Goal: Contribute content: Contribute content

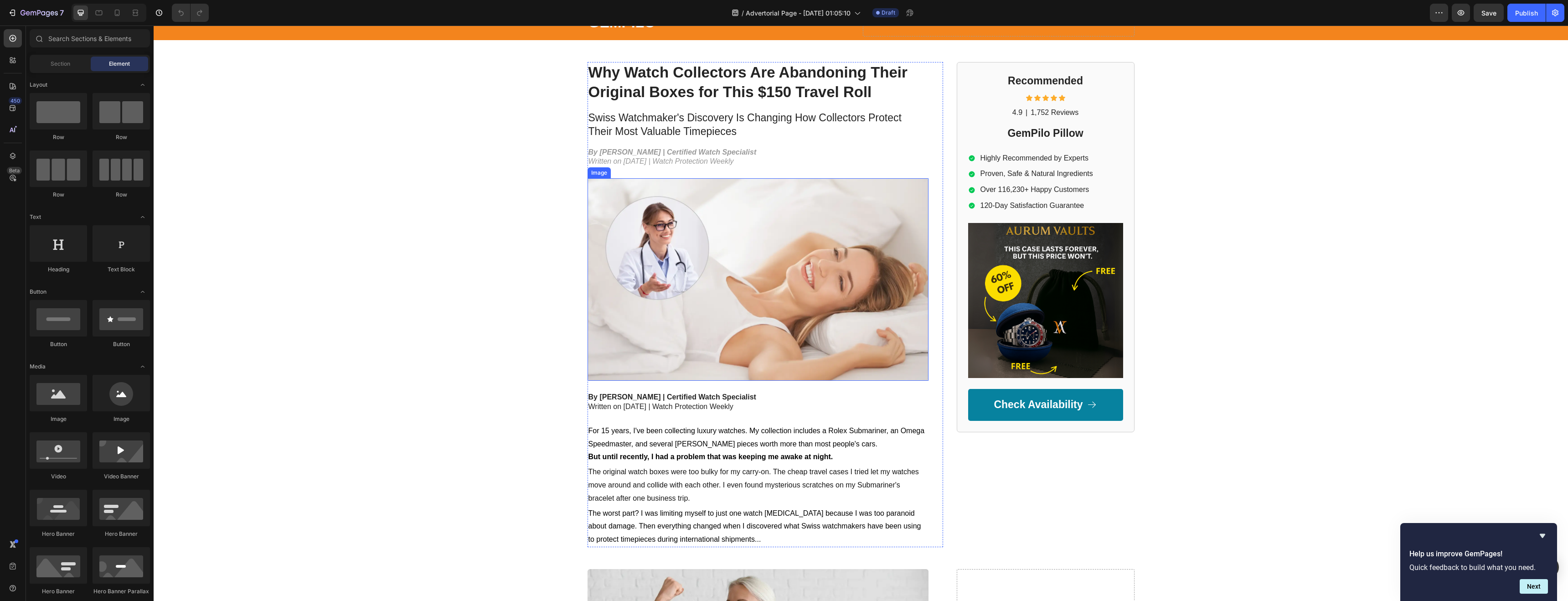
scroll to position [33, 0]
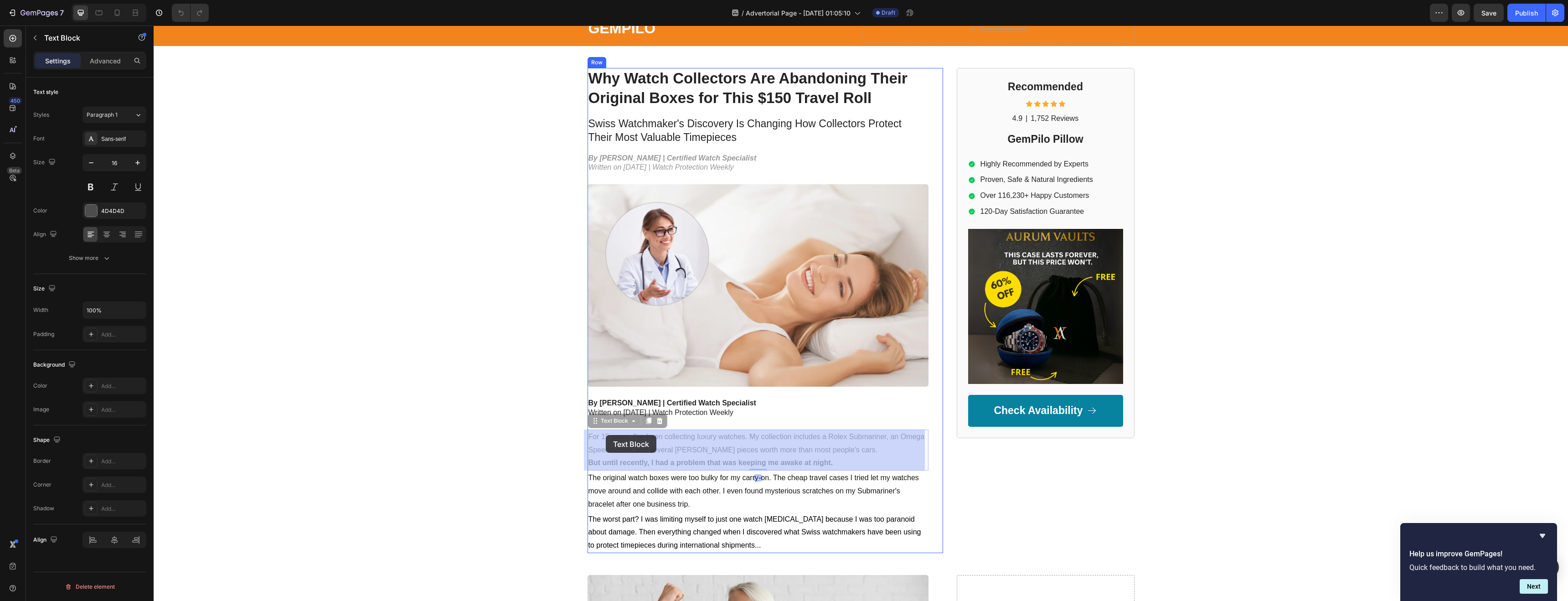
drag, startPoint x: 588, startPoint y: 434, endPoint x: 606, endPoint y: 435, distance: 18.0
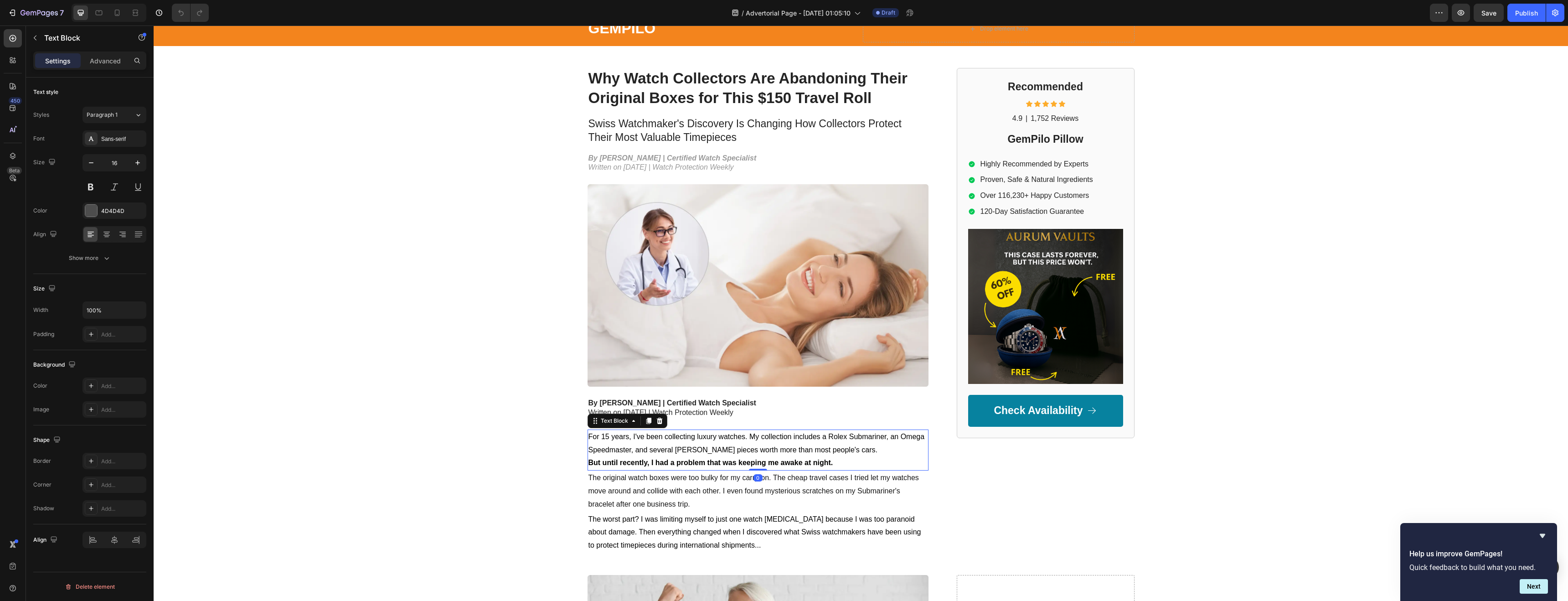
click at [626, 441] on p "For 15 years, I've been collecting luxury watches. My collection includes a Rol…" at bounding box center [758, 443] width 339 height 26
click at [627, 441] on p "For 15 years, I've been collecting luxury watches. My collection includes a Rol…" at bounding box center [758, 443] width 339 height 26
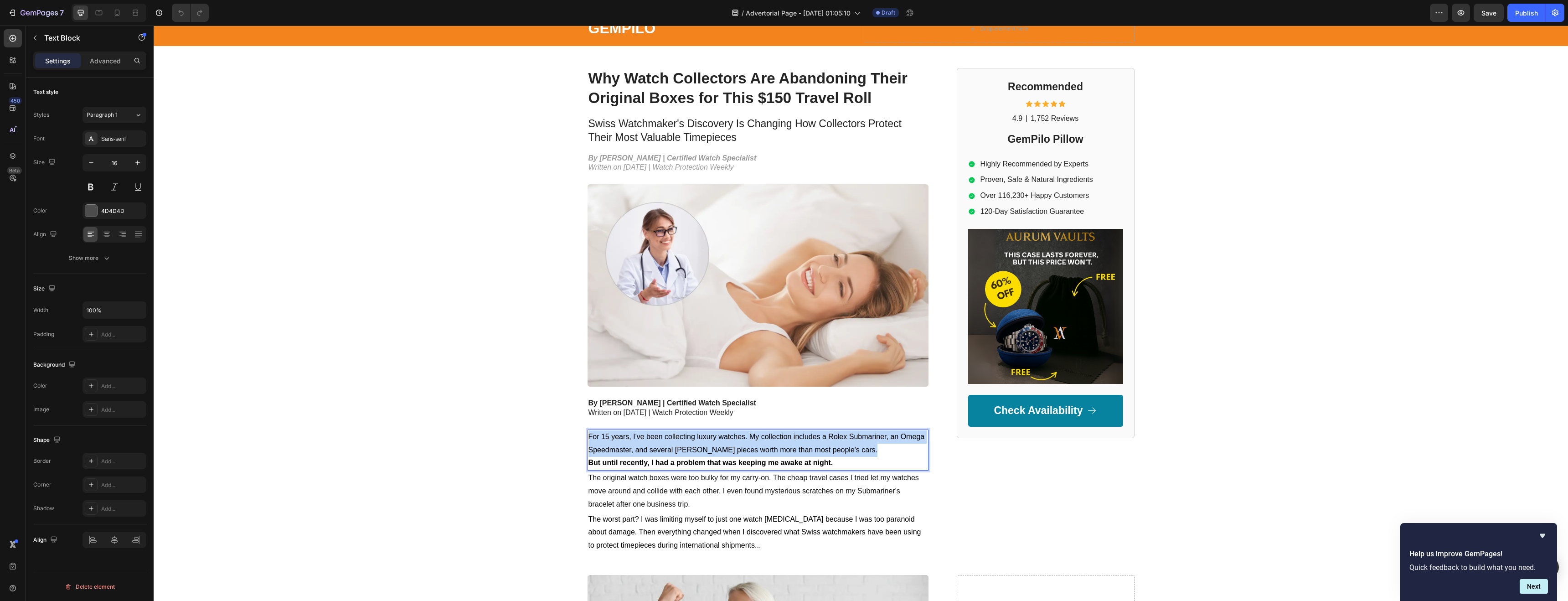
click at [627, 441] on p "For 15 years, I've been collecting luxury watches. My collection includes a Rol…" at bounding box center [758, 443] width 339 height 26
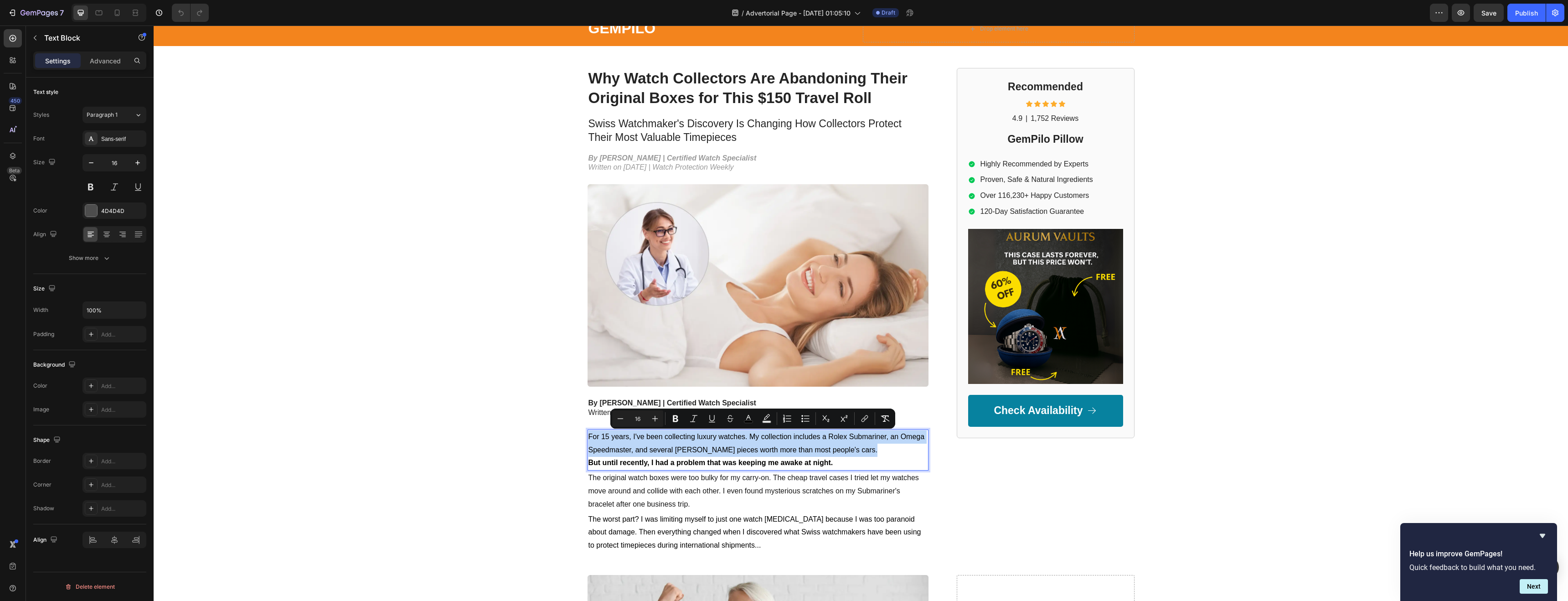
click at [627, 441] on p "For 15 years, I've been collecting luxury watches. My collection includes a Rol…" at bounding box center [758, 443] width 339 height 26
click at [627, 445] on p "For 15 years, I've been collecting luxury watches. My collection includes a Rol…" at bounding box center [758, 443] width 339 height 26
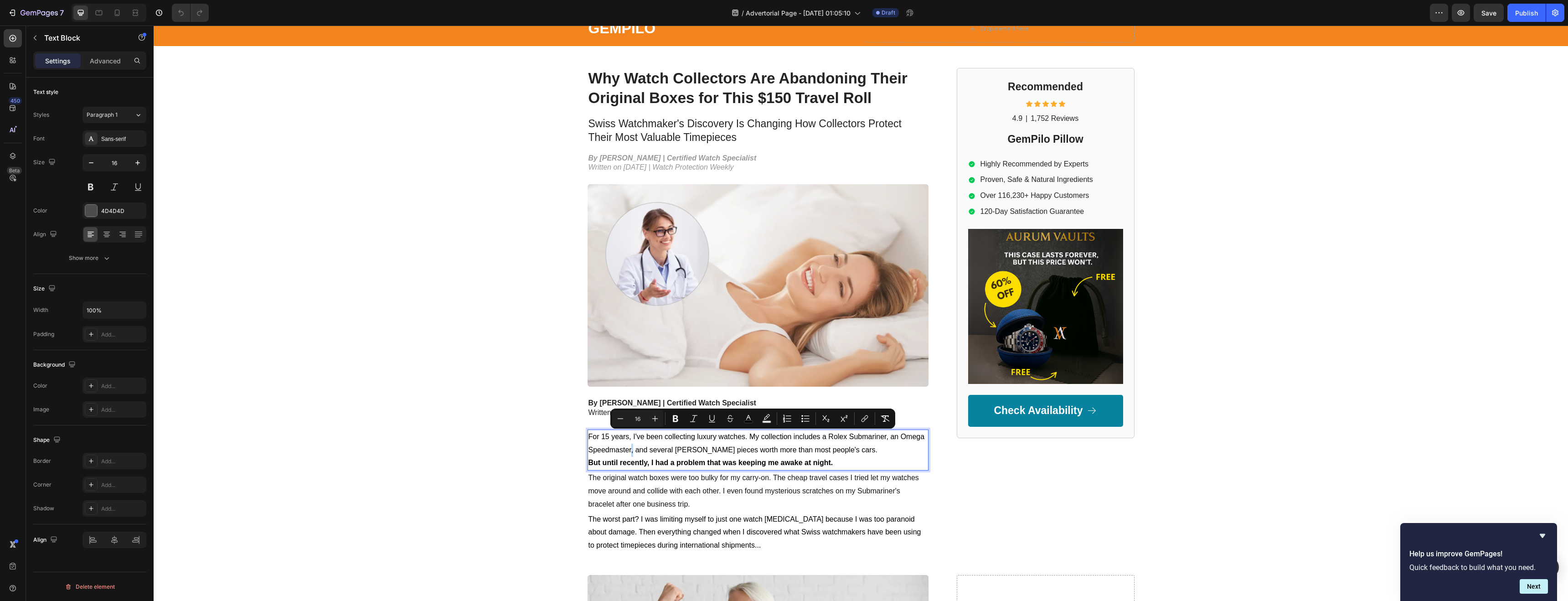
click at [627, 445] on p "For 15 years, I've been collecting luxury watches. My collection includes a Rol…" at bounding box center [758, 443] width 339 height 26
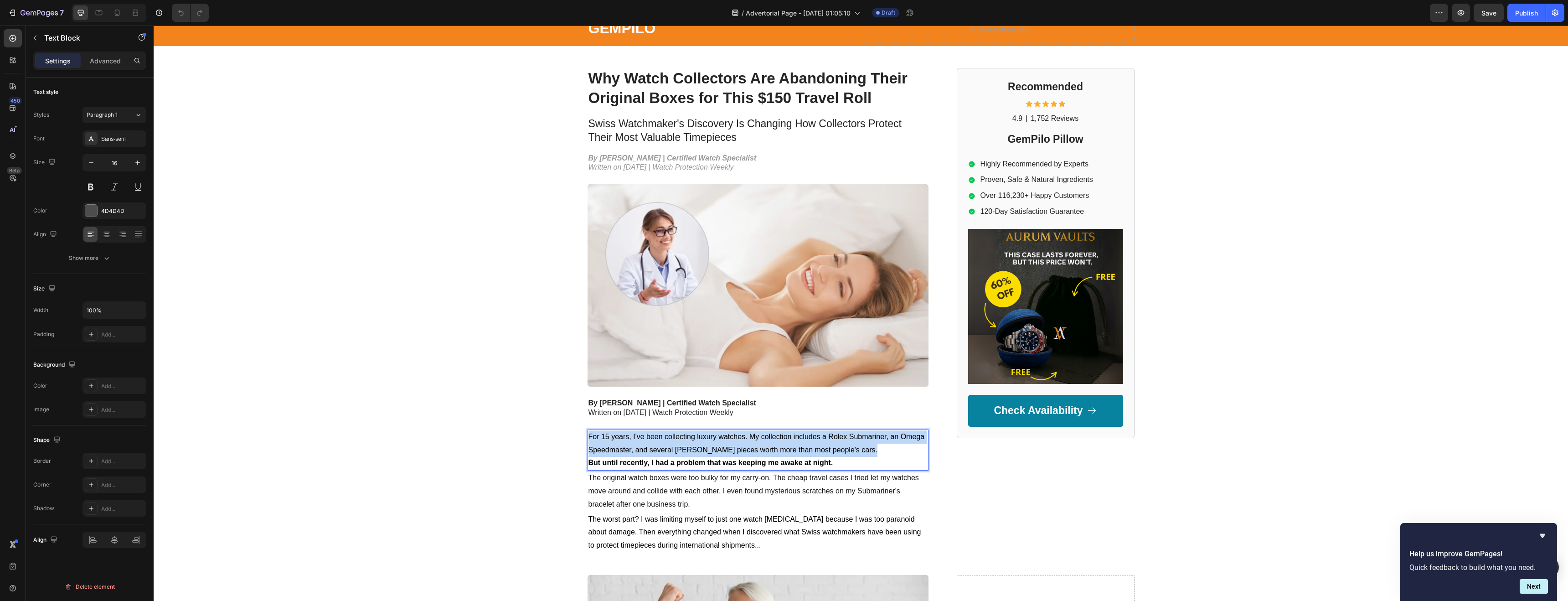
click at [627, 445] on p "For 15 years, I've been collecting luxury watches. My collection includes a Rol…" at bounding box center [758, 443] width 339 height 26
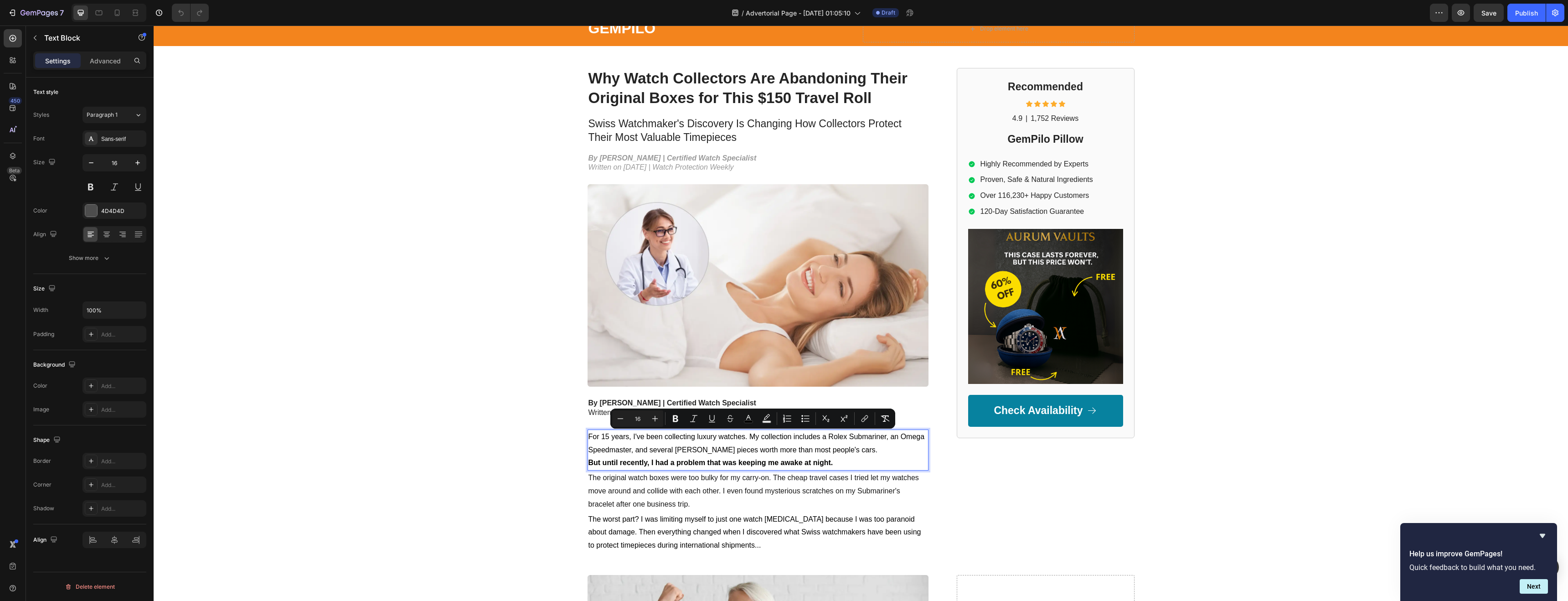
click at [849, 464] on p "But until recently, I had a problem that was keeping me awake at night." at bounding box center [758, 462] width 339 height 13
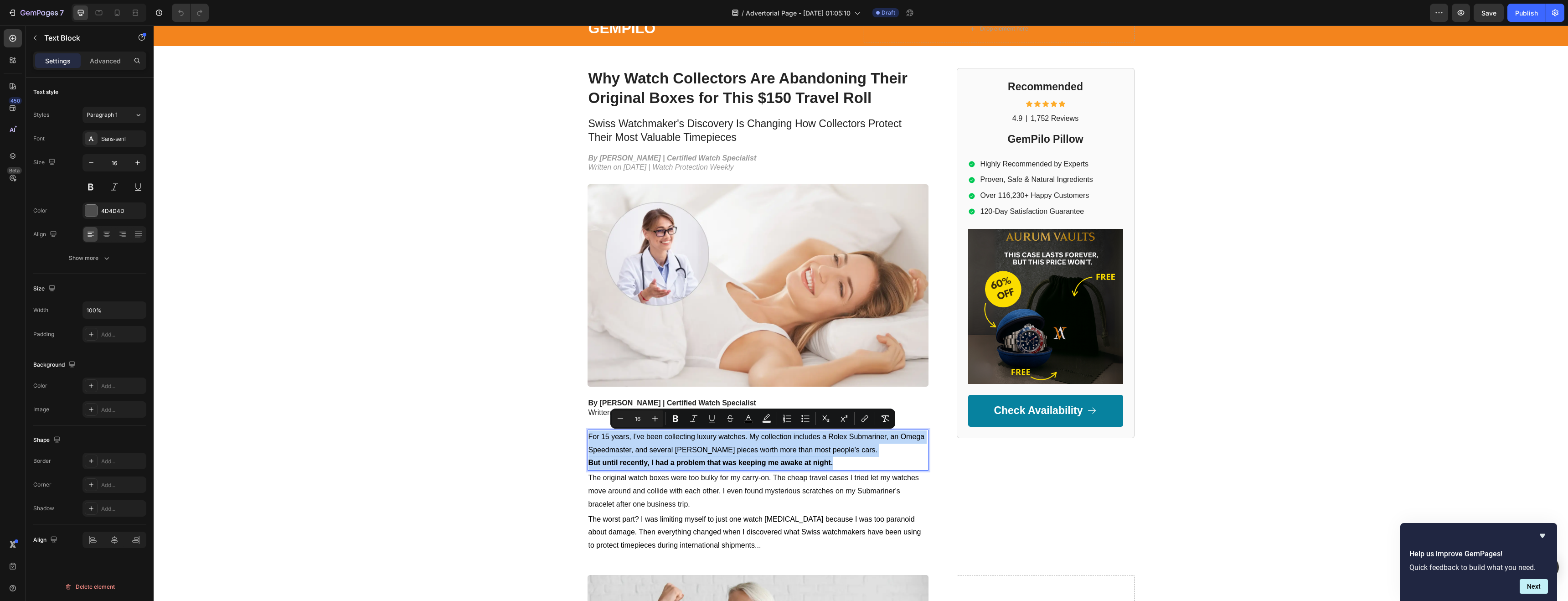
drag, startPoint x: 844, startPoint y: 464, endPoint x: 584, endPoint y: 435, distance: 261.6
click at [588, 435] on div "For 15 years, I've been collecting luxury watches. My collection includes a Rol…" at bounding box center [758, 450] width 341 height 41
copy div "For 15 years, I've been collecting luxury watches. My collection includes a Rol…"
click at [686, 216] on img at bounding box center [758, 285] width 341 height 203
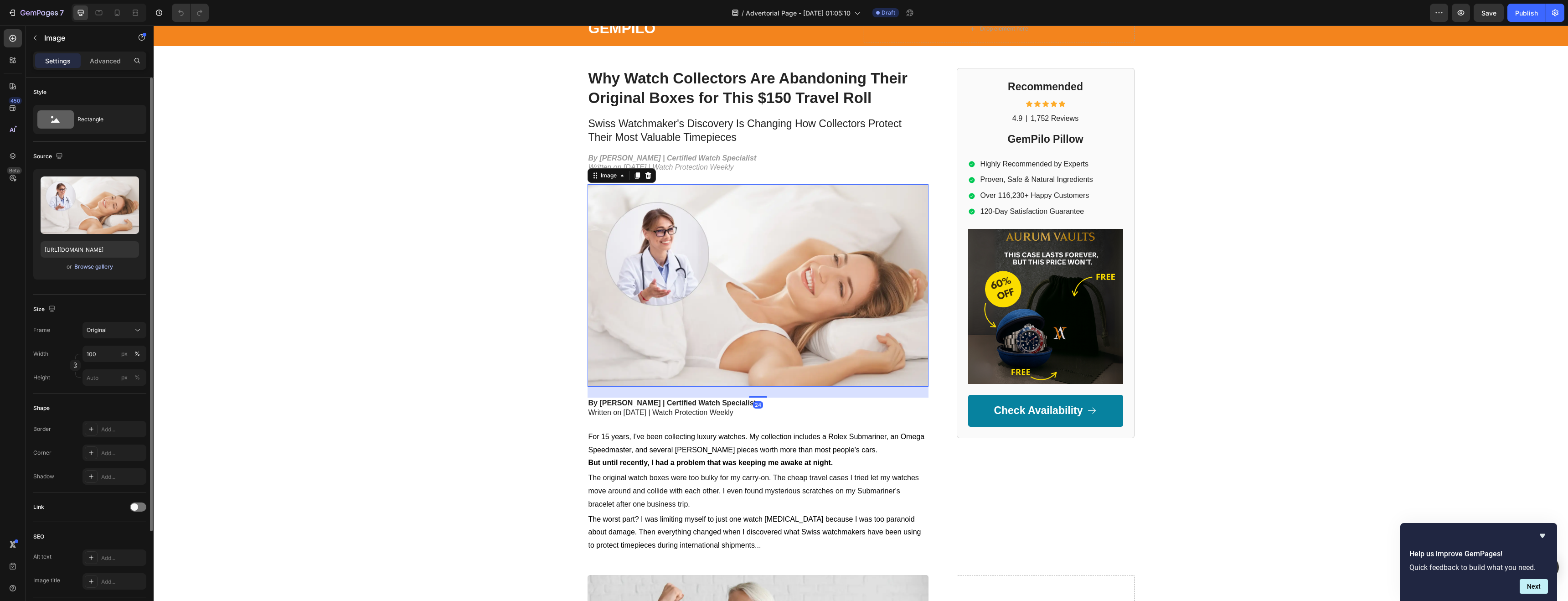
click at [103, 269] on div "Browse gallery" at bounding box center [94, 267] width 39 height 8
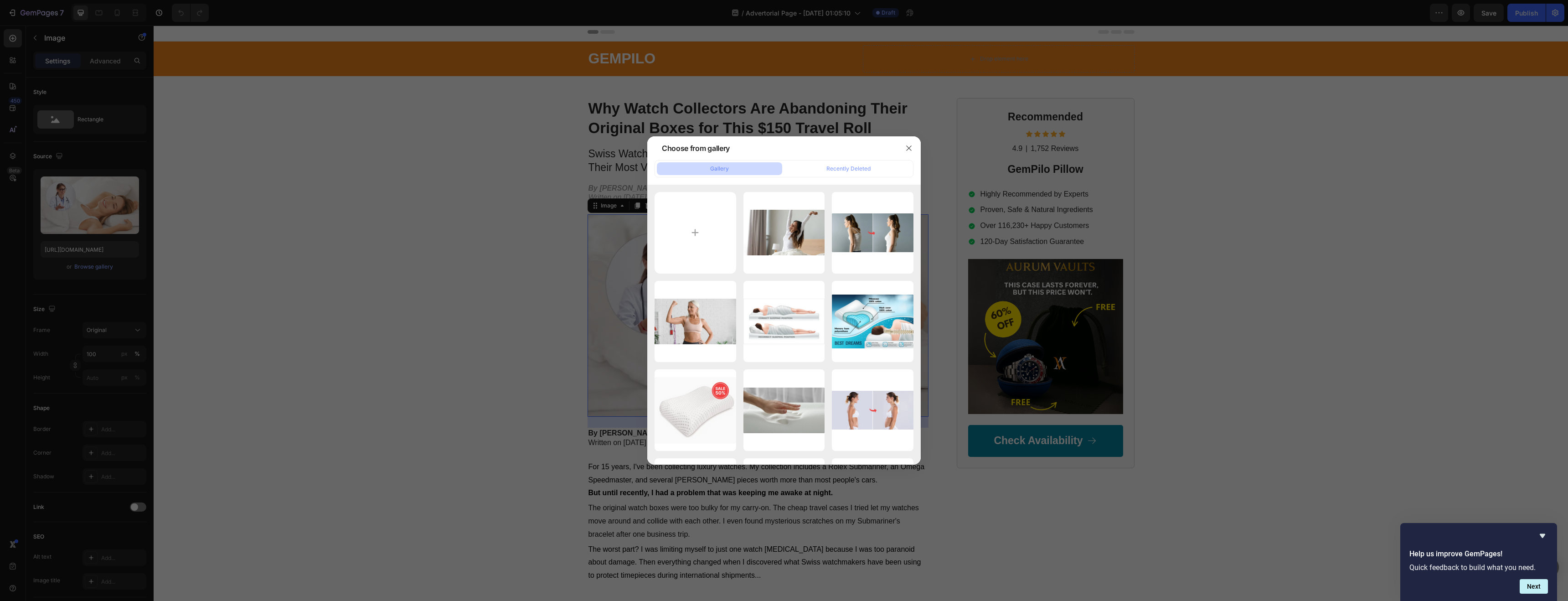
scroll to position [0, 0]
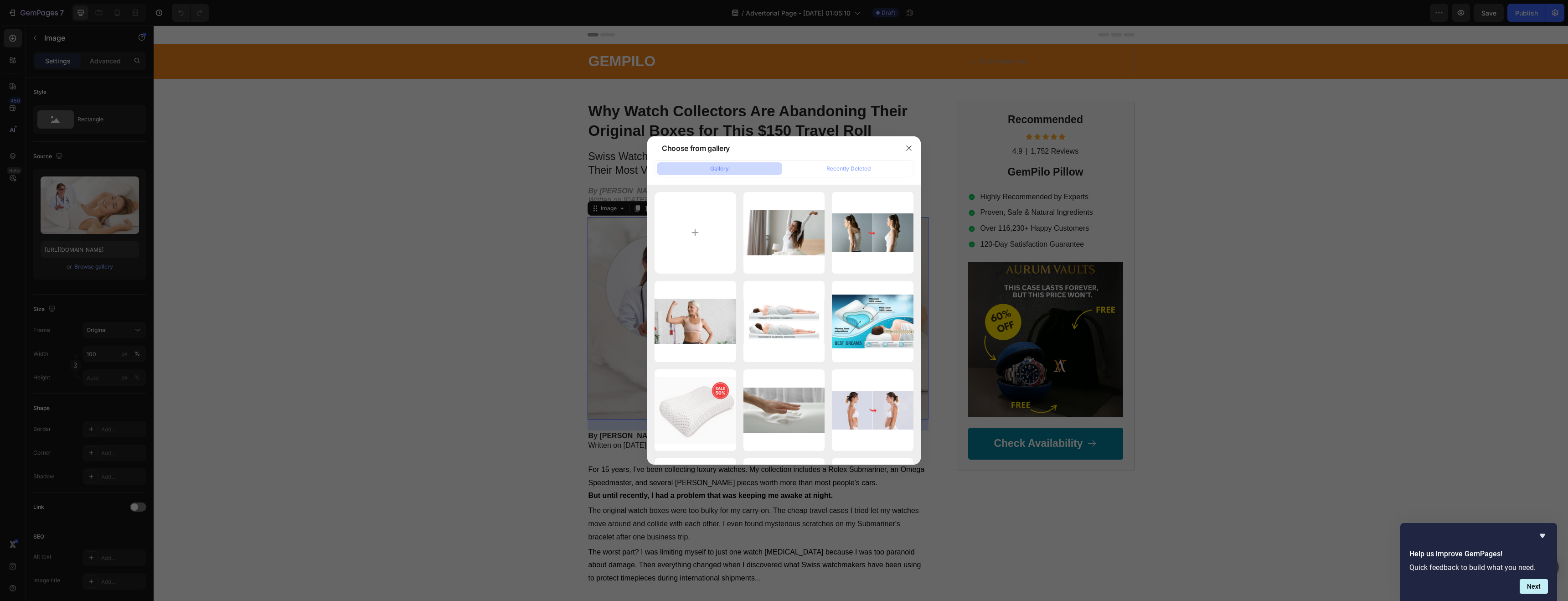
type input "C:\fakepath\output (49).jpeg"
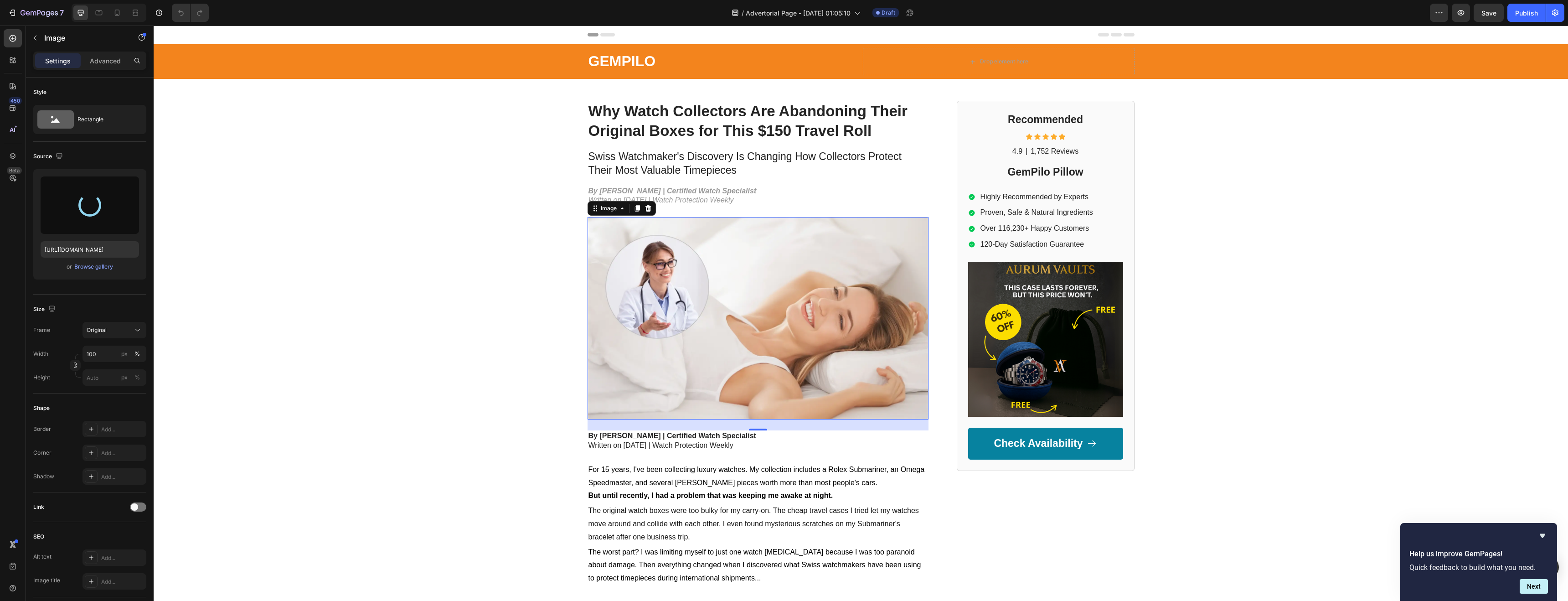
type input "[URL][DOMAIN_NAME]"
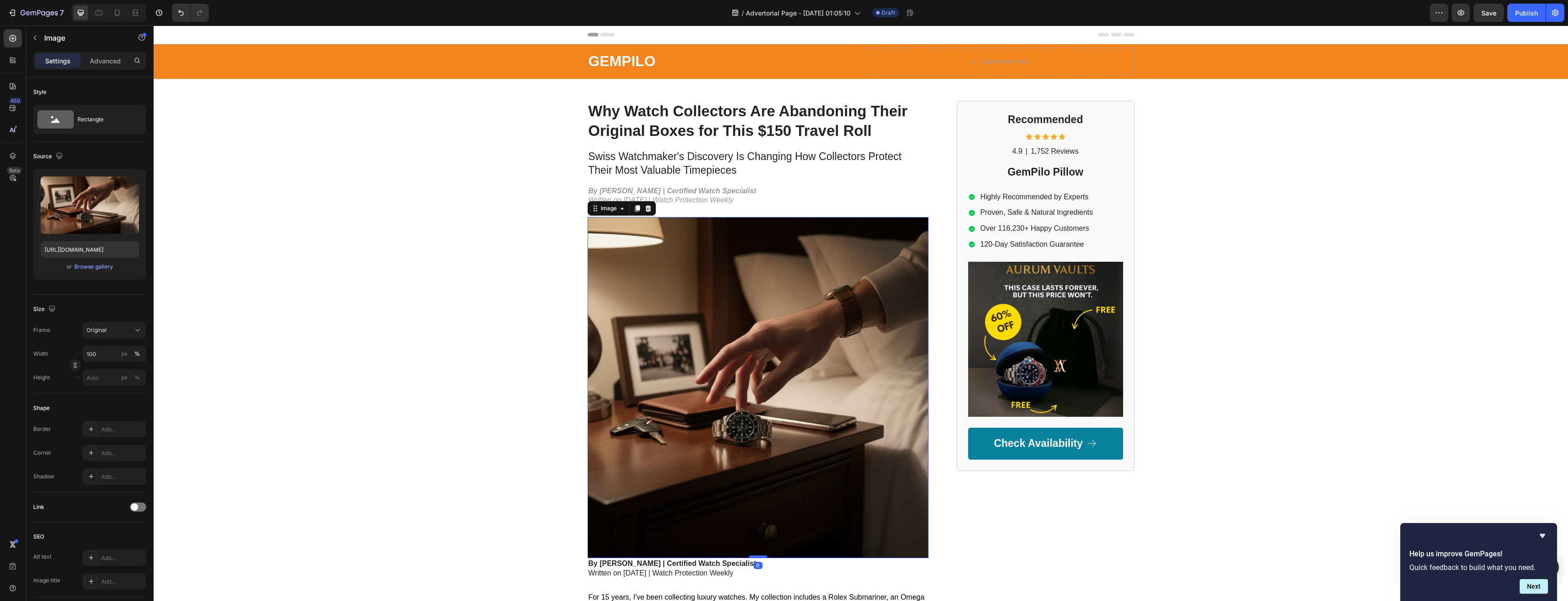
drag, startPoint x: 753, startPoint y: 567, endPoint x: 751, endPoint y: 557, distance: 10.2
click at [751, 557] on div at bounding box center [758, 557] width 18 height 2
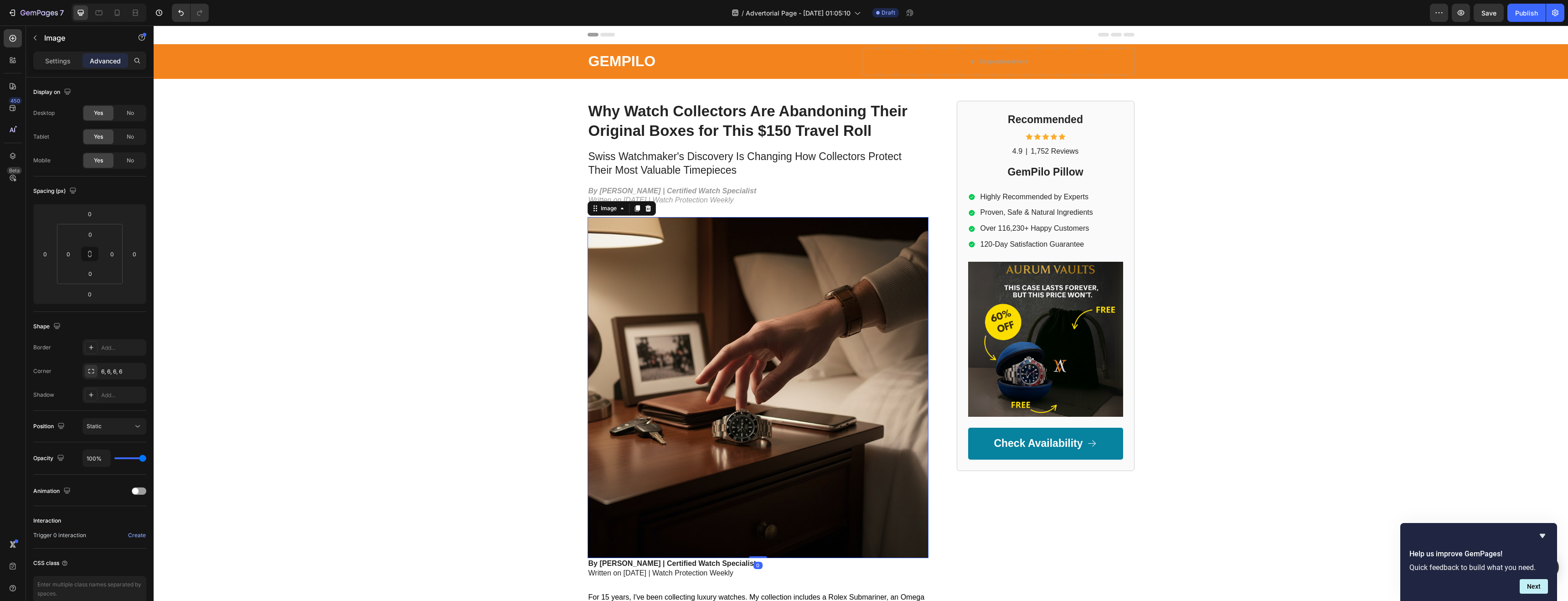
click at [865, 485] on img at bounding box center [758, 388] width 341 height 341
type input "92%"
type input "92"
type input "91%"
type input "91"
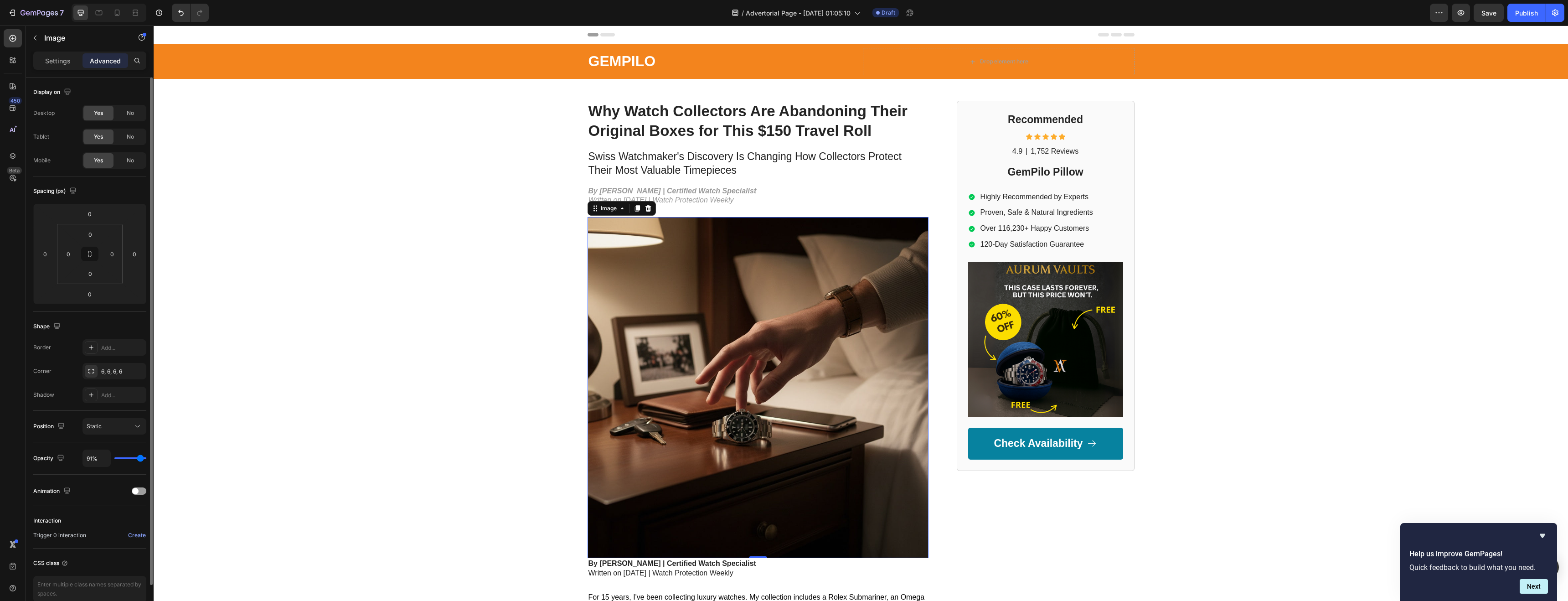
type input "90%"
type input "90"
type input "89%"
type input "89"
type input "88%"
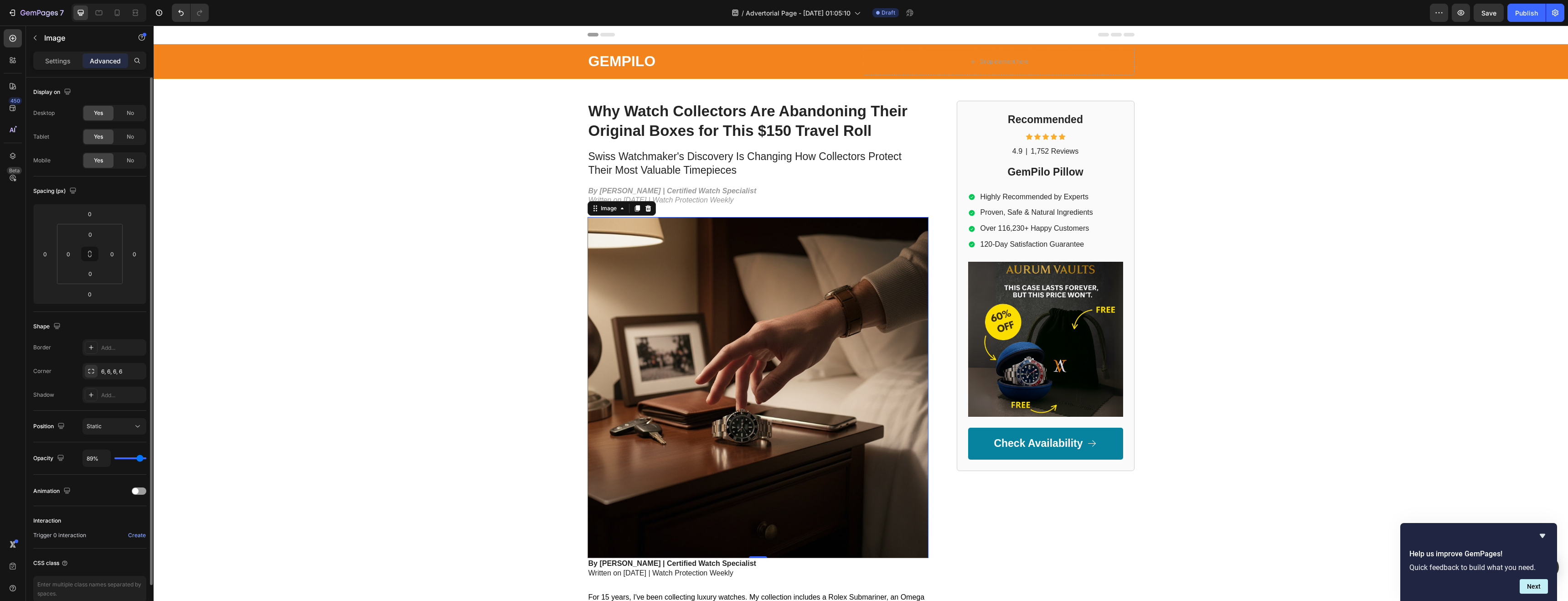
type input "88"
type input "87%"
type input "87"
type input "85%"
type input "85"
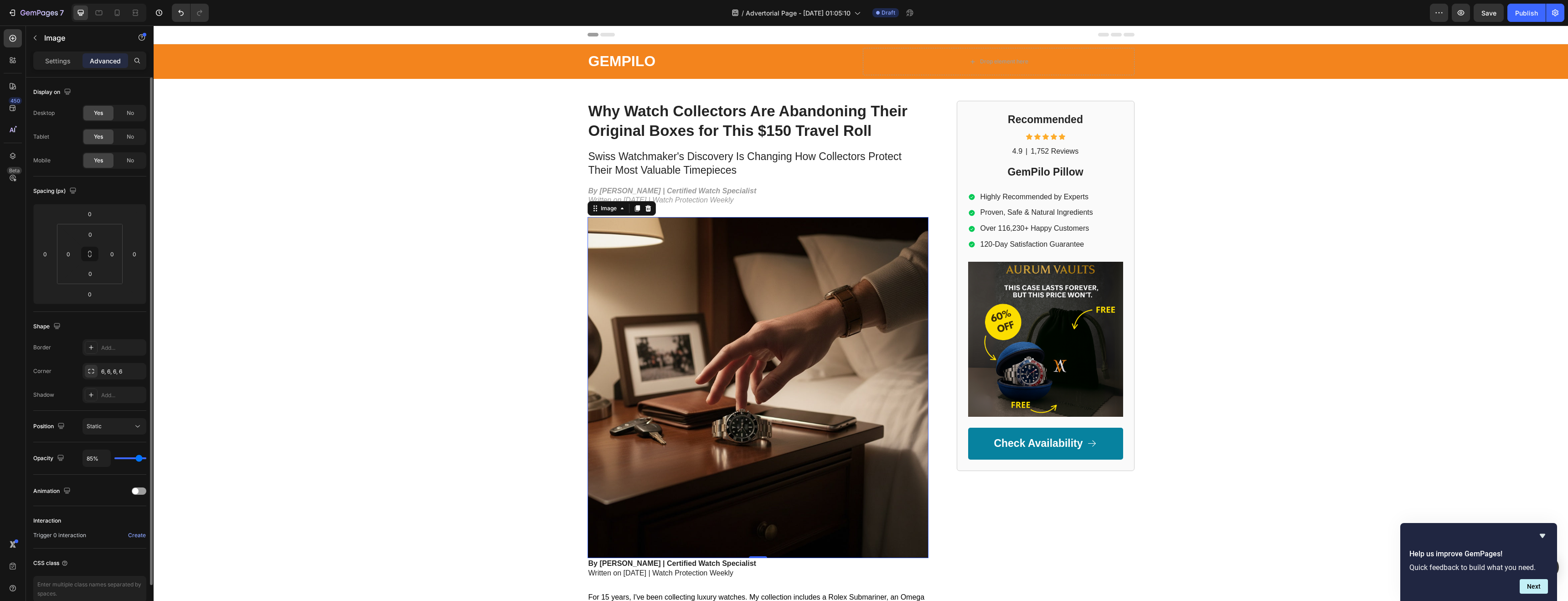
type input "84%"
type input "84"
type input "83%"
type input "83"
type input "81%"
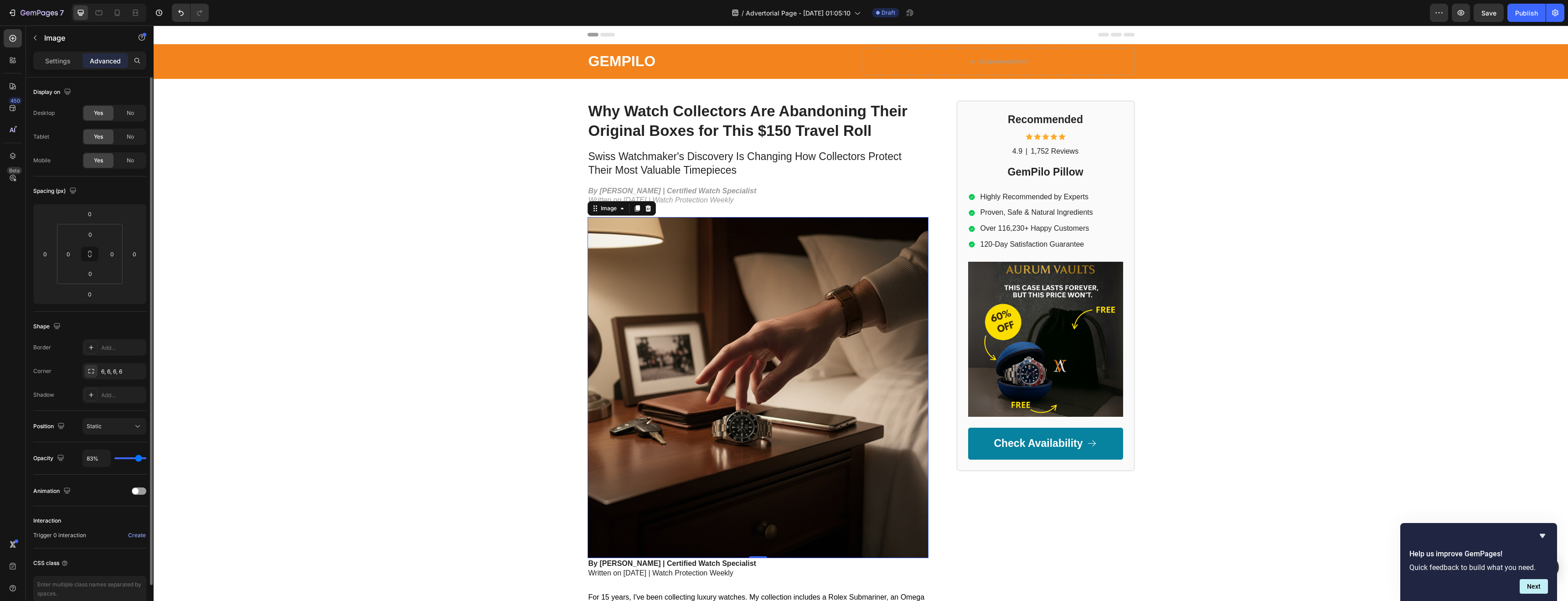
type input "81"
type input "79%"
type input "79"
type input "78%"
type input "78"
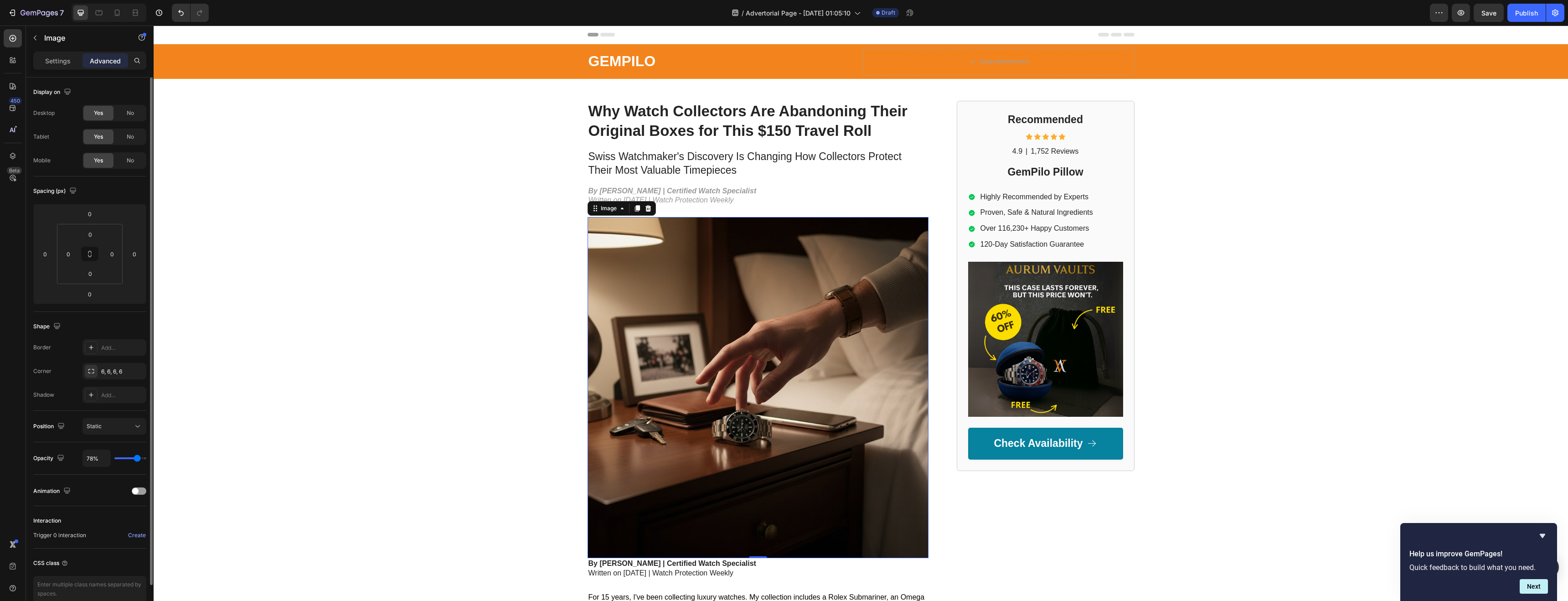
type input "76%"
type input "76"
type input "75%"
type input "75"
type input "74%"
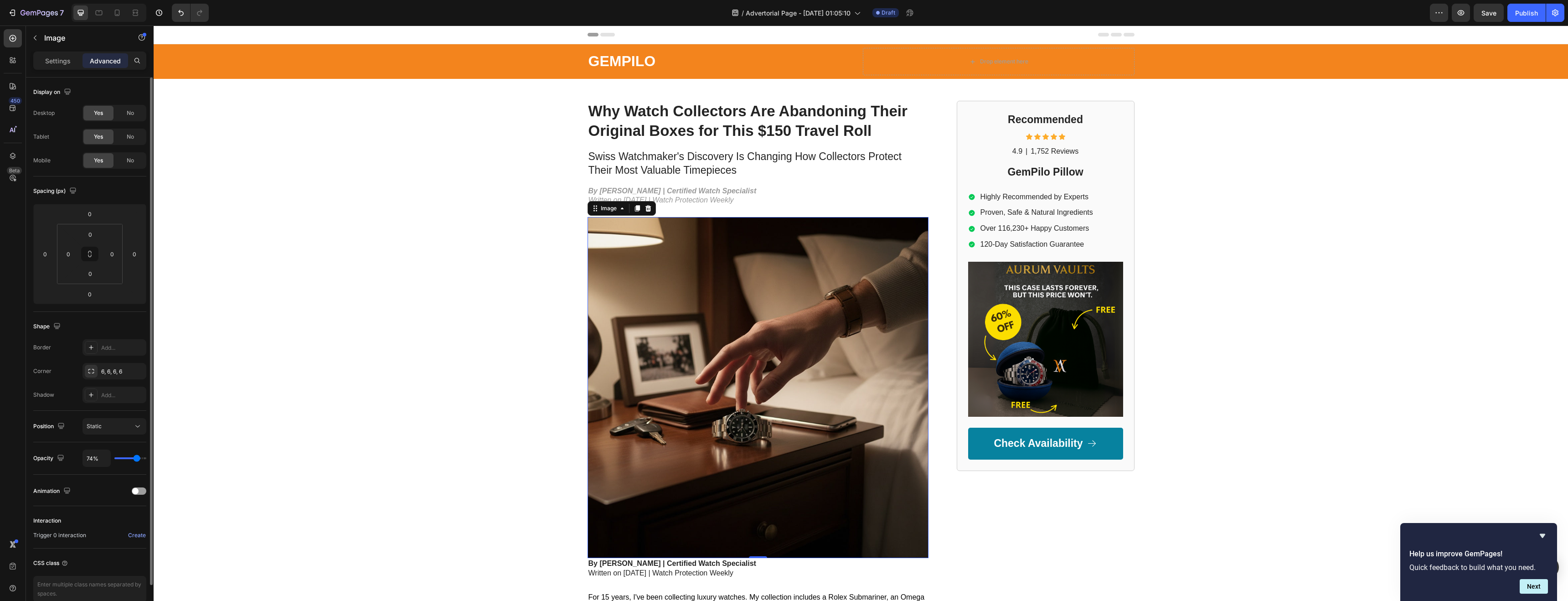
type input "74"
type input "73%"
type input "73"
type input "72%"
type input "72"
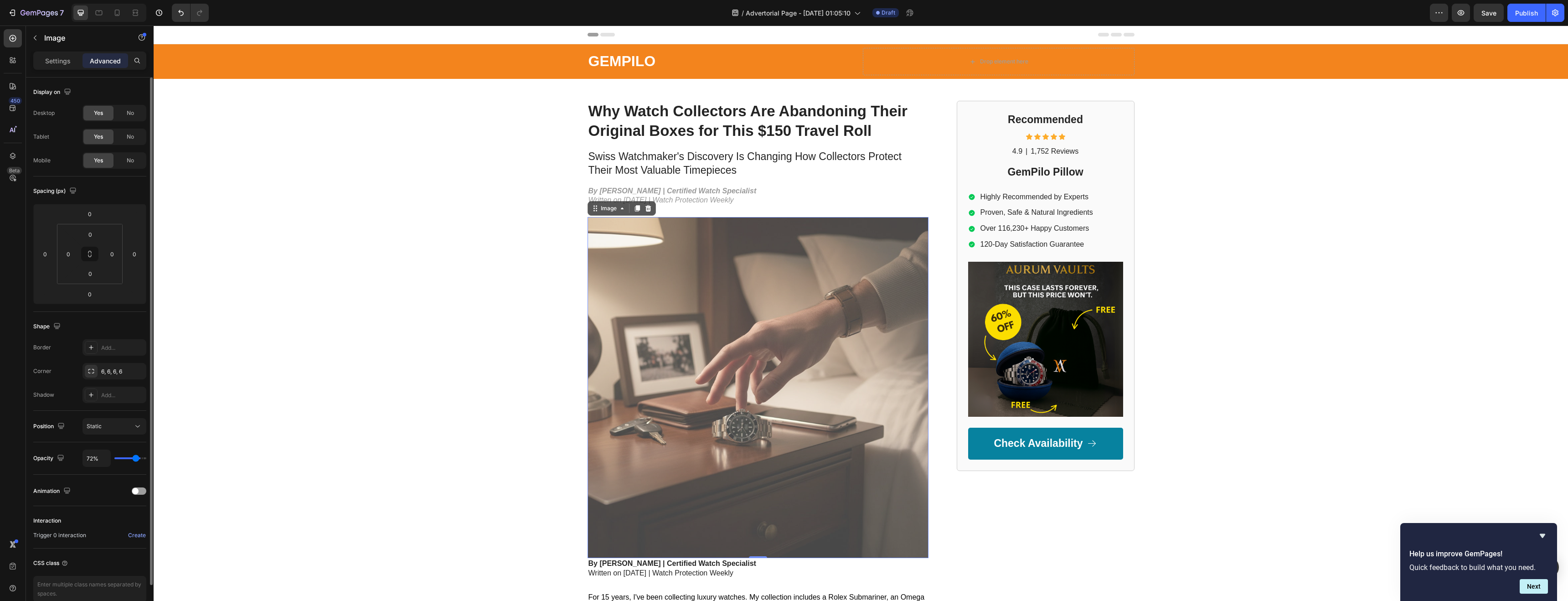
type input "71%"
type input "71"
type input "69%"
type input "69"
type input "68%"
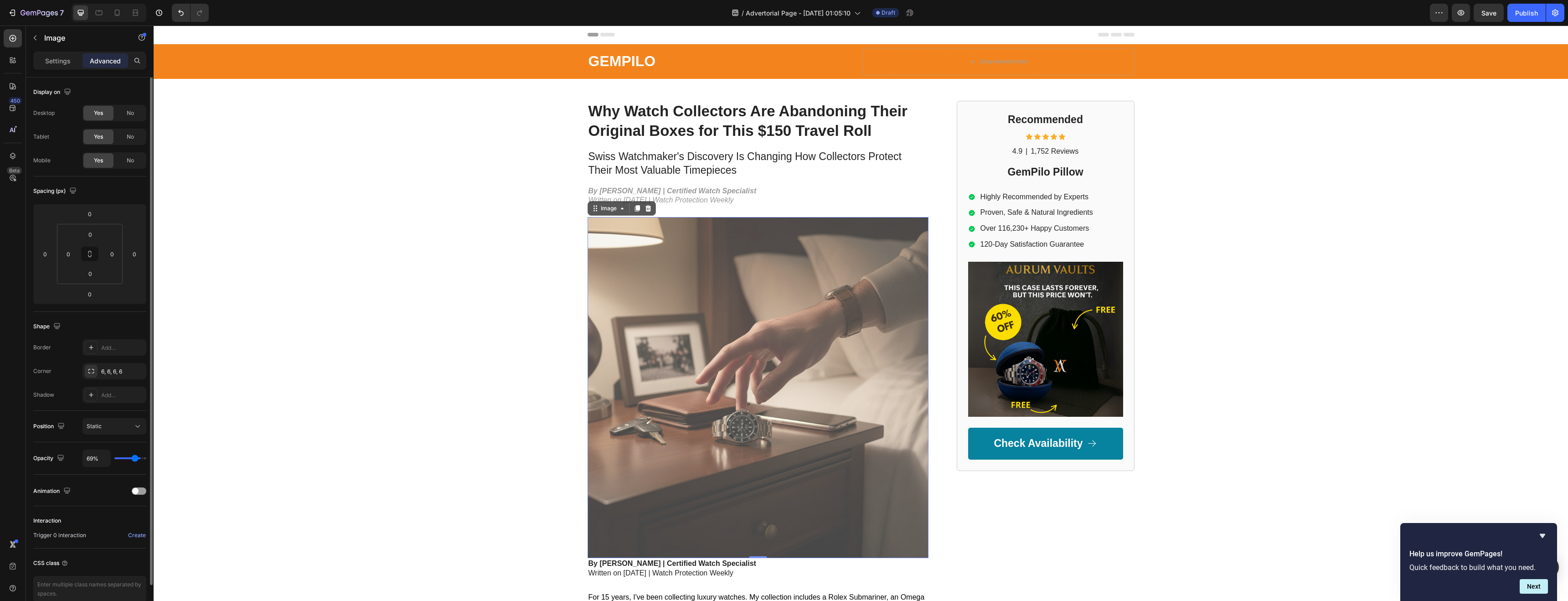
type input "68"
type input "67%"
type input "67"
type input "66%"
type input "66"
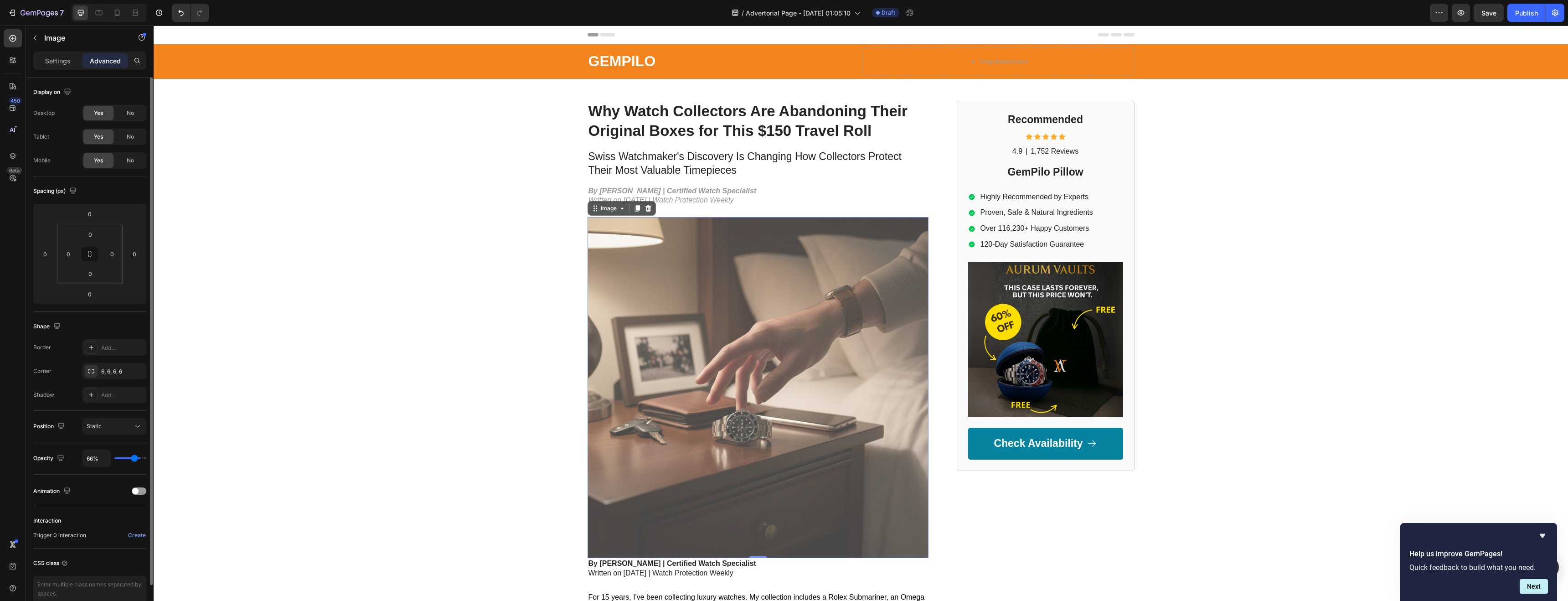
type input "65%"
type input "65"
type input "66%"
type input "66"
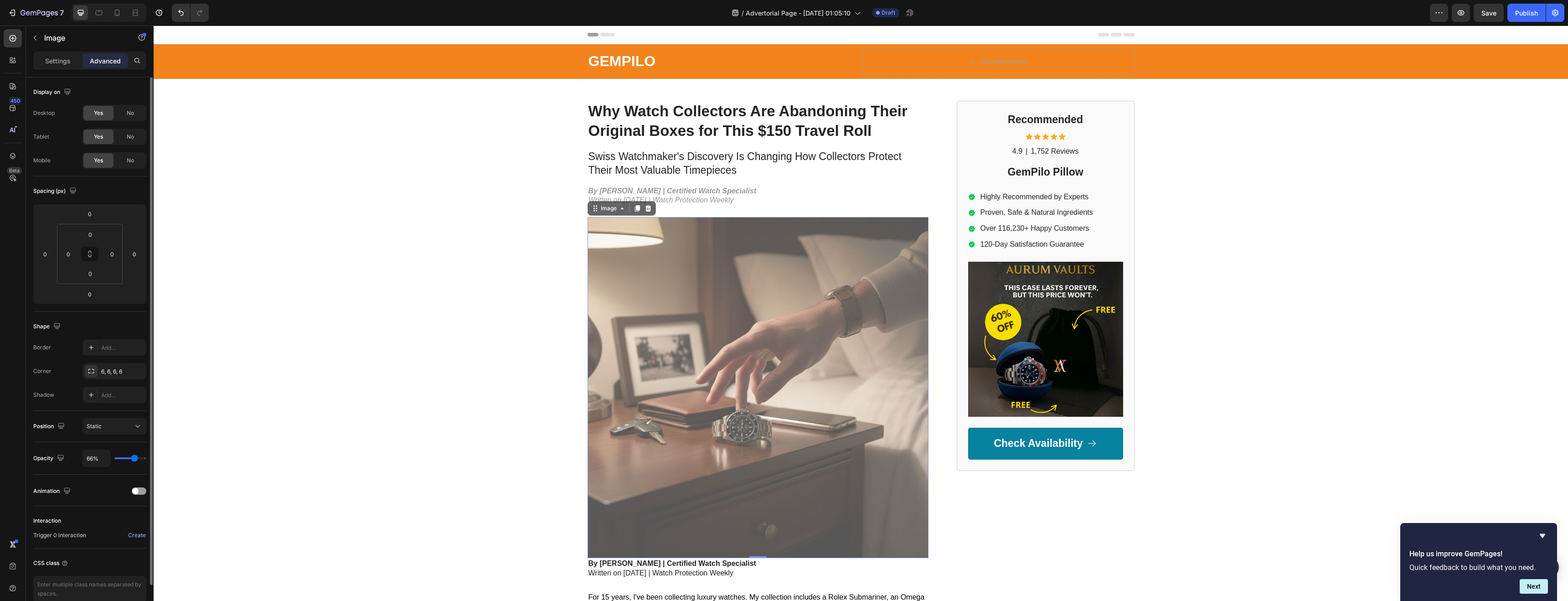
type input "67%"
type input "67"
type input "68%"
type input "68"
type input "69%"
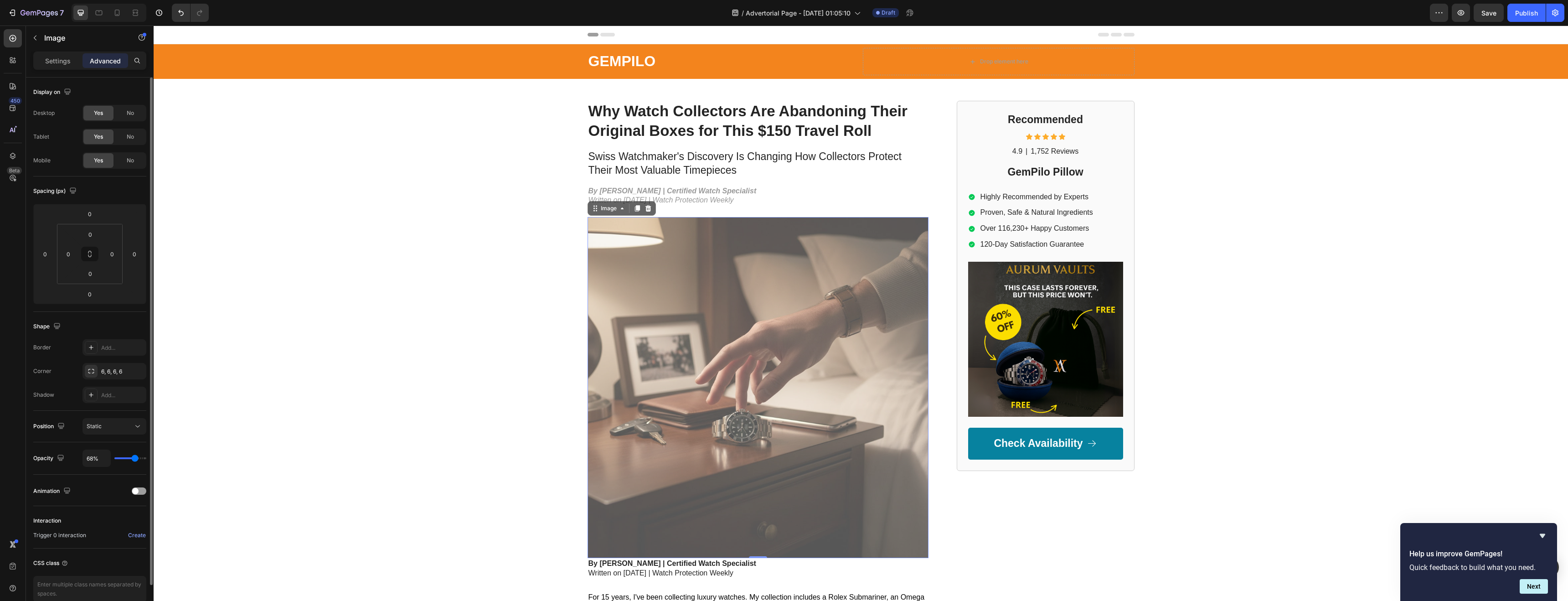
type input "69"
type input "70%"
type input "70"
type input "71%"
type input "71"
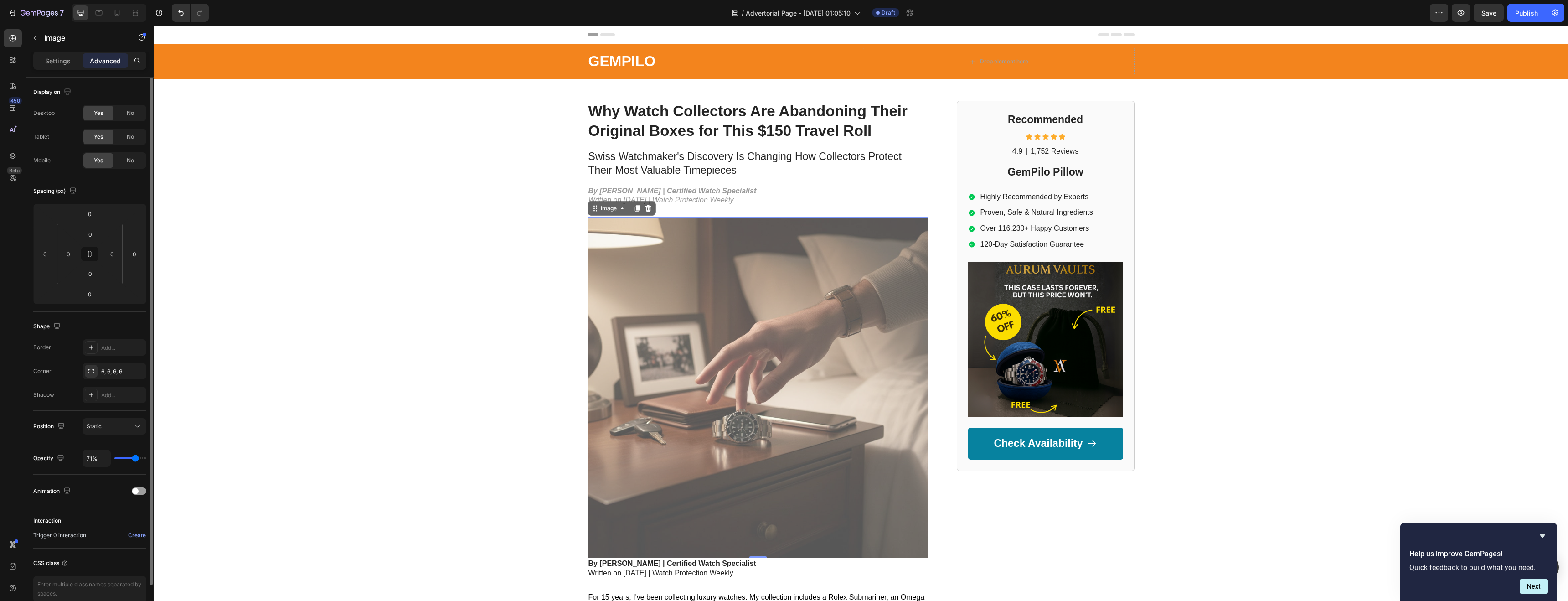
type input "73%"
type input "73"
type input "79%"
type input "79"
type input "80%"
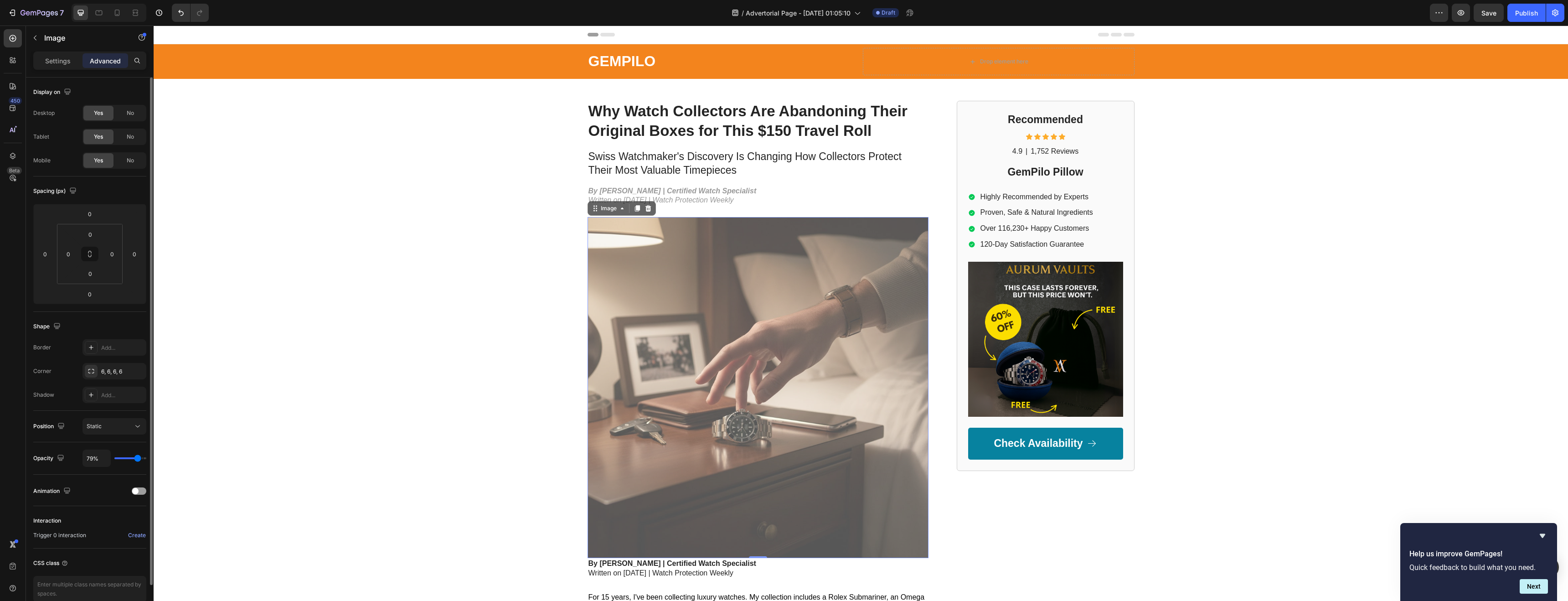
type input "80"
type input "82%"
type input "82"
type input "83%"
type input "83"
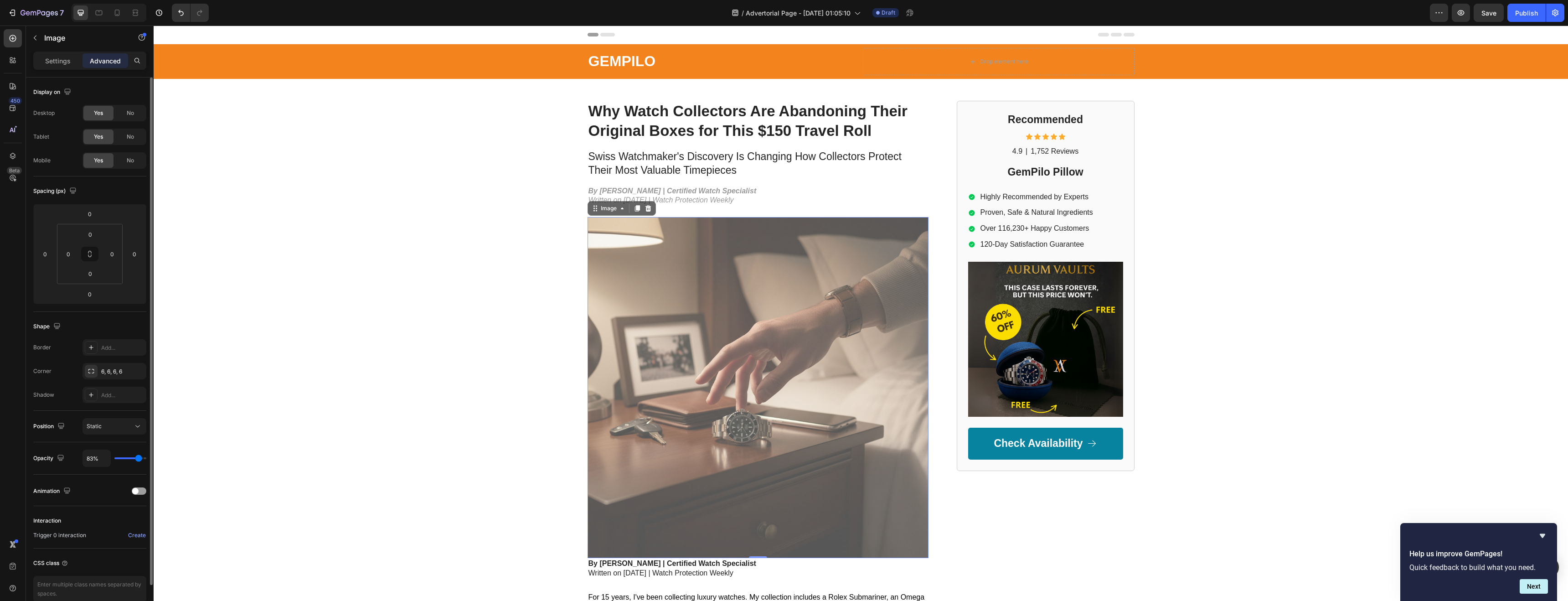
type input "89%"
type input "89"
type input "91%"
type input "91"
type input "92%"
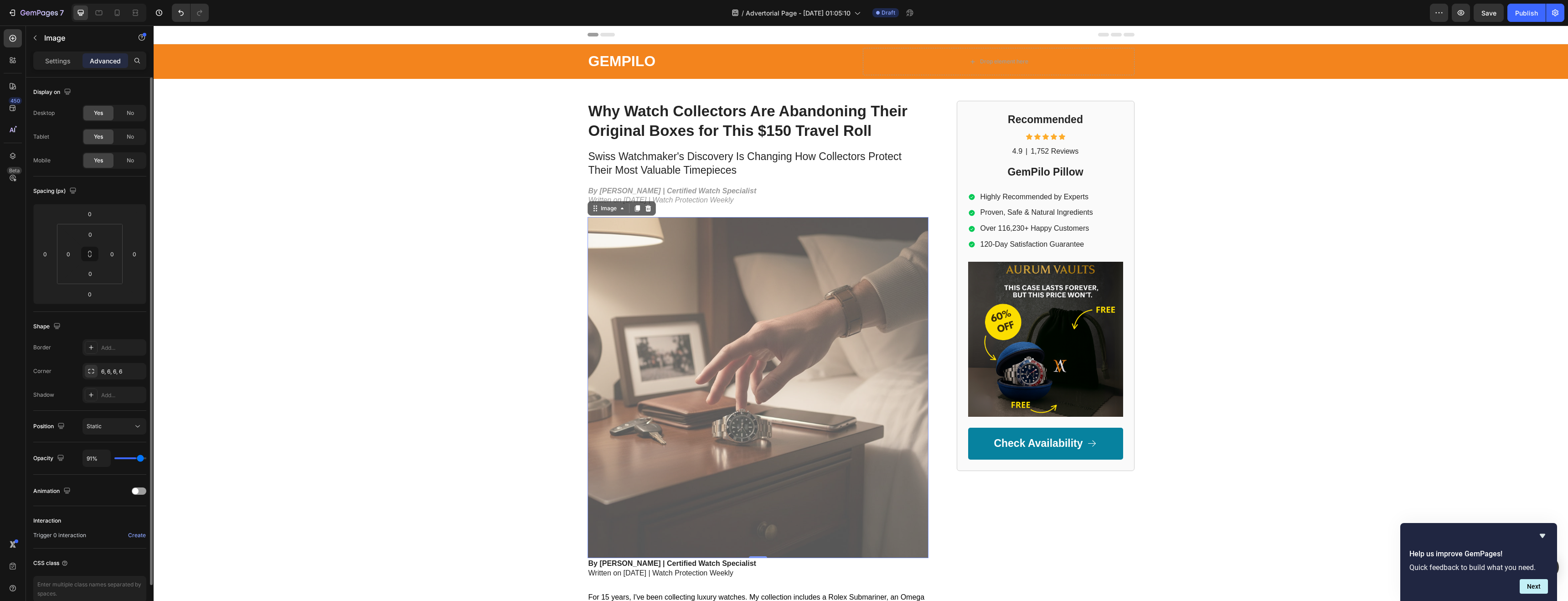
type input "92"
type input "93%"
type input "93"
type input "94%"
type input "94"
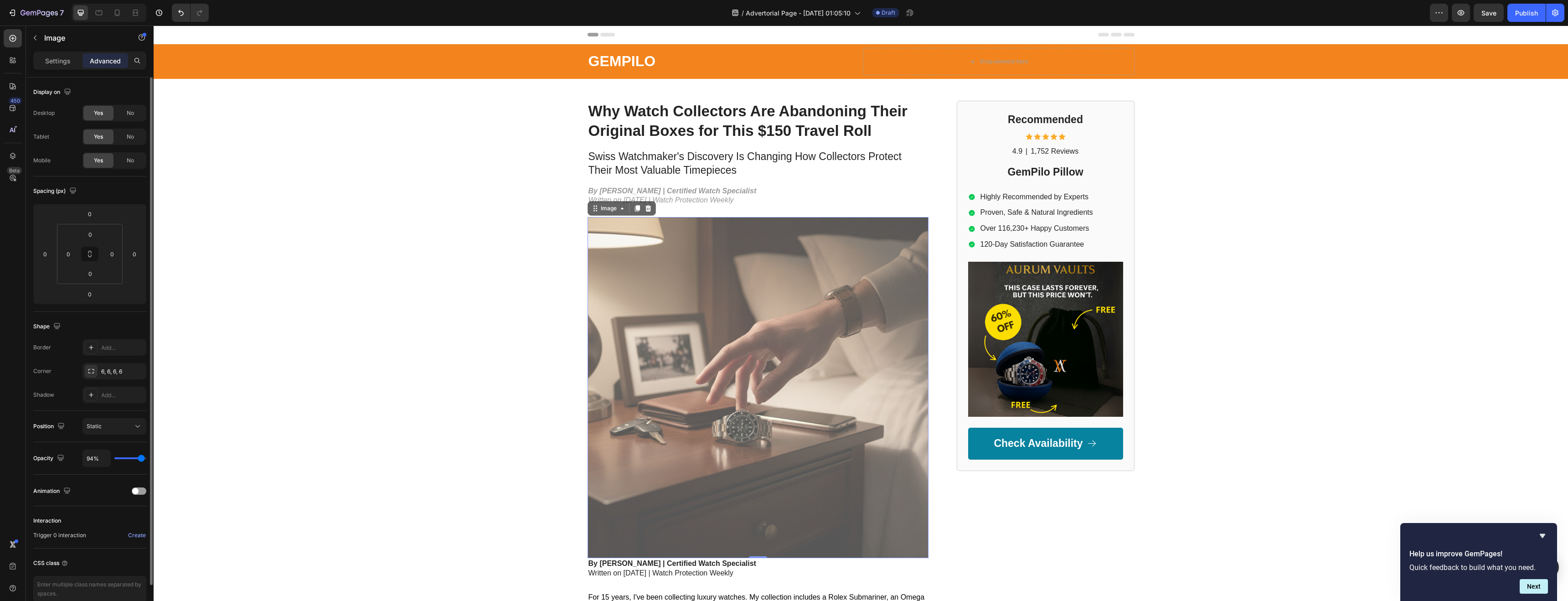
type input "96%"
type input "96"
type input "97%"
type input "97"
type input "98%"
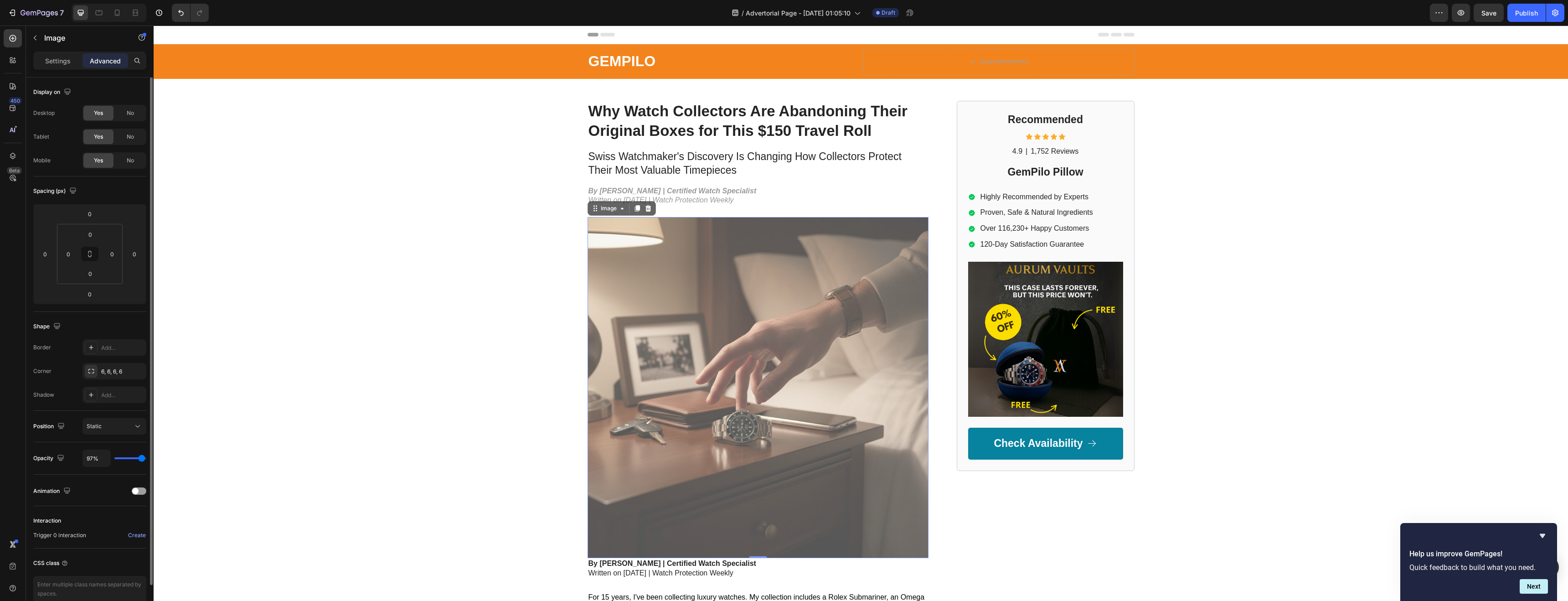
type input "98"
type input "99%"
type input "99"
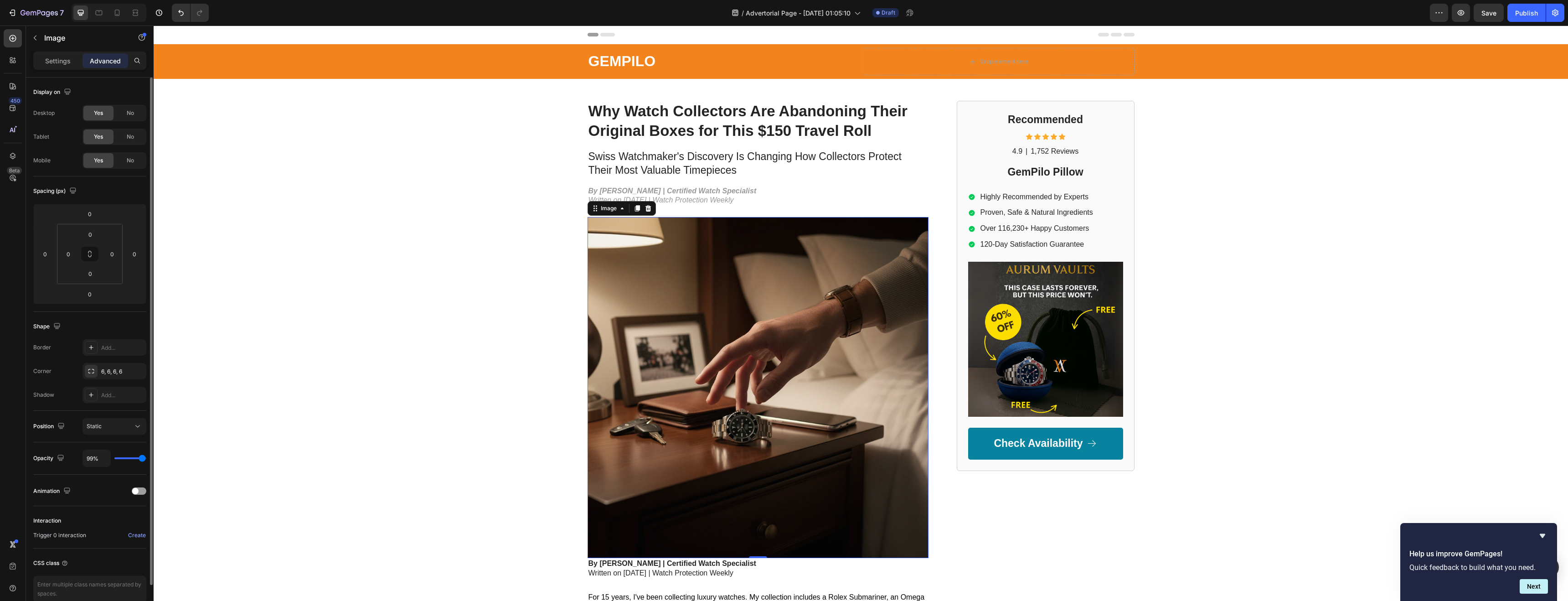
type input "100%"
type input "100"
click at [143, 459] on input "range" at bounding box center [130, 458] width 32 height 2
click at [133, 434] on button "Static" at bounding box center [114, 426] width 64 height 17
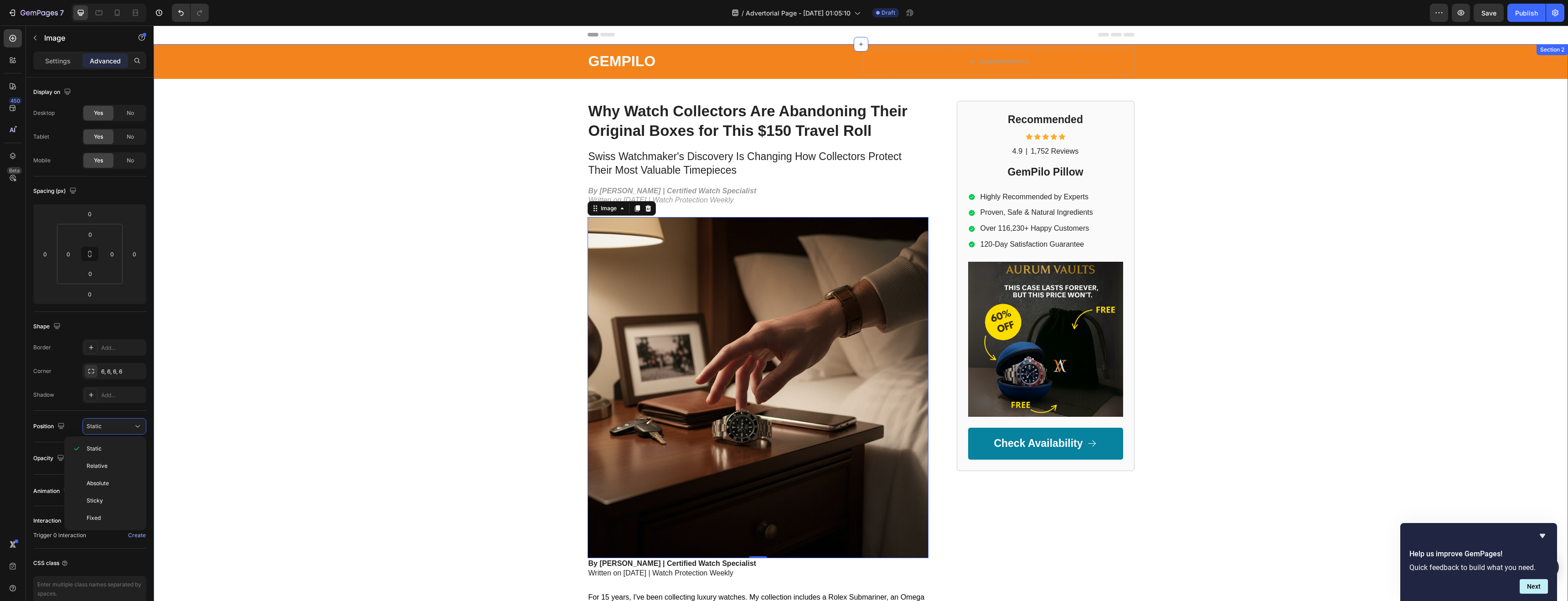
click at [206, 426] on div "GEMPILO Text Block Drop element here Row Row Why Watch Collectors Are Abandonin…" at bounding box center [861, 379] width 1414 height 669
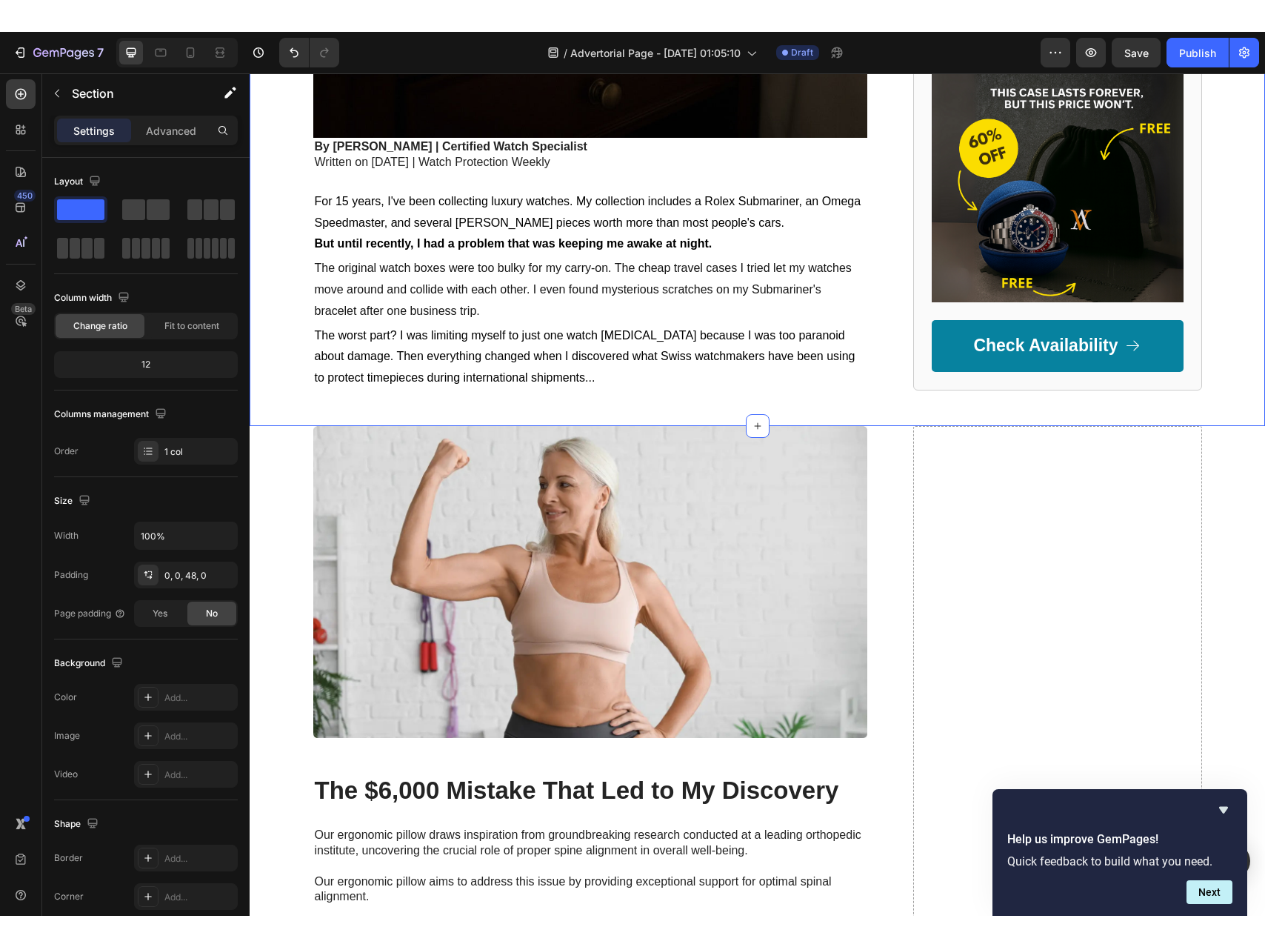
scroll to position [921, 0]
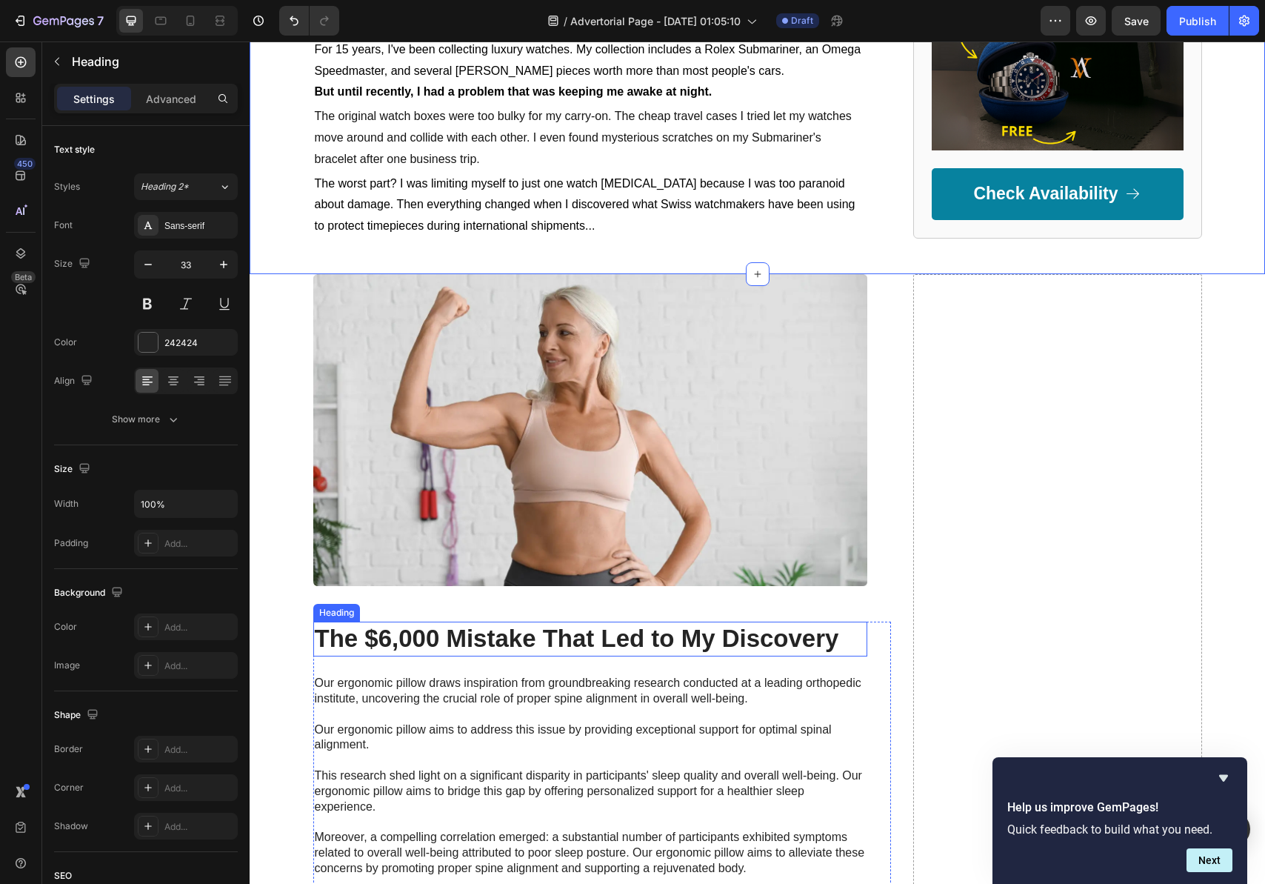
click at [818, 646] on h2 "The $6,000 Mistake That Led to My Discovery" at bounding box center [590, 638] width 554 height 35
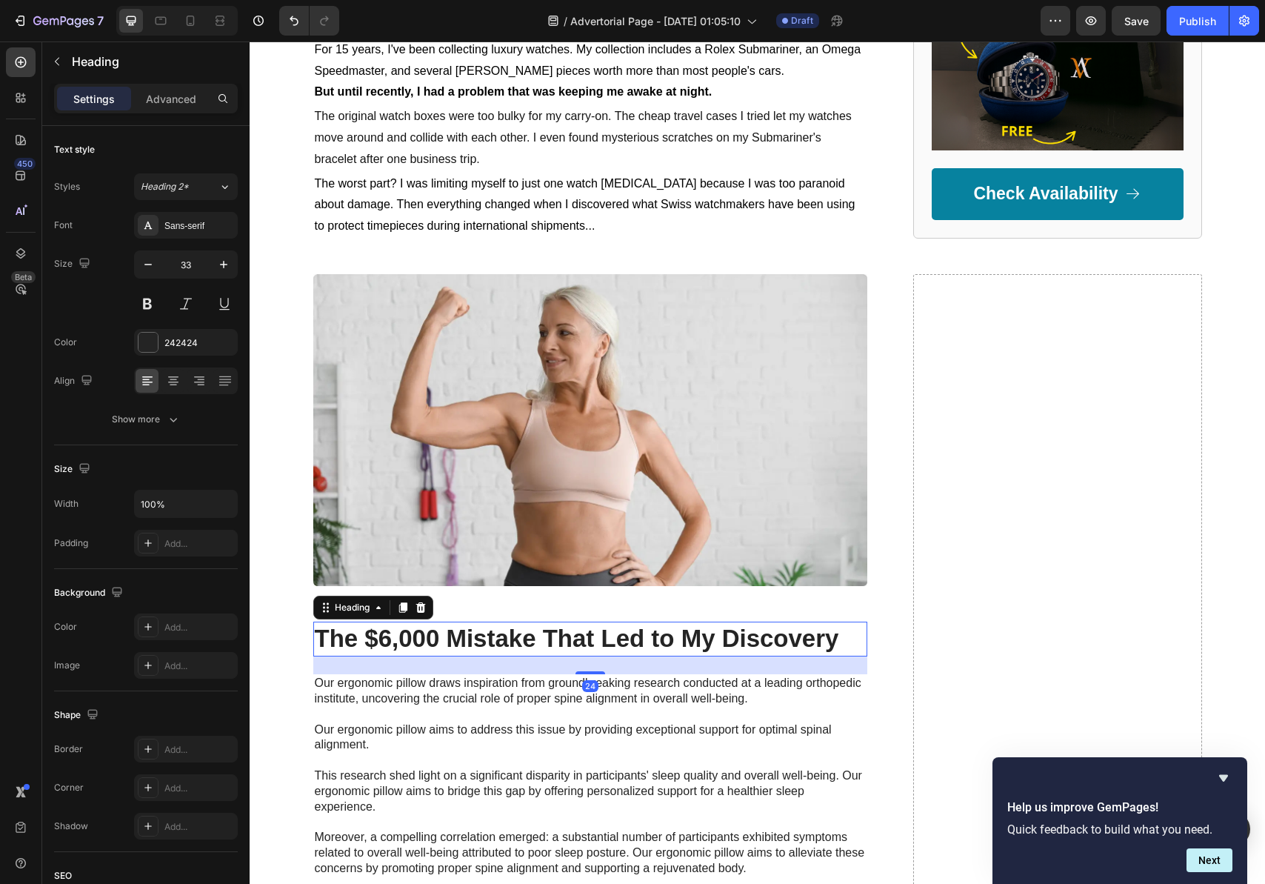
click at [824, 643] on h2 "The $6,000 Mistake That Led to My Discovery" at bounding box center [590, 638] width 554 height 35
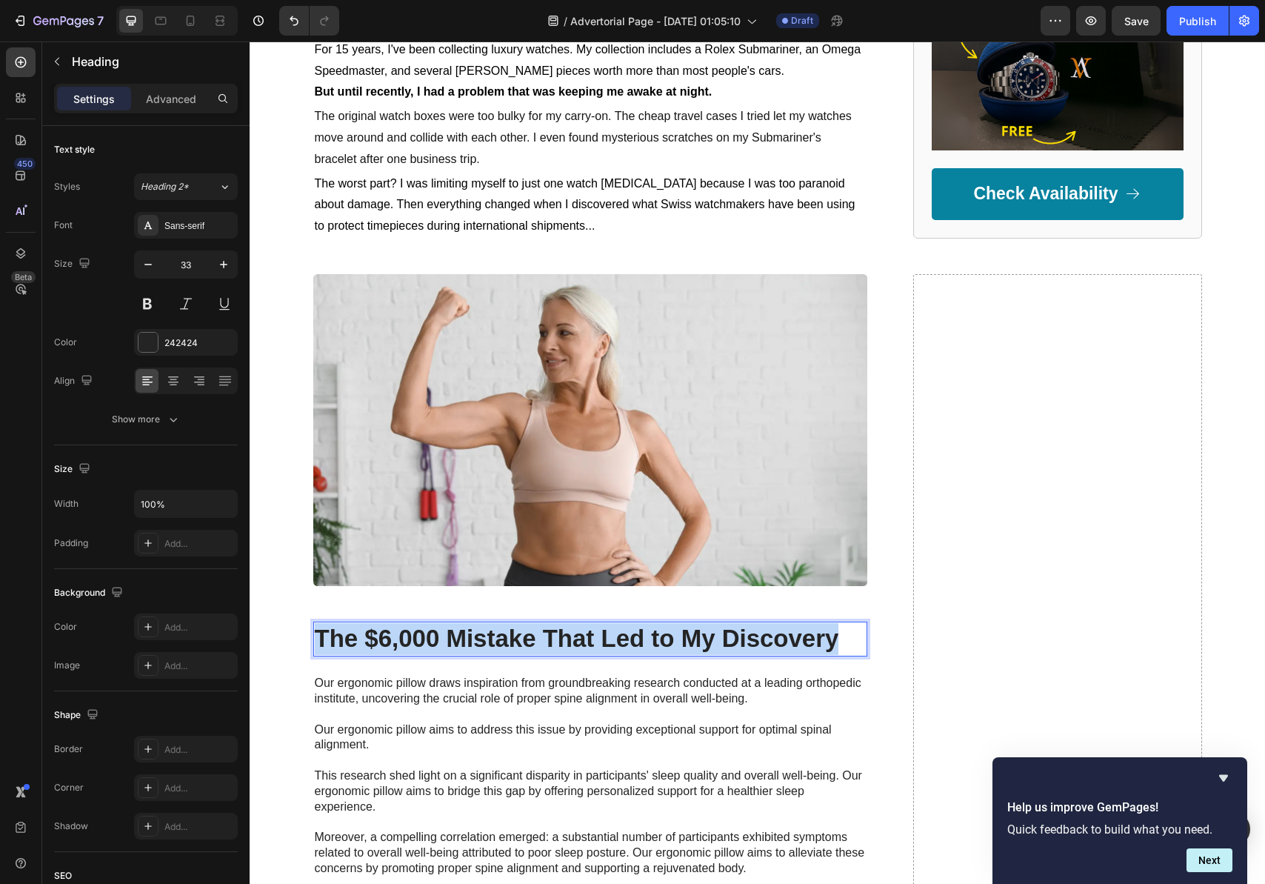
drag, startPoint x: 827, startPoint y: 642, endPoint x: 309, endPoint y: 642, distance: 518.5
click at [315, 642] on p "The $6,000 Mistake That Led to My Discovery" at bounding box center [590, 639] width 551 height 32
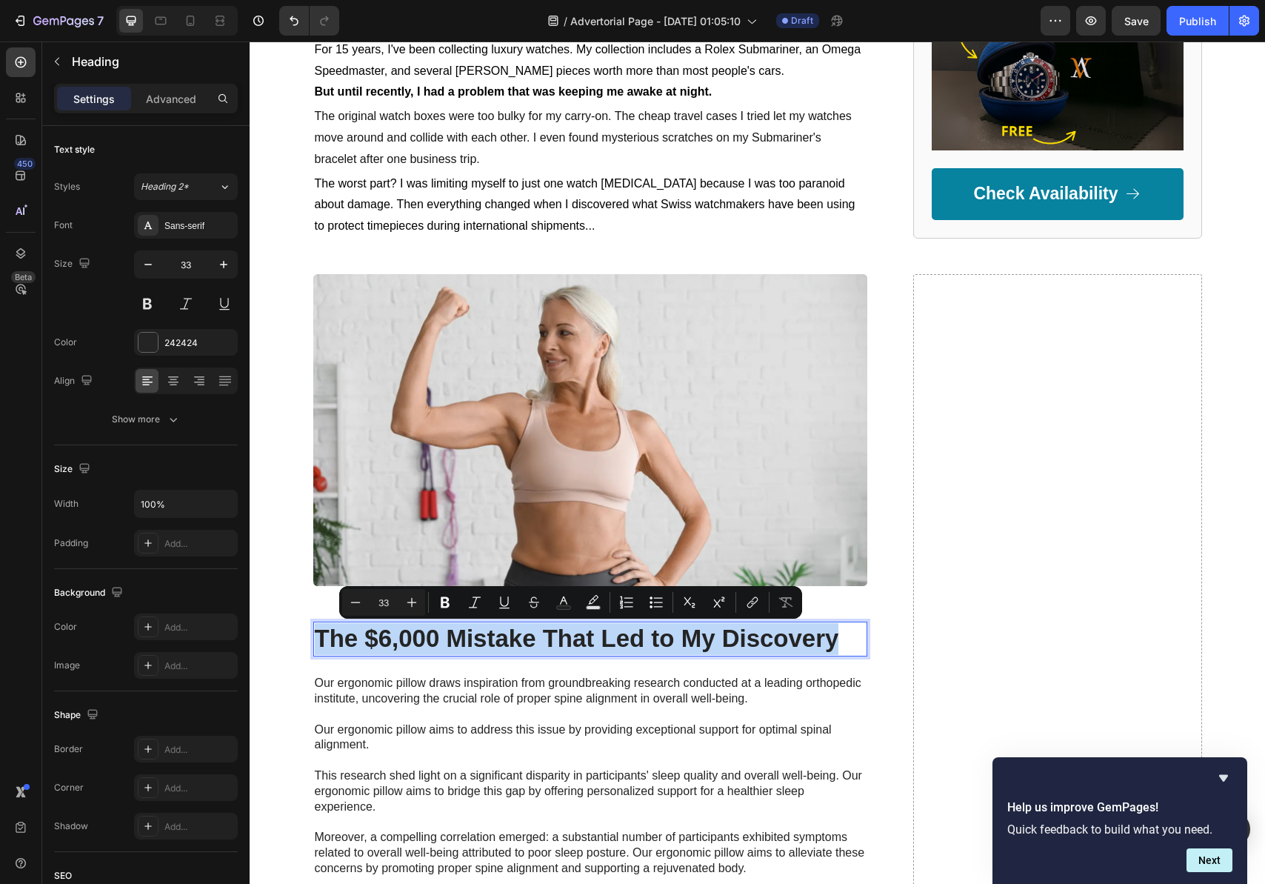
copy p "The $6,000 Mistake That Led to My Discovery"
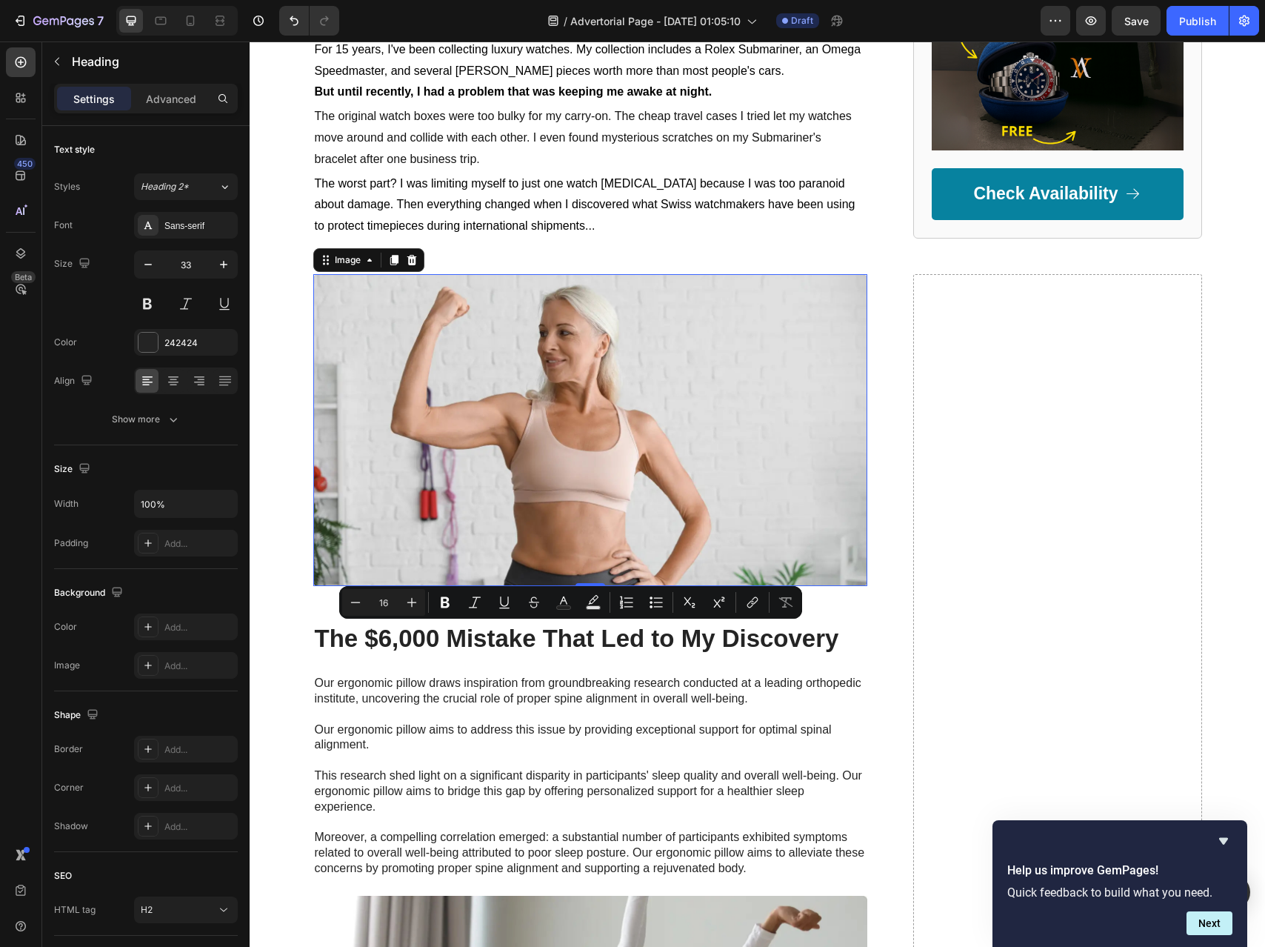
click at [451, 330] on img at bounding box center [590, 430] width 554 height 312
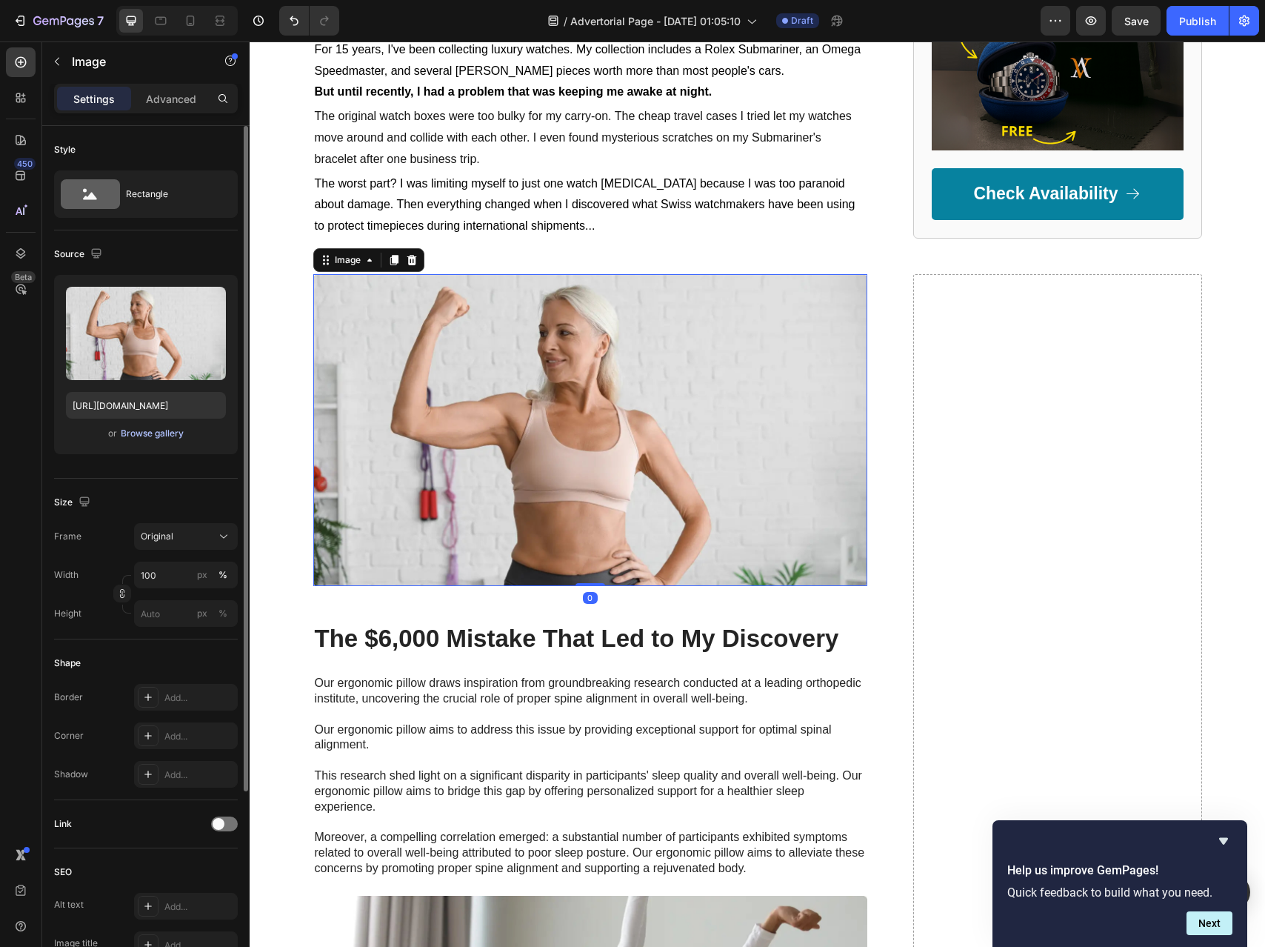
click at [174, 429] on div "Browse gallery" at bounding box center [152, 433] width 63 height 13
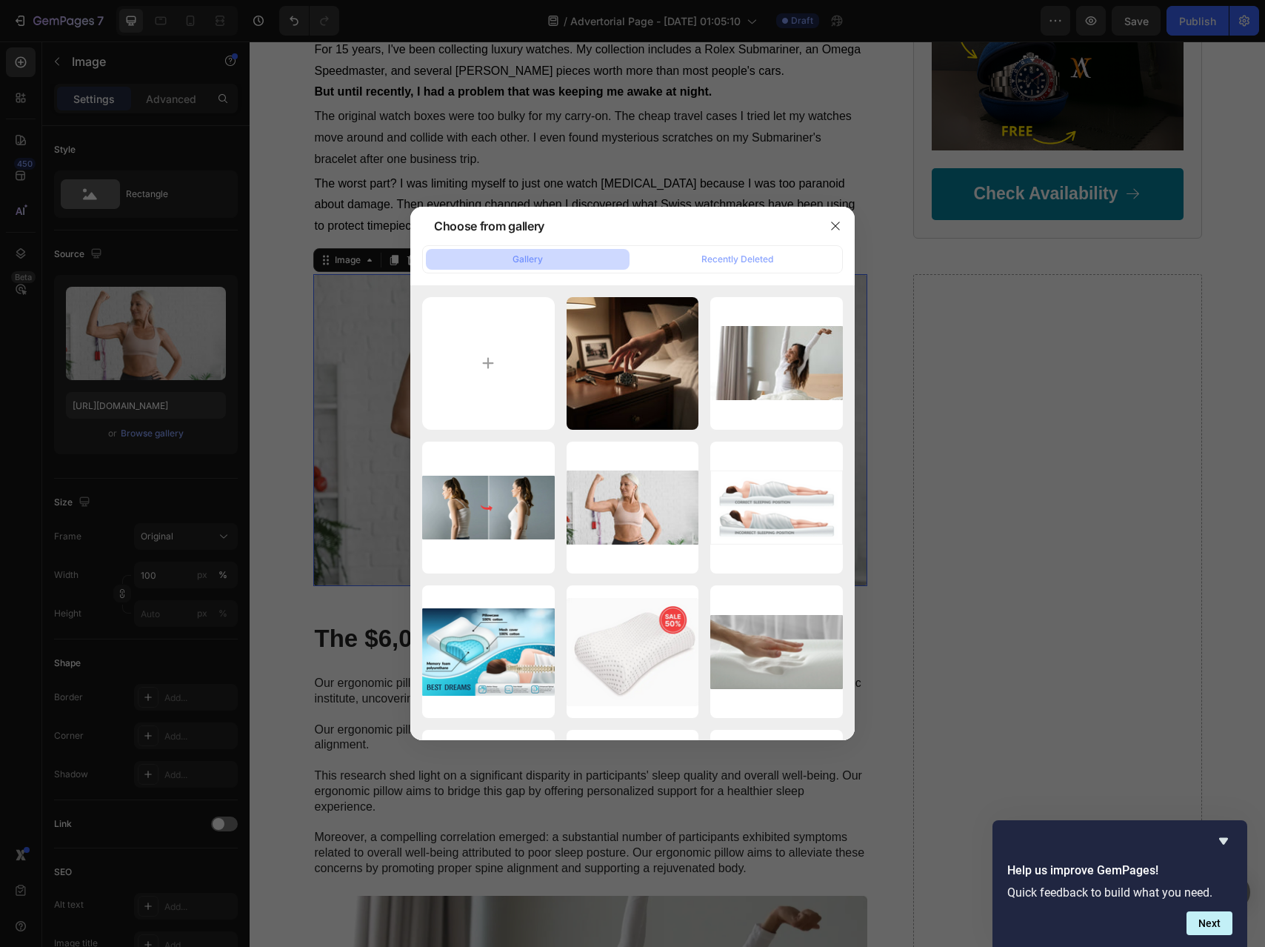
type input "C:\fakepath\output (50).jpeg"
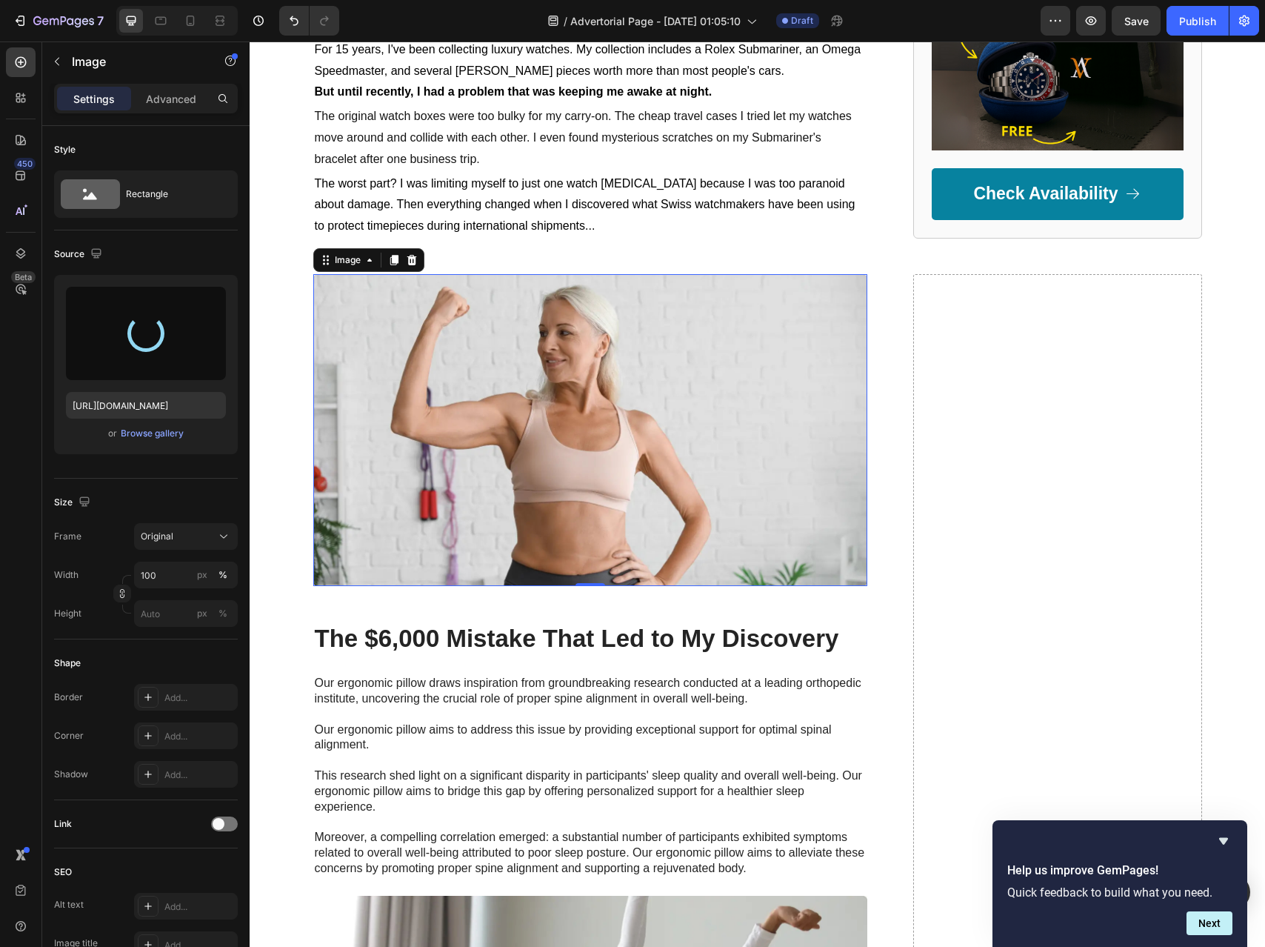
type input "[URL][DOMAIN_NAME]"
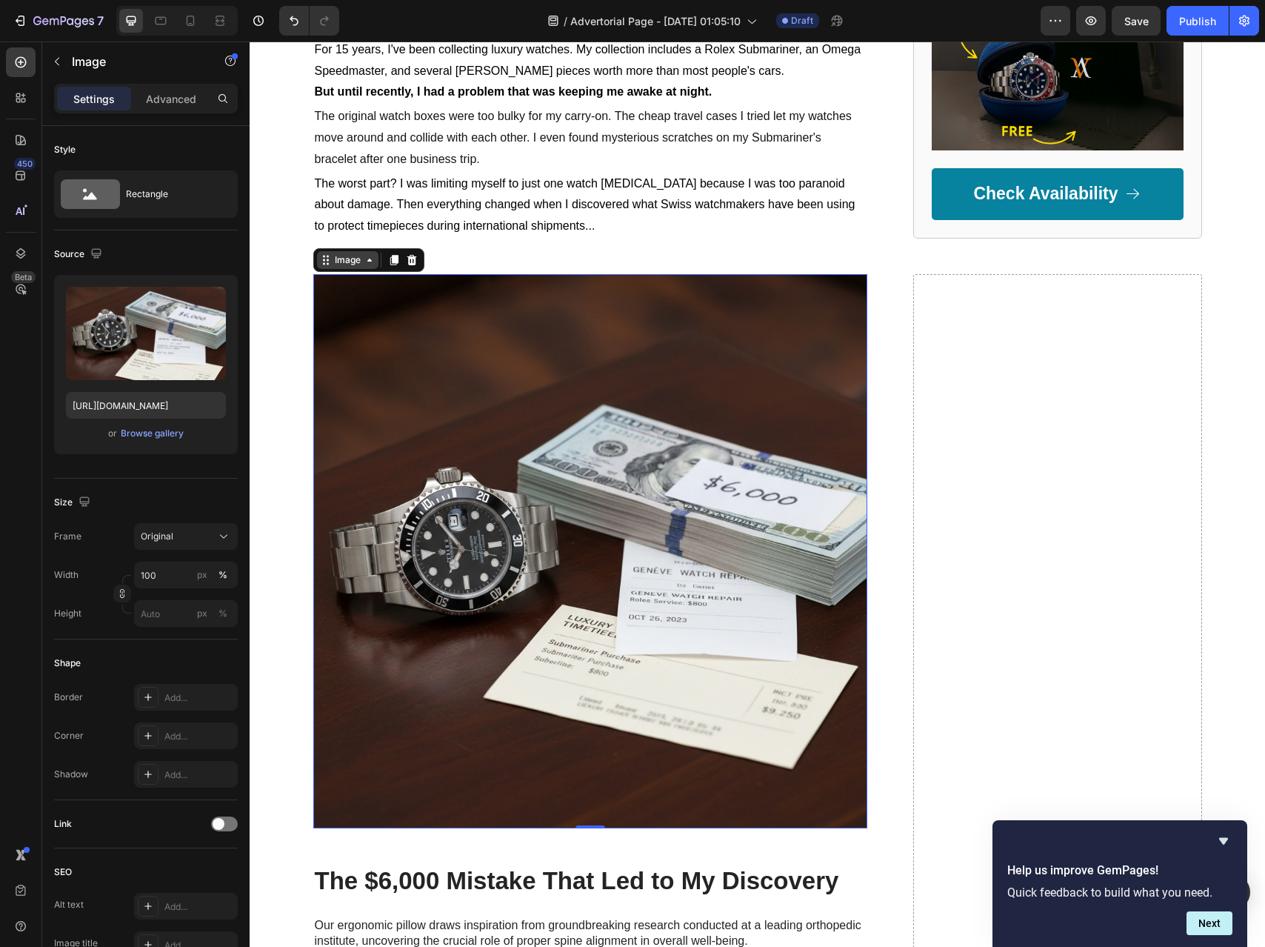
click at [367, 268] on div "Image" at bounding box center [347, 260] width 61 height 18
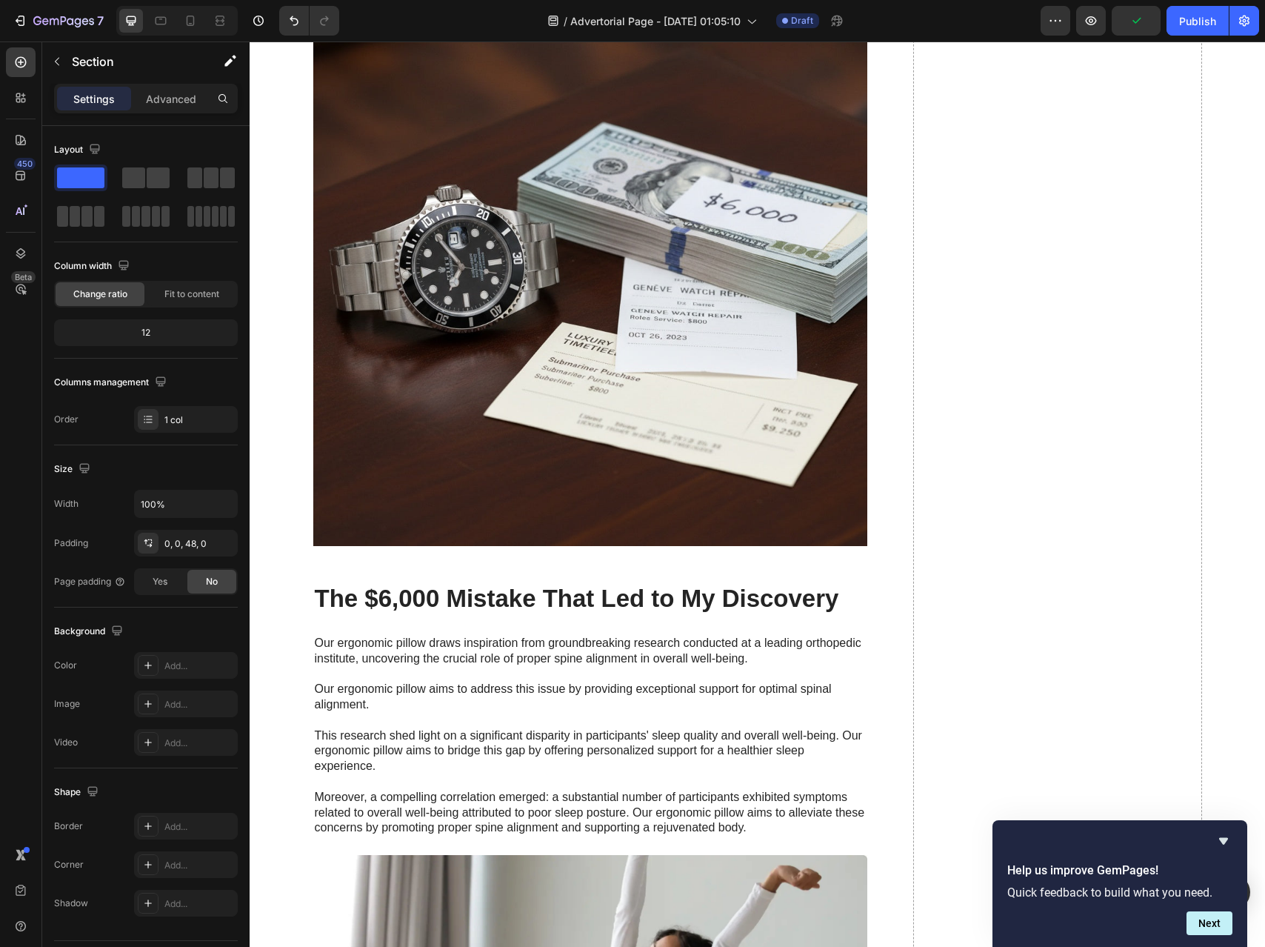
scroll to position [1346, 0]
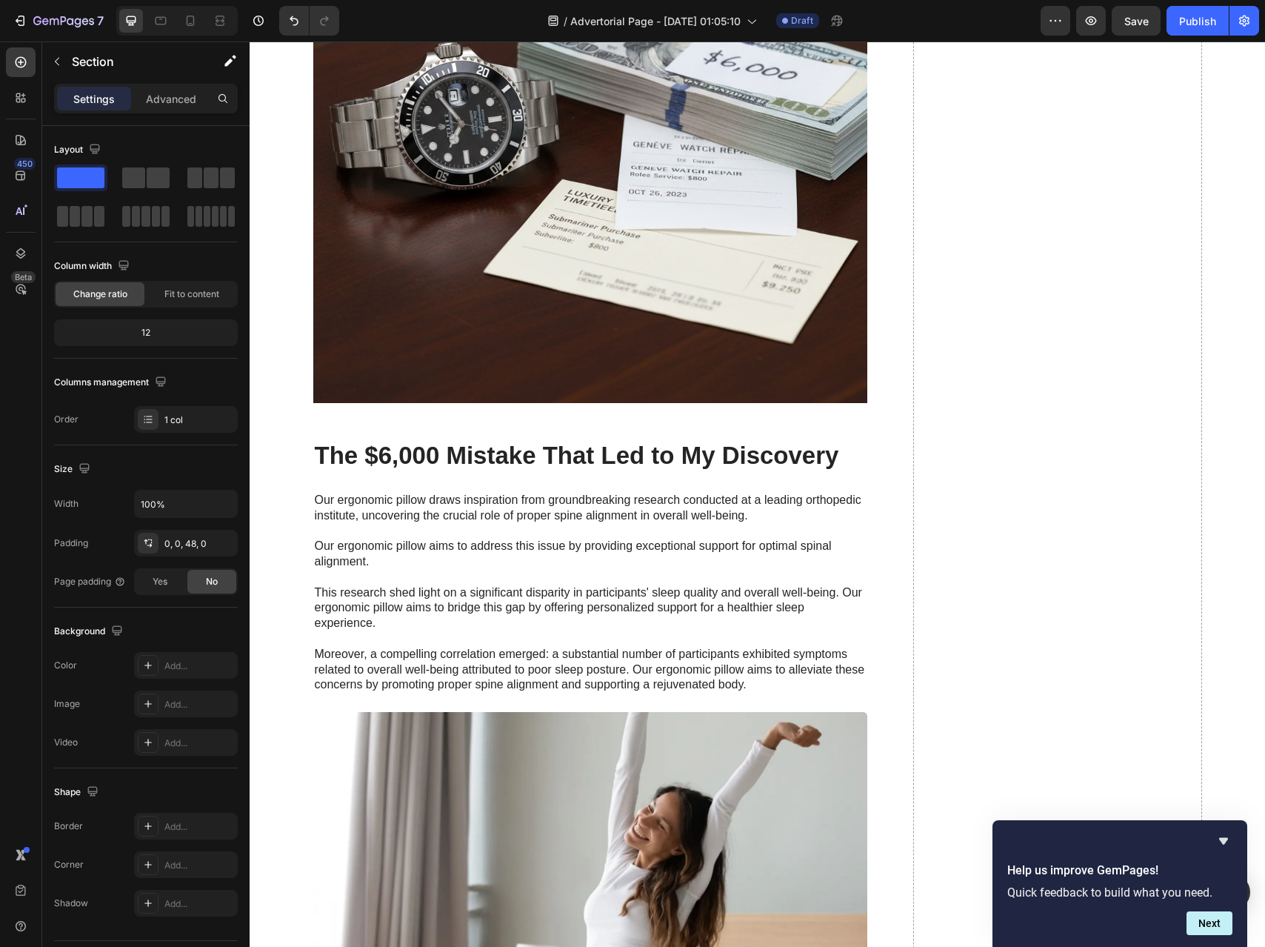
click at [558, 662] on p "Our ergonomic pillow draws inspiration from groundbreaking research conducted a…" at bounding box center [590, 593] width 551 height 200
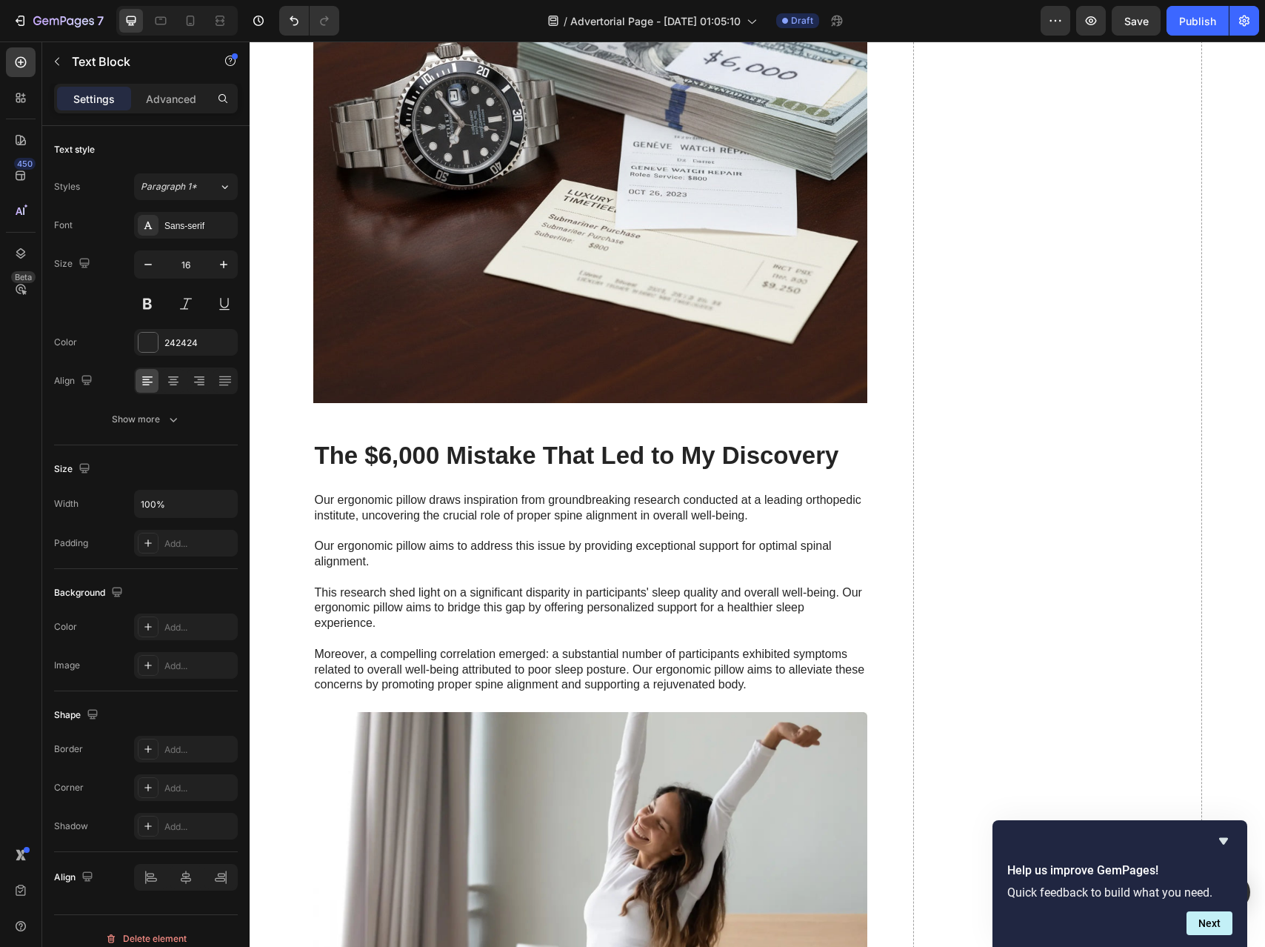
click at [558, 662] on p "Our ergonomic pillow draws inspiration from groundbreaking research conducted a…" at bounding box center [590, 593] width 551 height 200
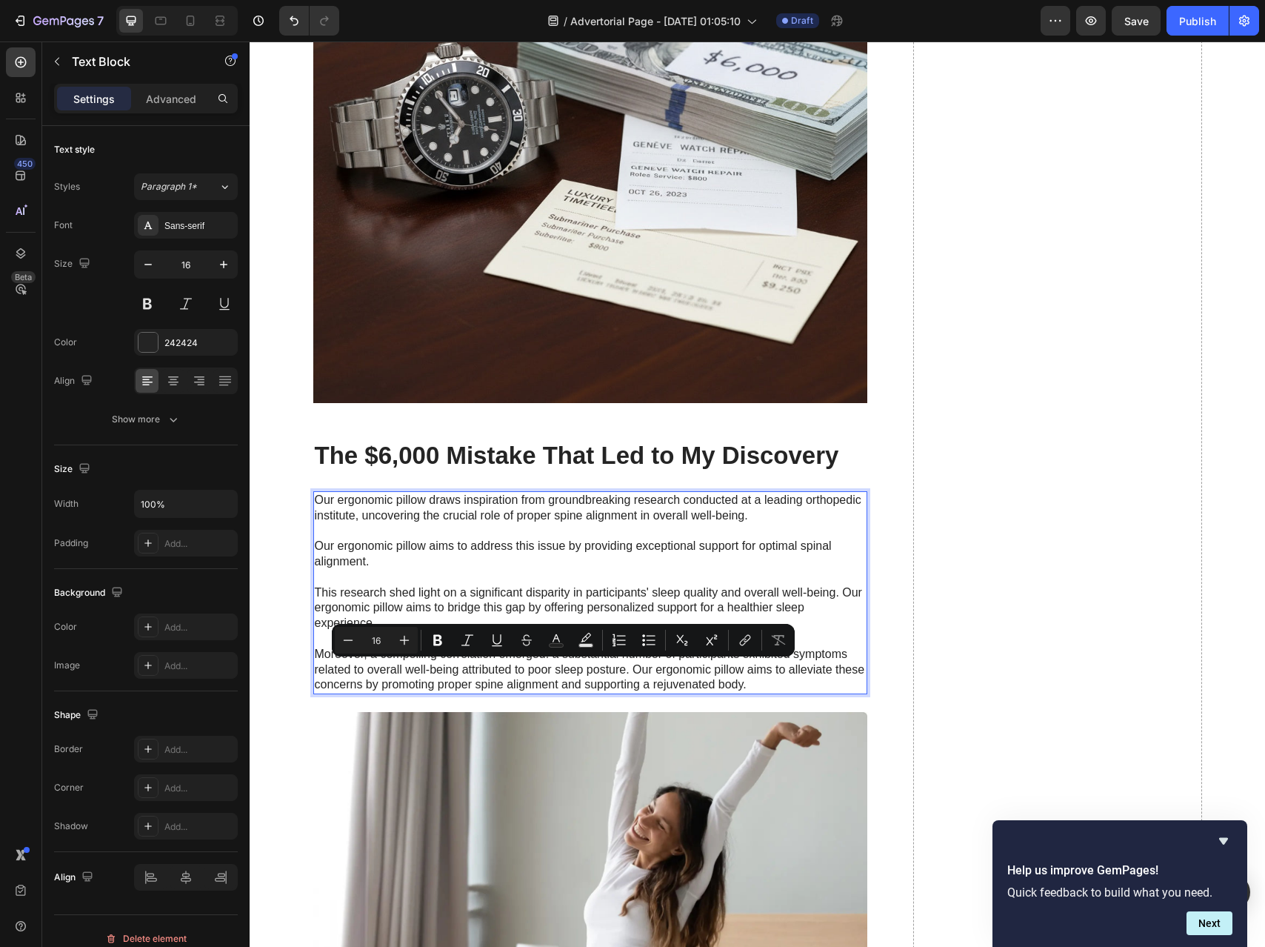
click at [753, 684] on p "Our ergonomic pillow draws inspiration from groundbreaking research conducted a…" at bounding box center [590, 593] width 551 height 200
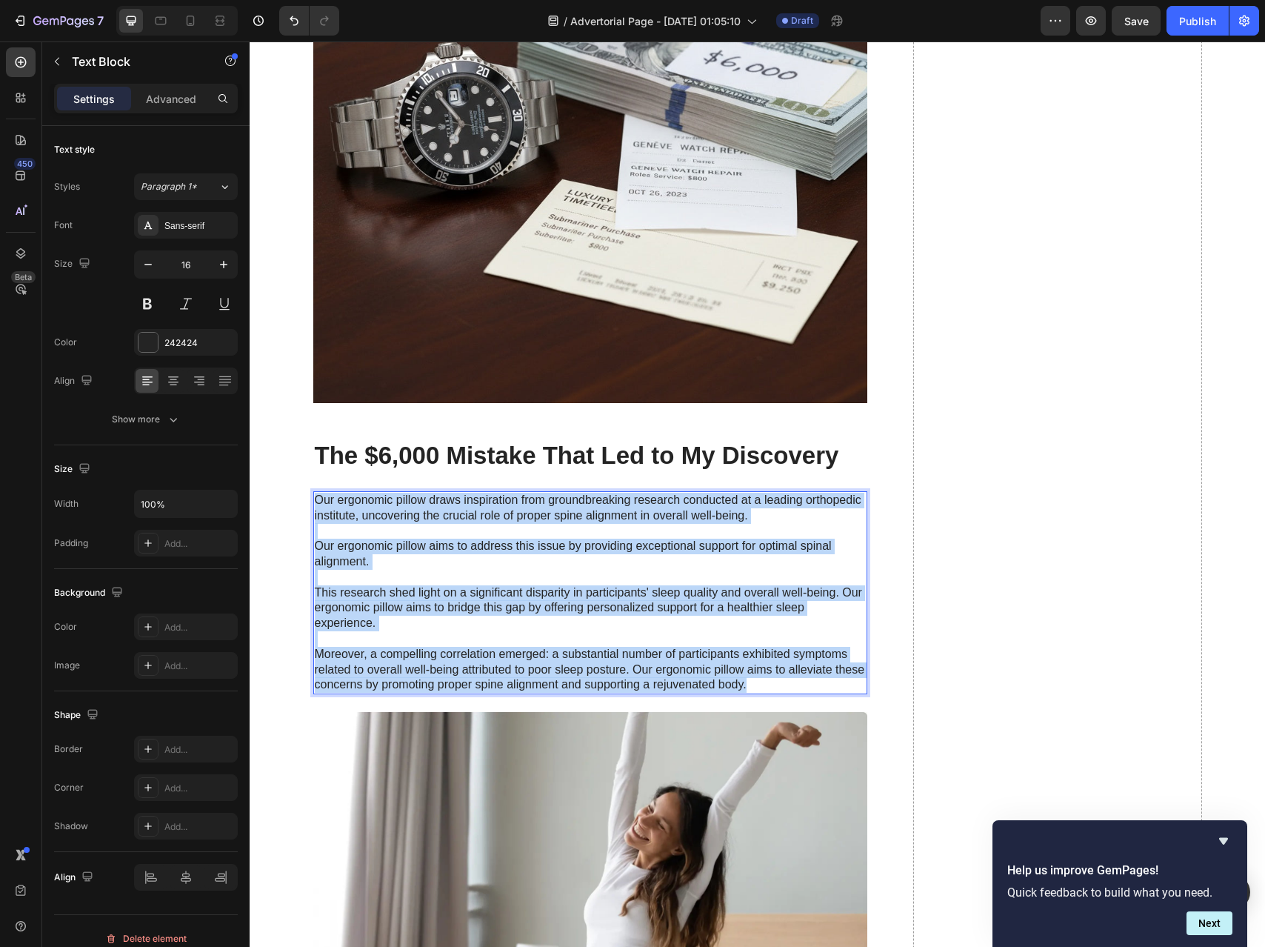
drag, startPoint x: 753, startPoint y: 684, endPoint x: 310, endPoint y: 498, distance: 480.3
click at [315, 498] on p "Our ergonomic pillow draws inspiration from groundbreaking research conducted a…" at bounding box center [590, 593] width 551 height 200
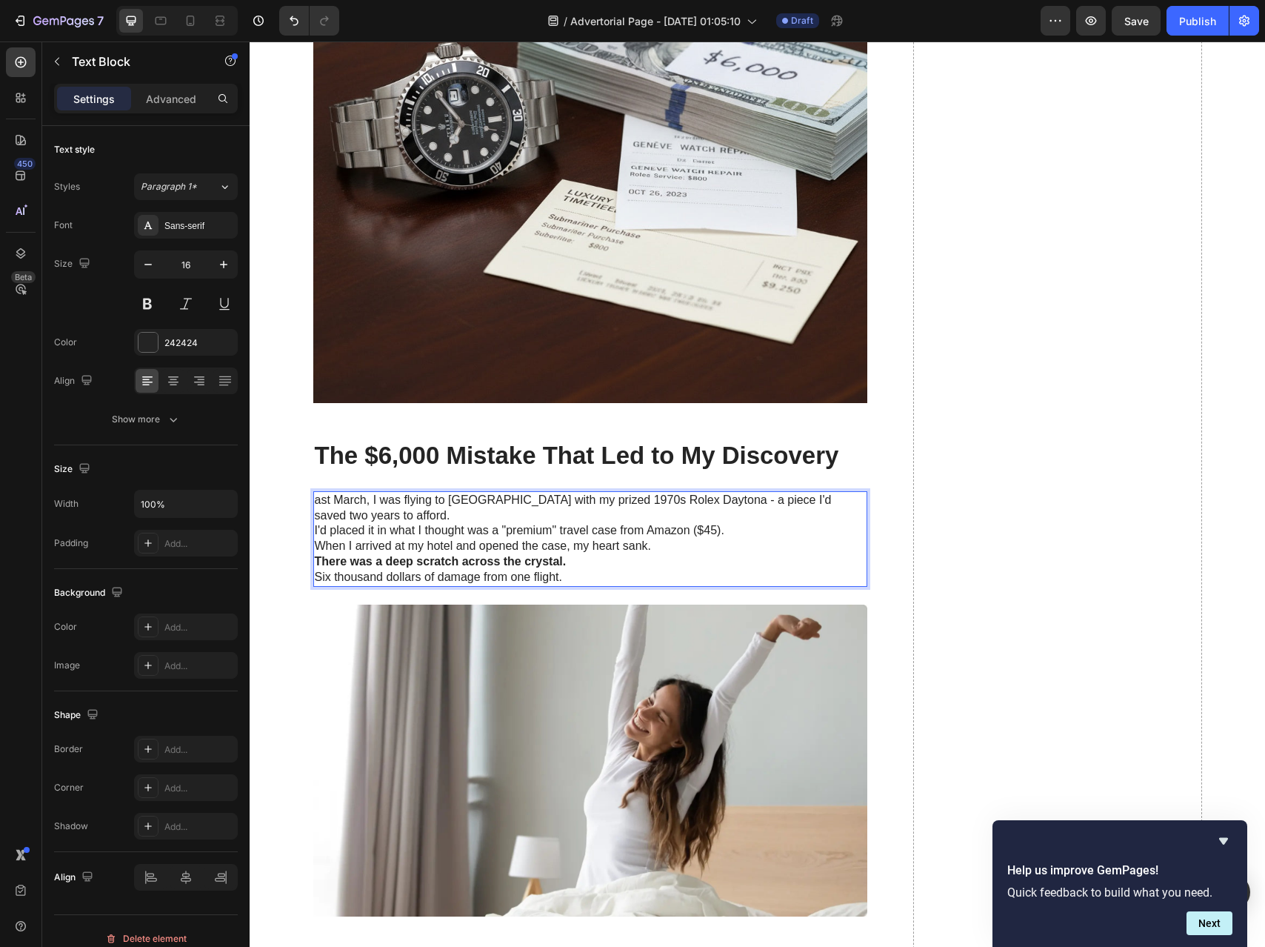
click at [315, 531] on p "I'd placed it in what I thought was a "premium" travel case from Amazon ($45)." at bounding box center [590, 531] width 551 height 16
click at [315, 532] on p "I'd placed it in what I thought was a "premium" travel case from Amazon ($45)." at bounding box center [590, 531] width 551 height 16
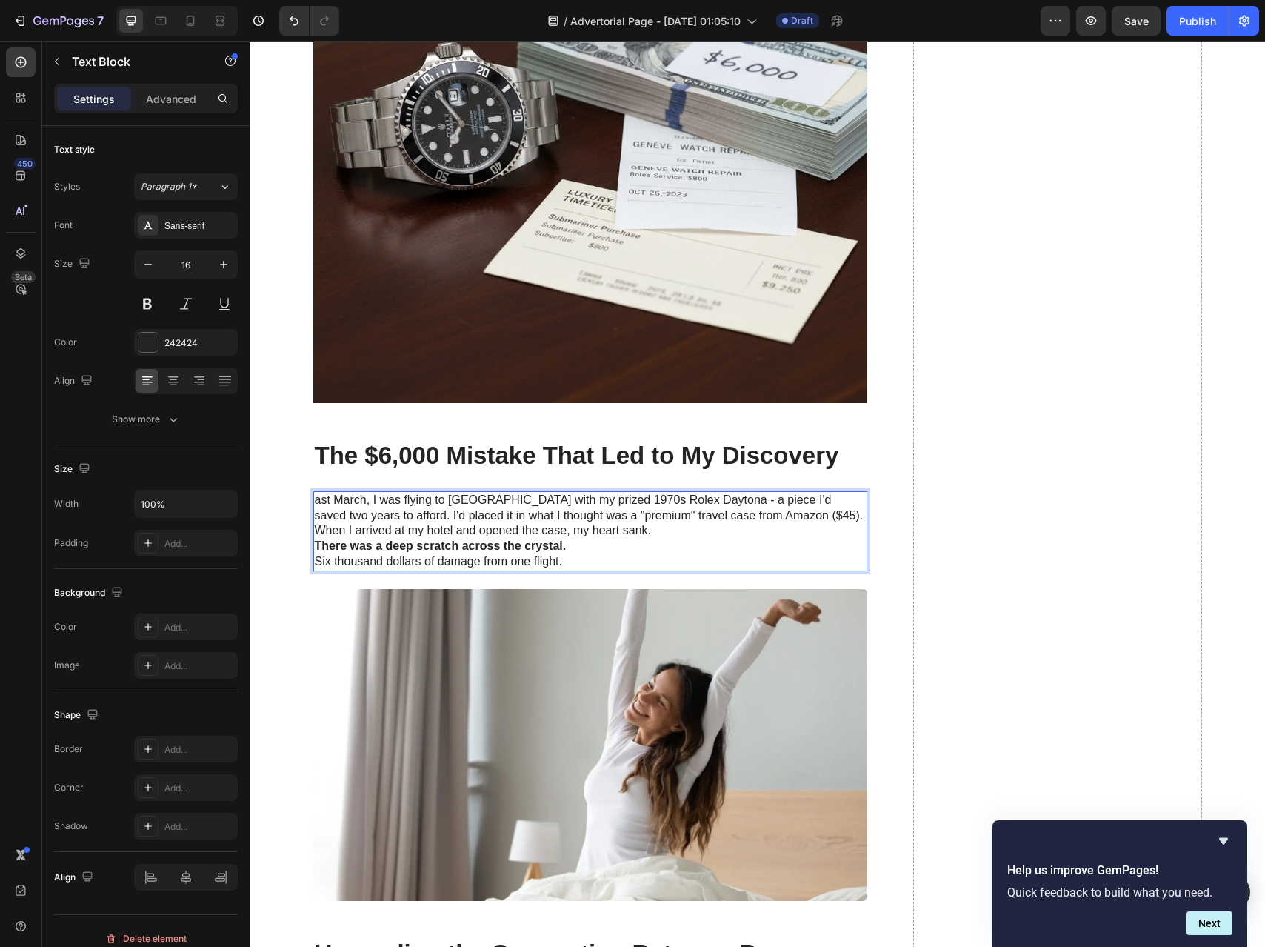
click at [749, 515] on p "ast March, I was flying to [GEOGRAPHIC_DATA] with my prized 1970s Rolex Daytona…" at bounding box center [590, 508] width 551 height 31
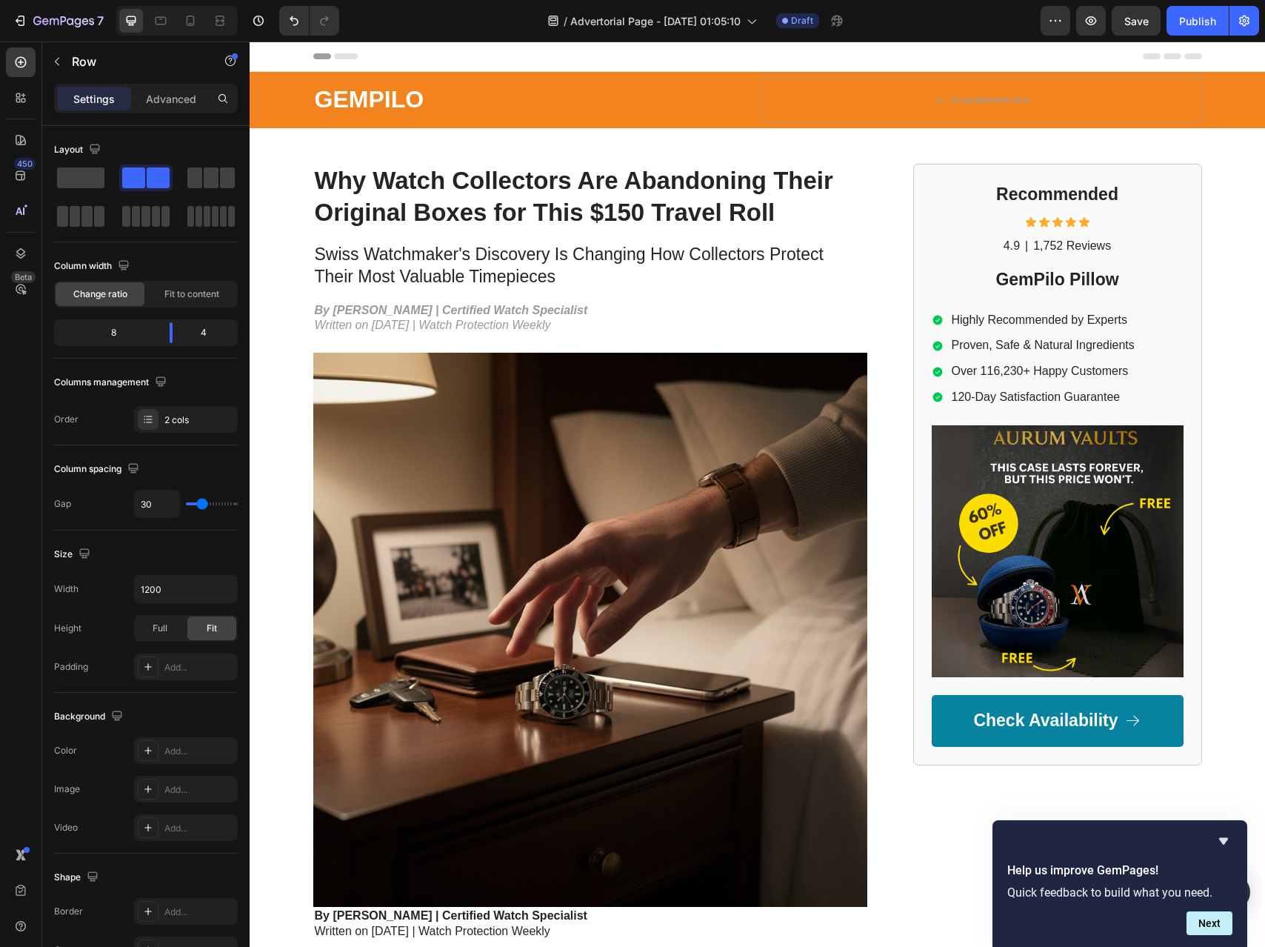
scroll to position [3, 0]
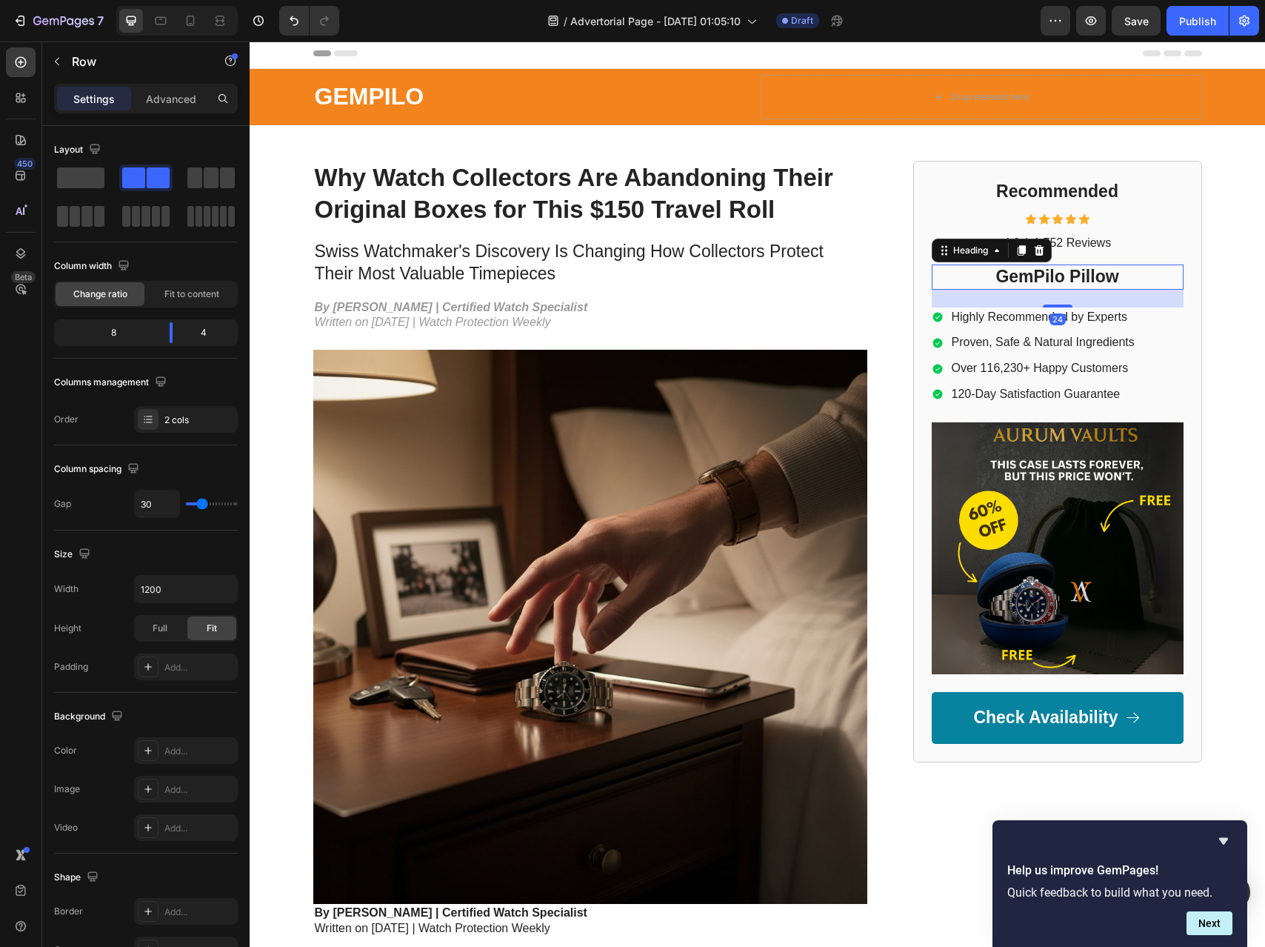
click at [1026, 278] on h2 "GemPilo Pillow" at bounding box center [1058, 276] width 252 height 25
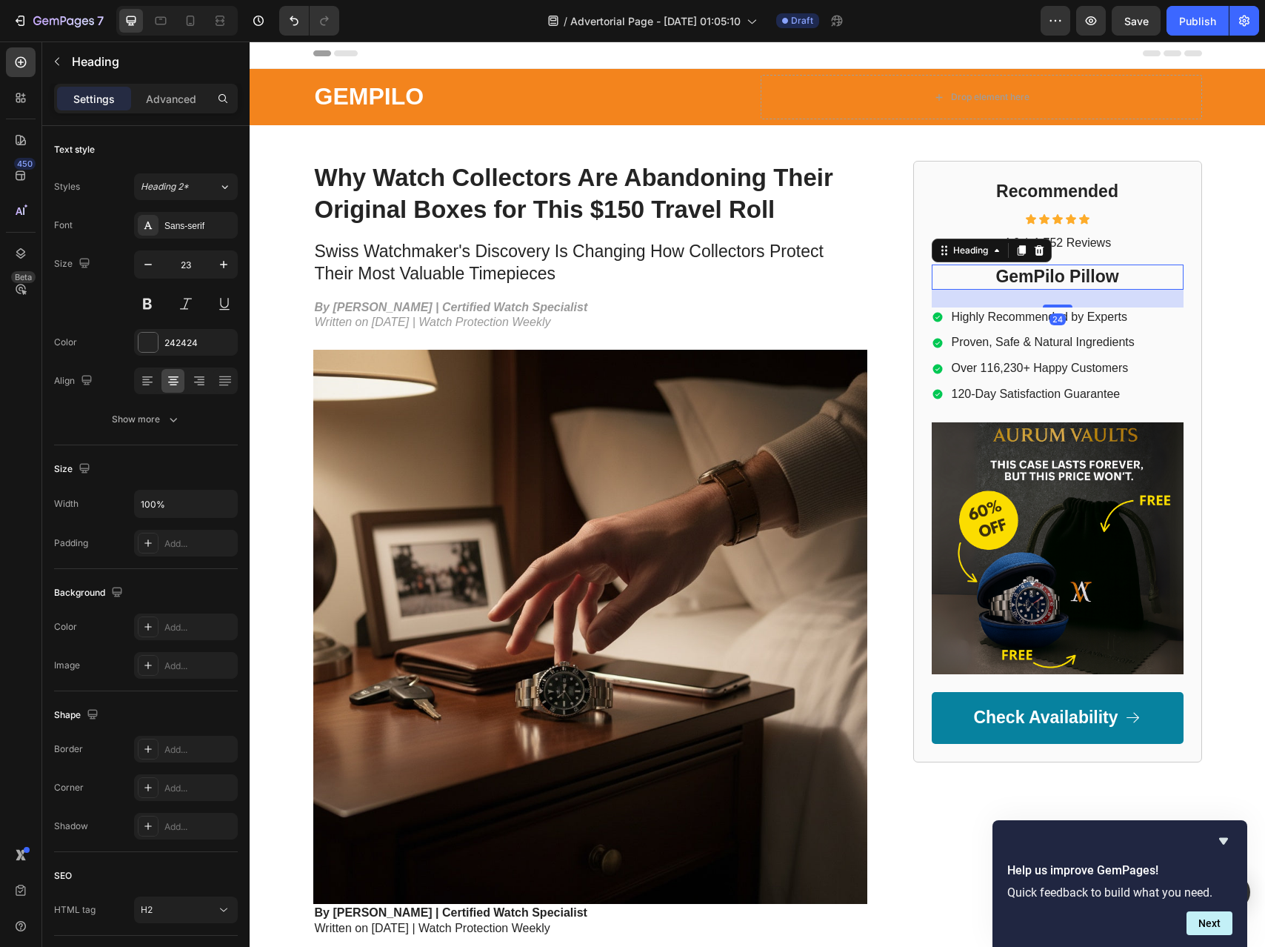
click at [1026, 278] on h2 "GemPilo Pillow" at bounding box center [1058, 276] width 252 height 25
click at [1026, 278] on p "GemPilo Pillow" at bounding box center [1057, 277] width 249 height 22
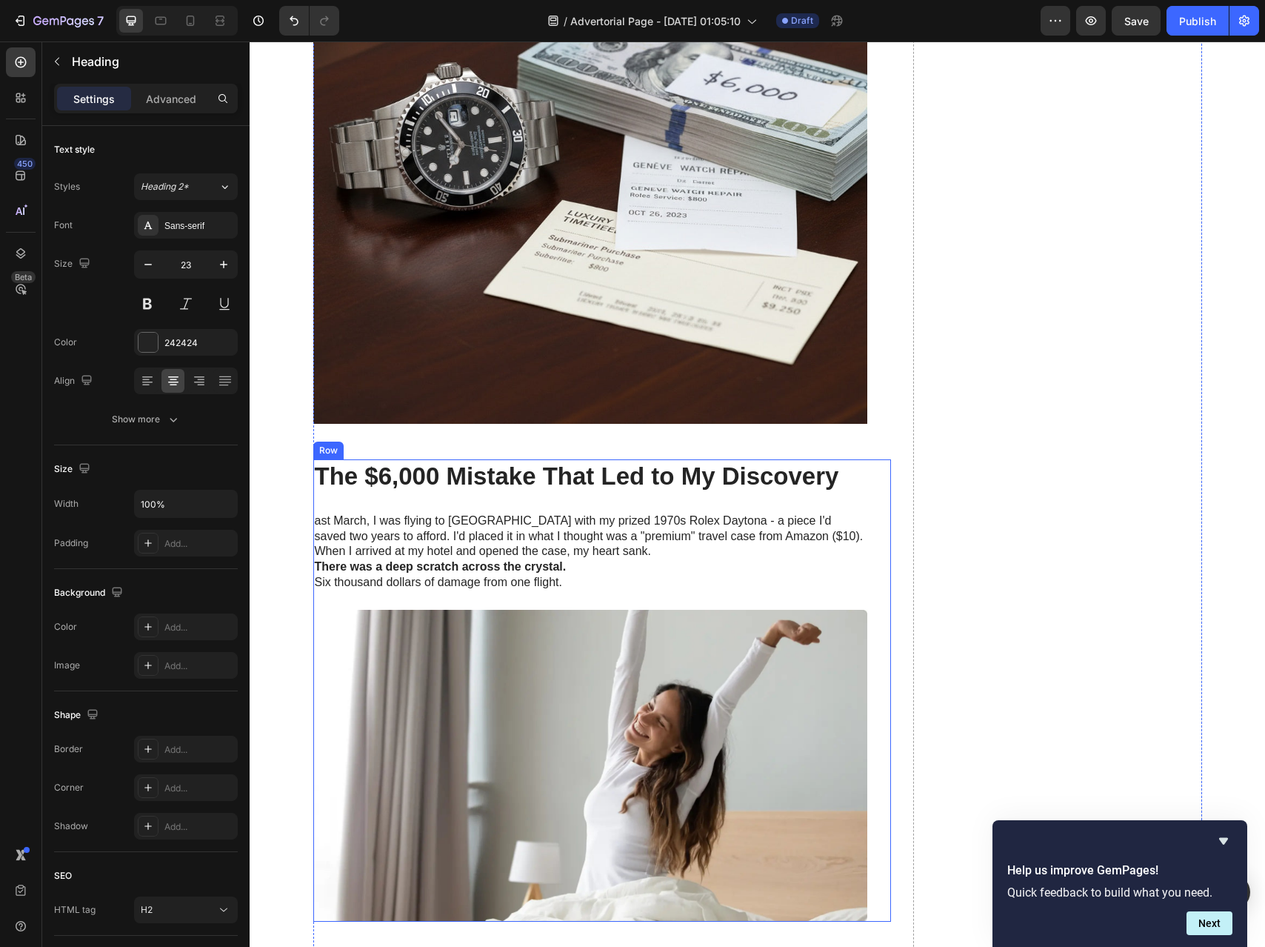
scroll to position [1526, 0]
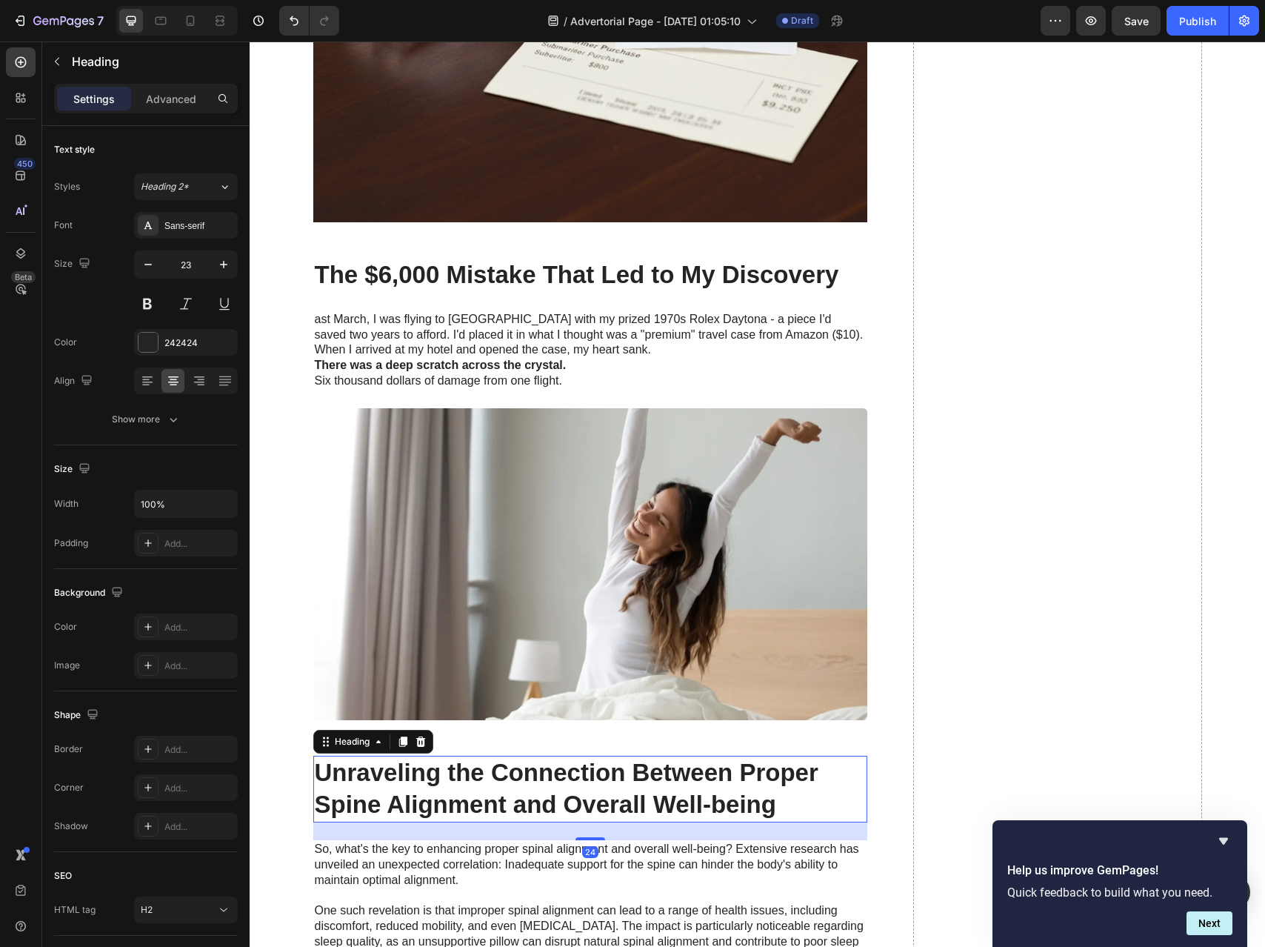
click at [507, 778] on h2 "Unraveling the Connection Between Proper Spine Alignment and Overall Well-being" at bounding box center [590, 788] width 554 height 67
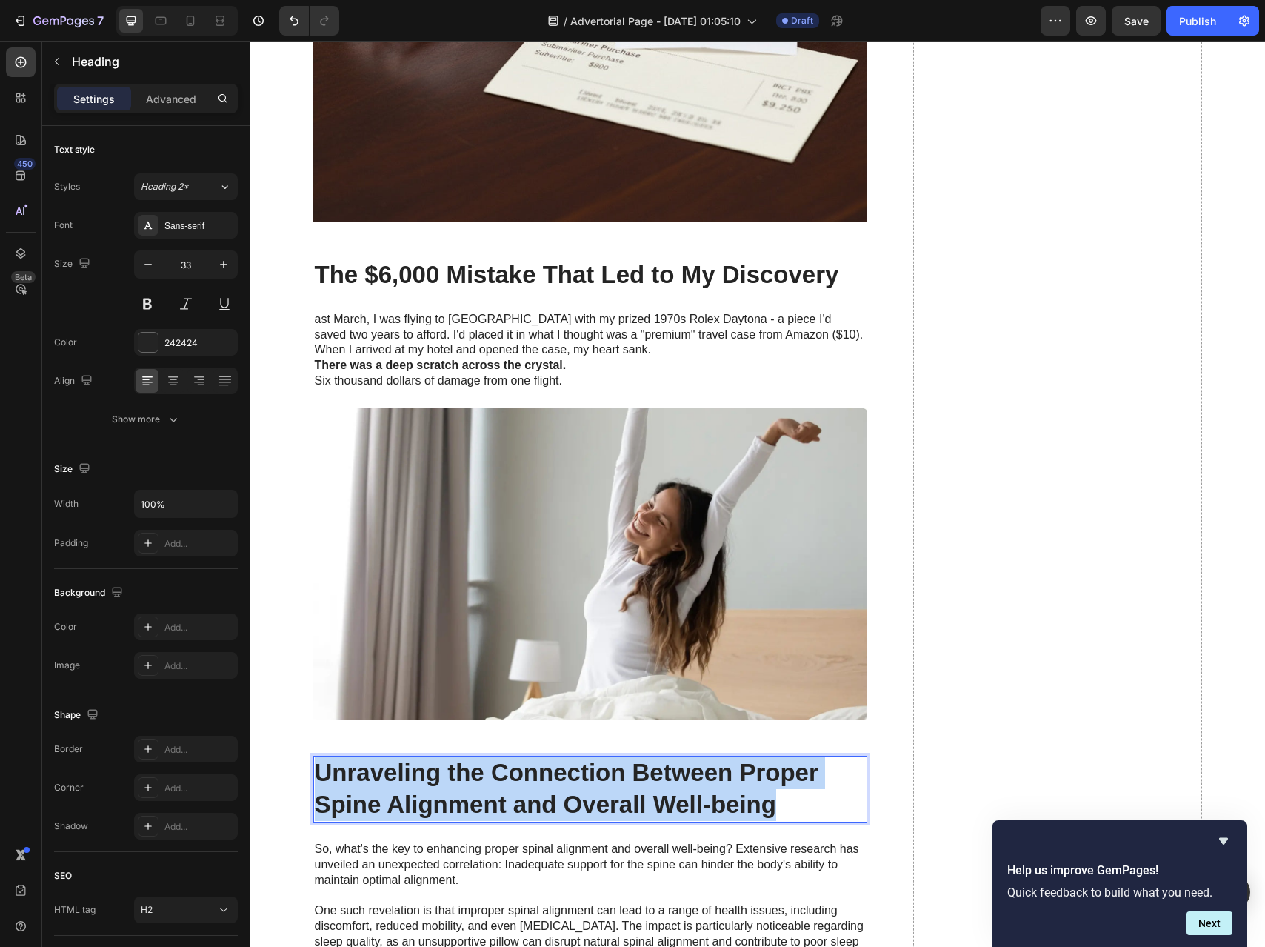
click at [508, 778] on p "Unraveling the Connection Between Proper Spine Alignment and Overall Well-being" at bounding box center [590, 789] width 551 height 64
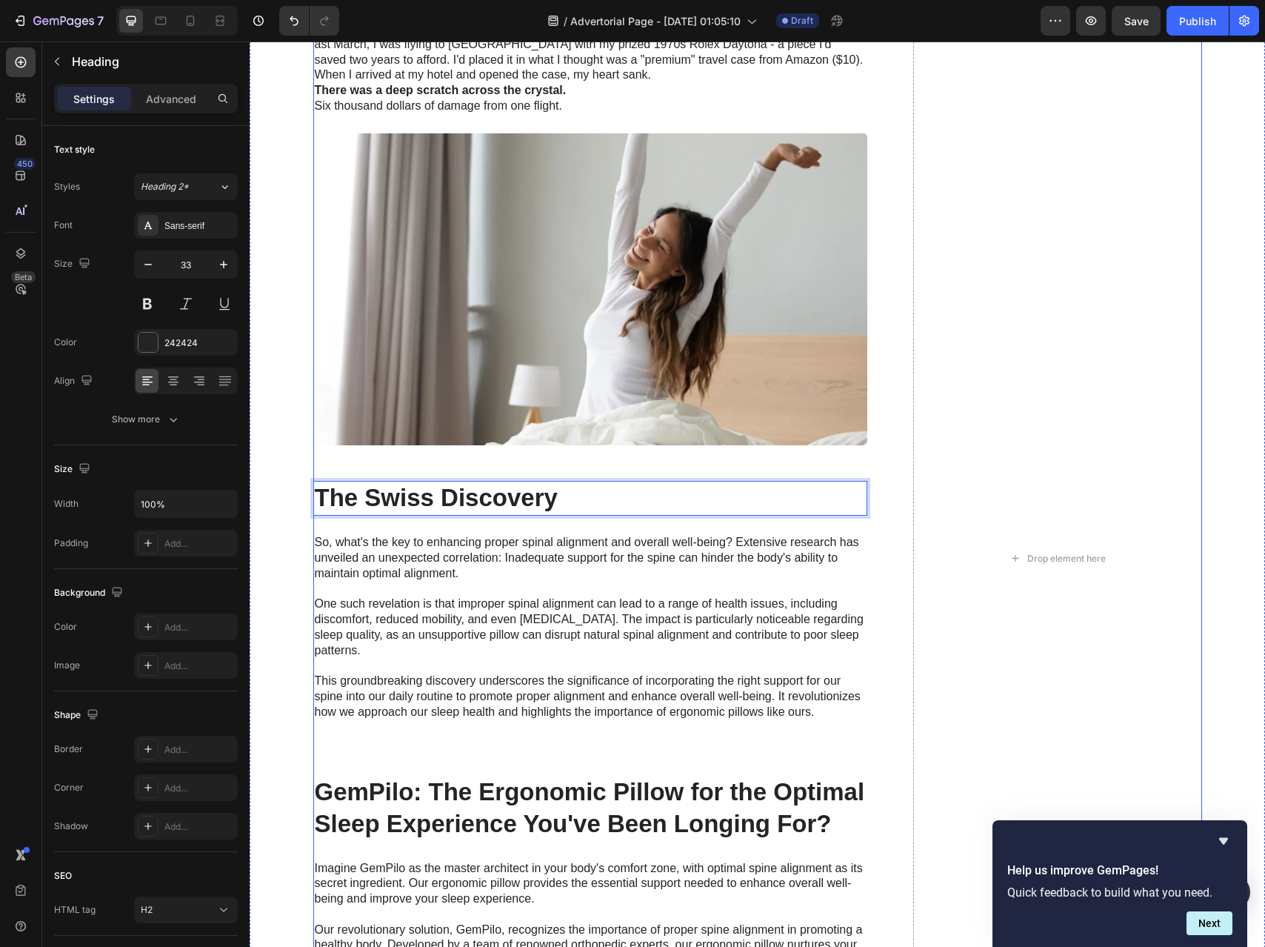
scroll to position [1807, 0]
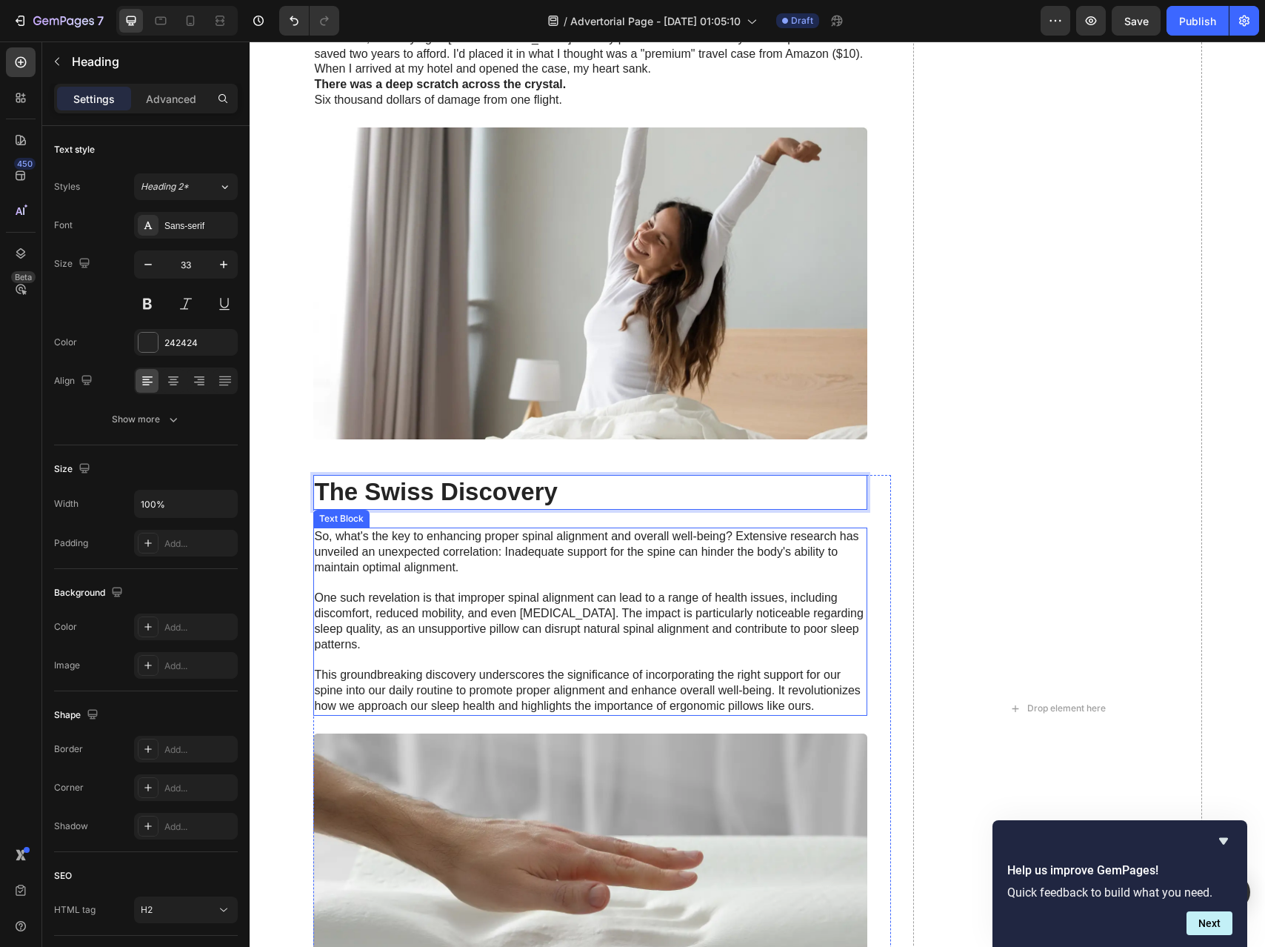
click at [422, 621] on p "So, what's the key to enhancing proper spinal alignment and overall well-being?…" at bounding box center [590, 621] width 551 height 185
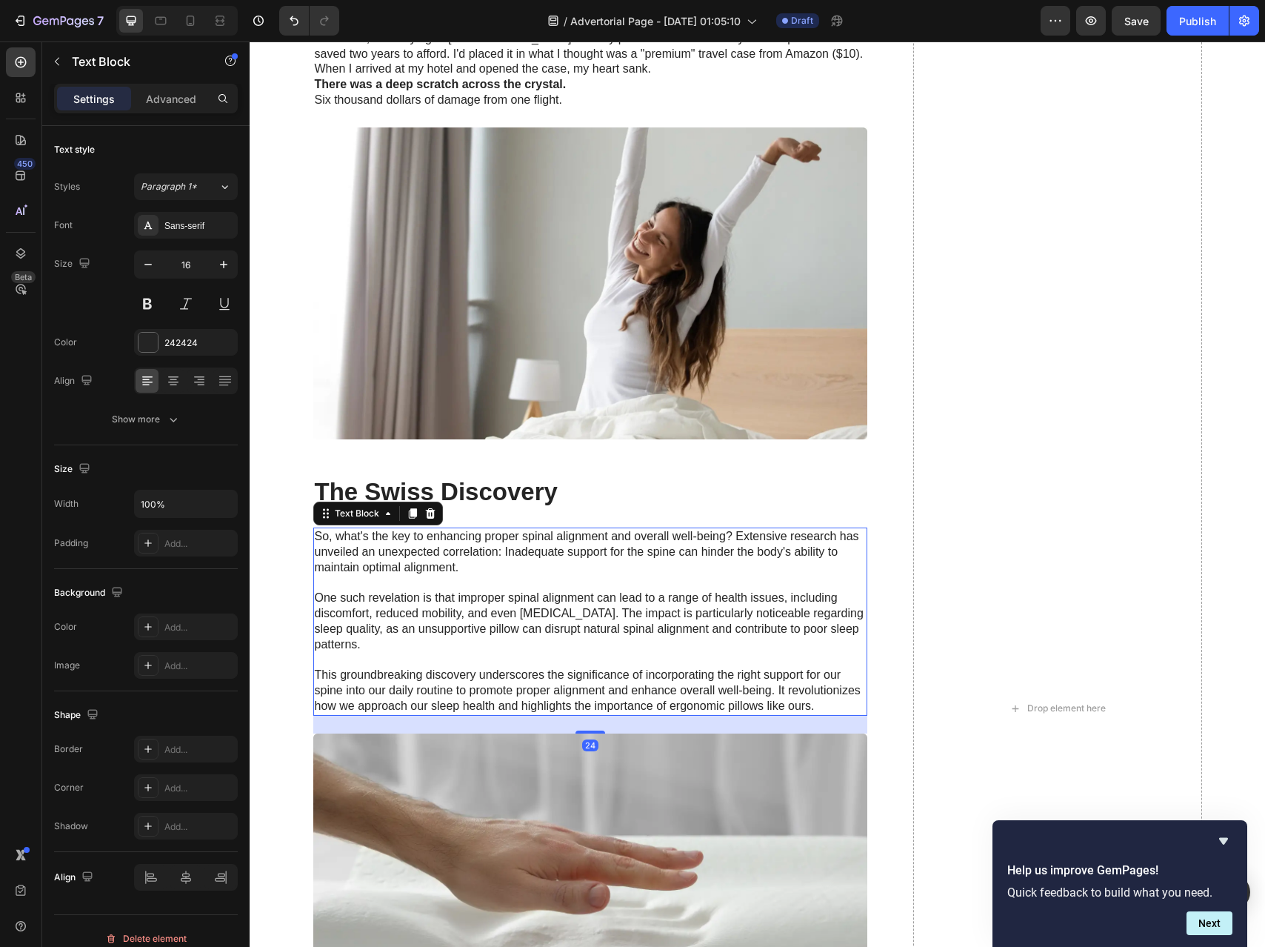
click at [604, 676] on p "So, what's the key to enhancing proper spinal alignment and overall well-being?…" at bounding box center [590, 621] width 551 height 185
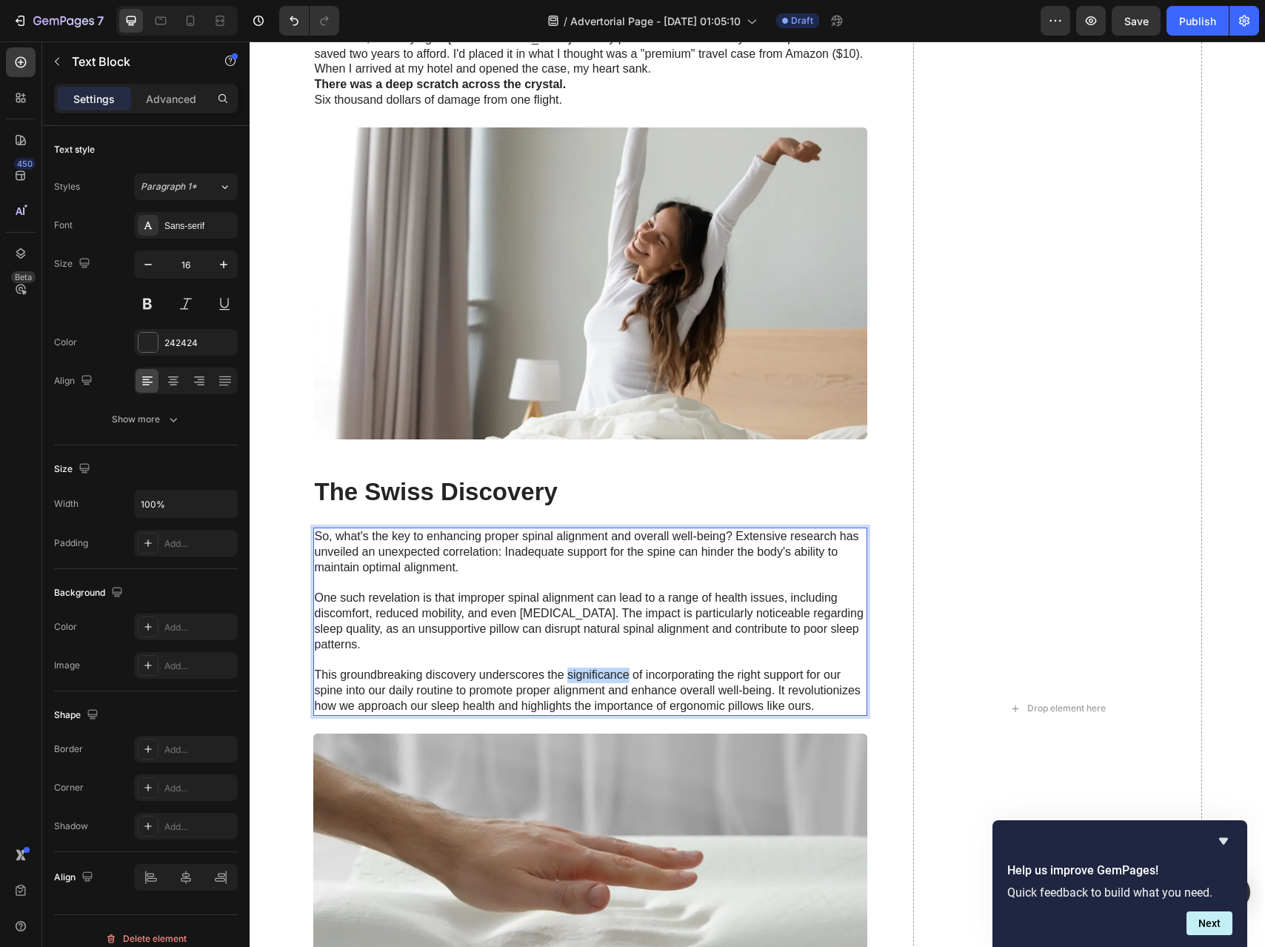
drag, startPoint x: 604, startPoint y: 676, endPoint x: 639, endPoint y: 685, distance: 35.9
click at [605, 676] on p "So, what's the key to enhancing proper spinal alignment and overall well-being?…" at bounding box center [590, 621] width 551 height 185
click at [823, 699] on p "So, what's the key to enhancing proper spinal alignment and overall well-being?…" at bounding box center [590, 621] width 551 height 185
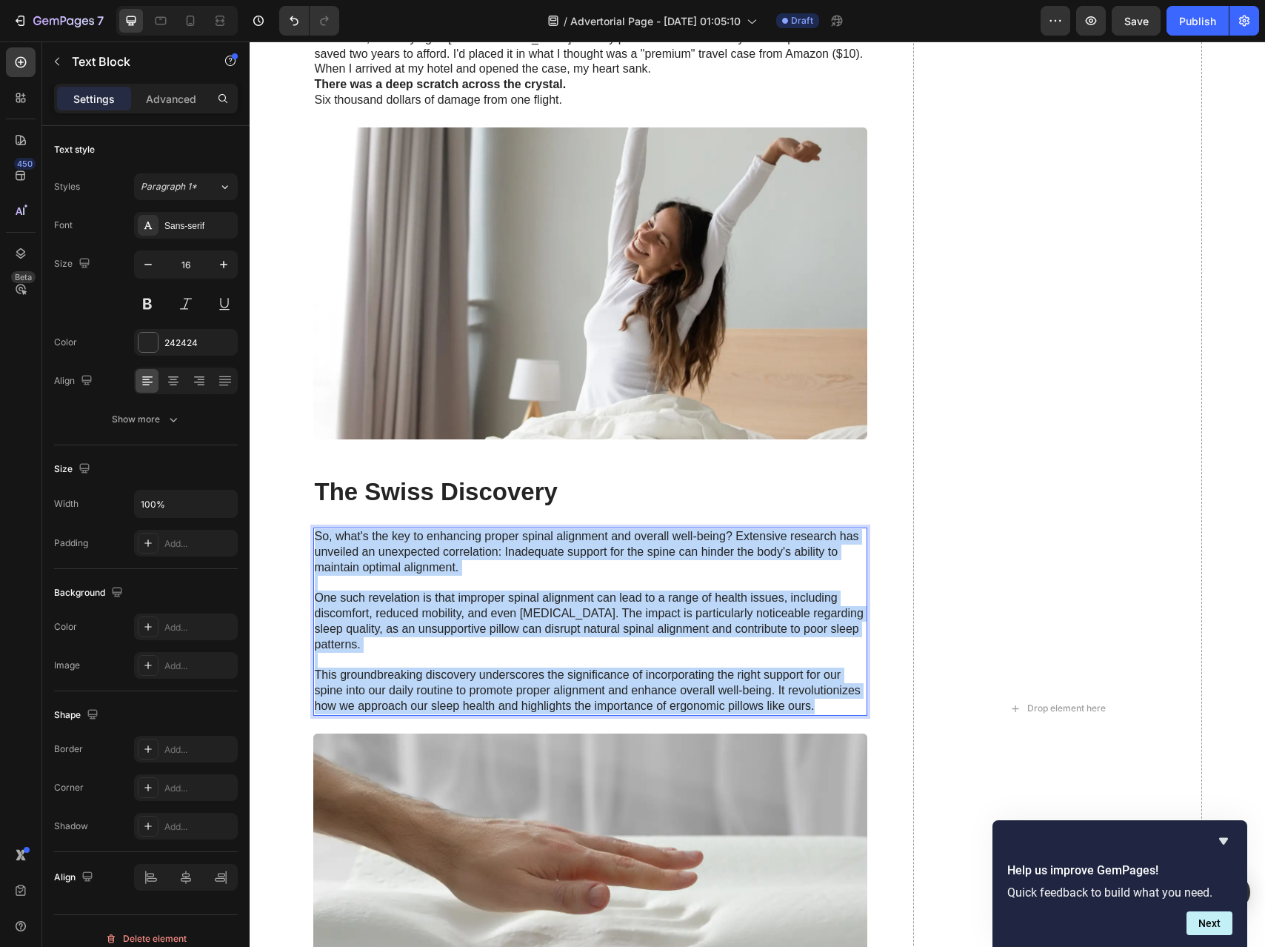
drag, startPoint x: 817, startPoint y: 704, endPoint x: 307, endPoint y: 535, distance: 537.8
click at [313, 535] on div "So, what's the key to enhancing proper spinal alignment and overall well-being?…" at bounding box center [590, 621] width 554 height 188
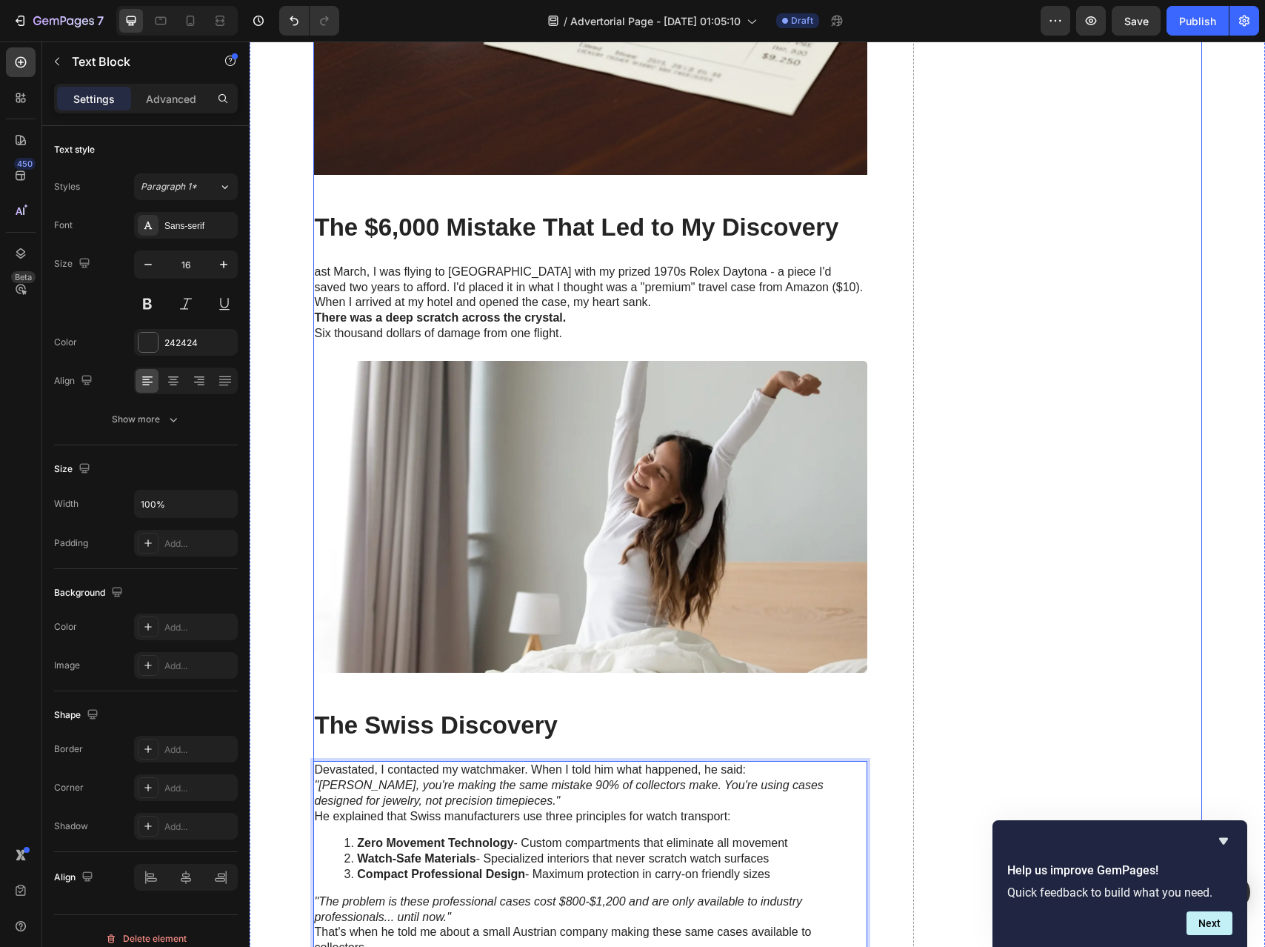
scroll to position [1558, 0]
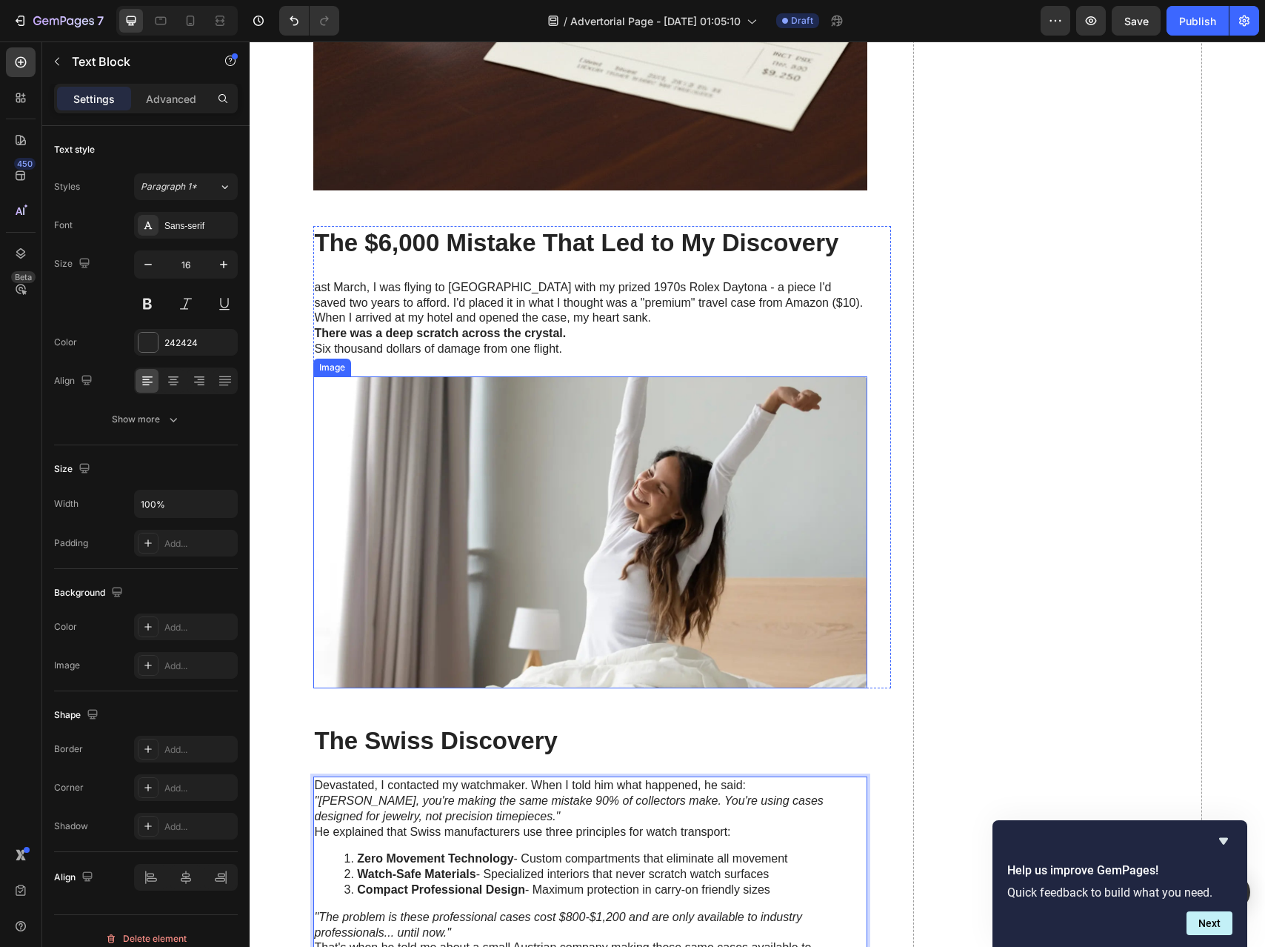
click at [597, 594] on img at bounding box center [590, 532] width 554 height 312
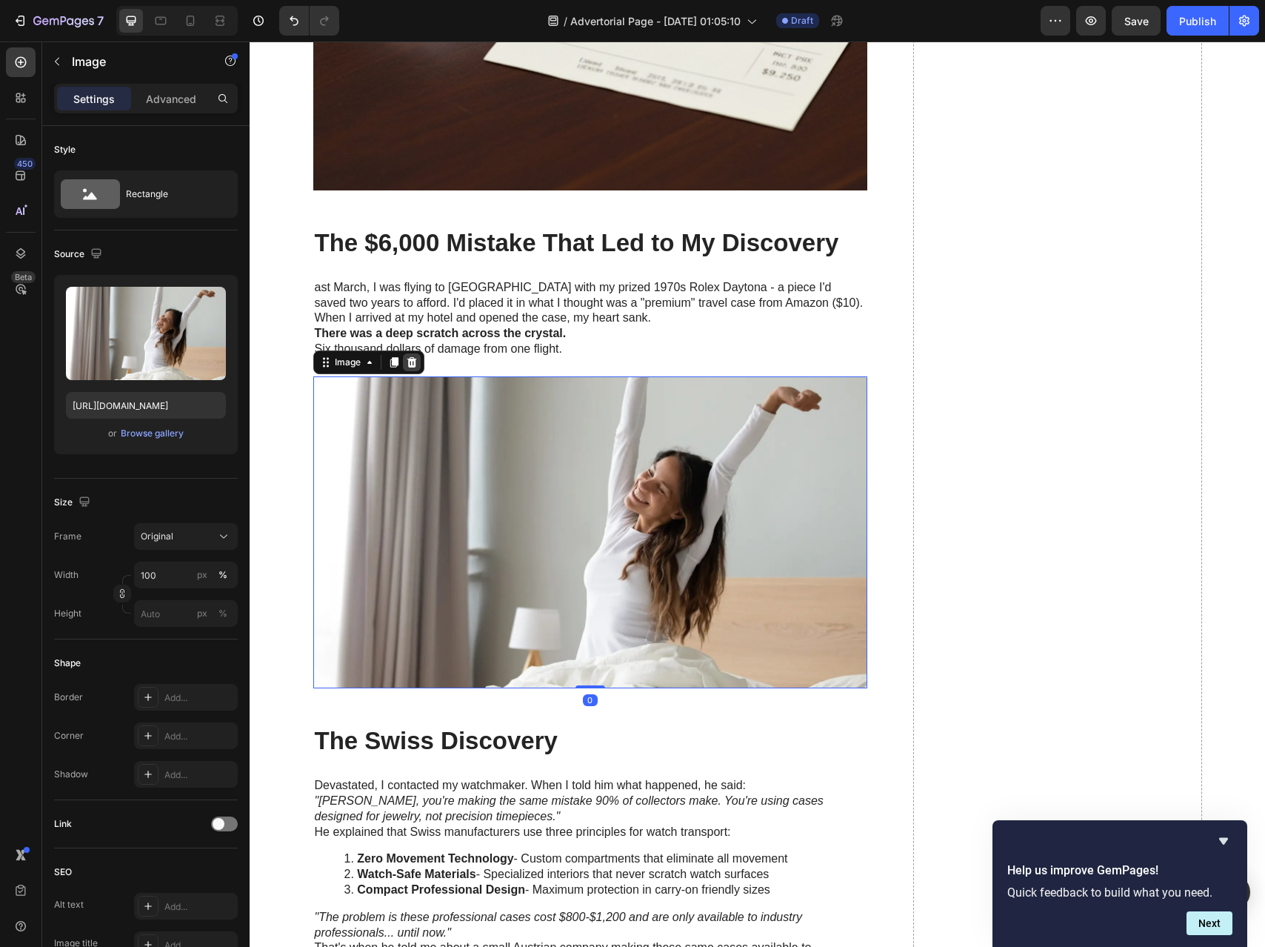
click at [412, 361] on div at bounding box center [412, 362] width 18 height 18
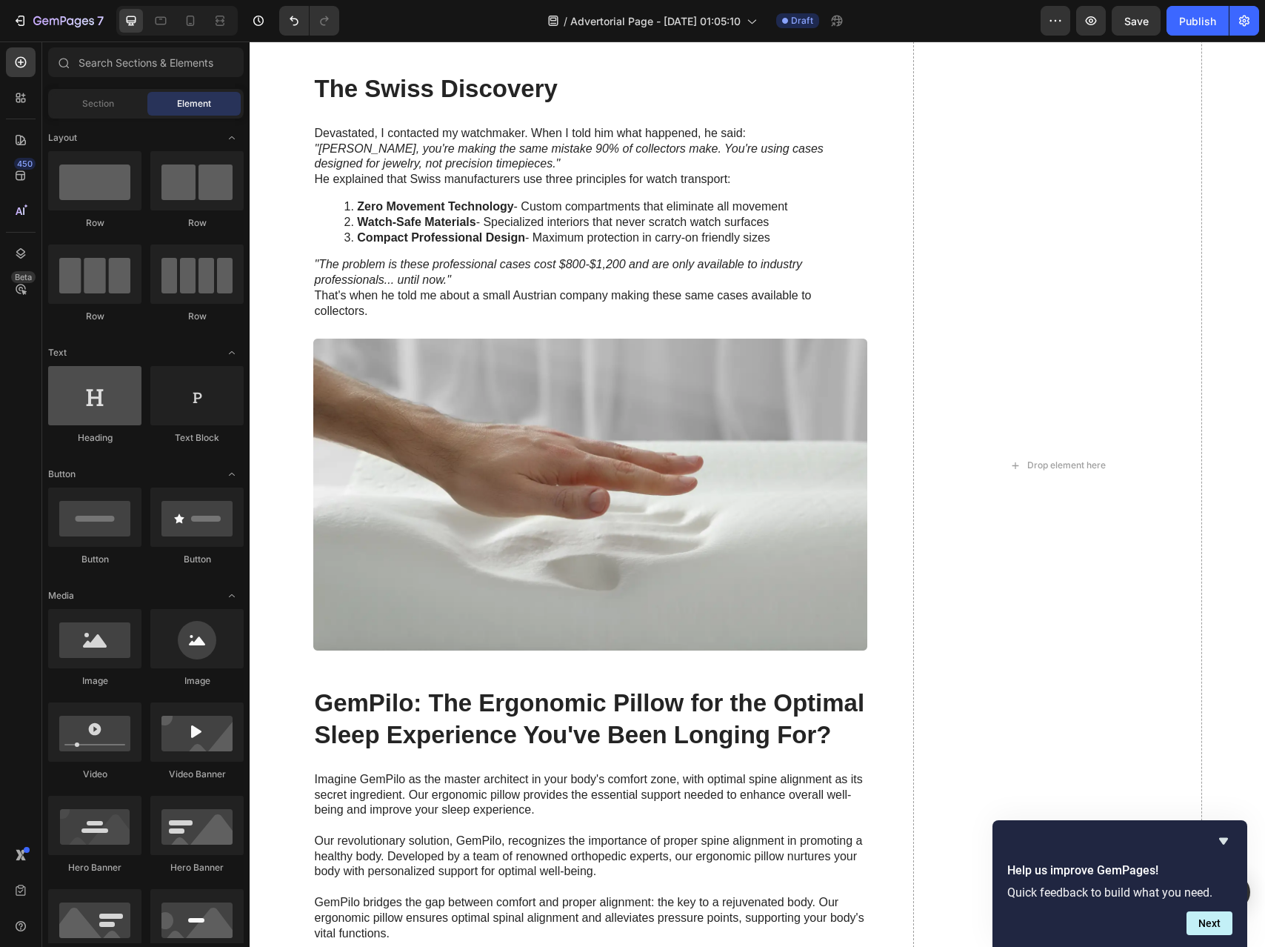
scroll to position [1899, 0]
click at [480, 724] on h2 "GemPilo: The Ergonomic Pillow for the Optimal Sleep Experience You've Been Long…" at bounding box center [590, 718] width 554 height 67
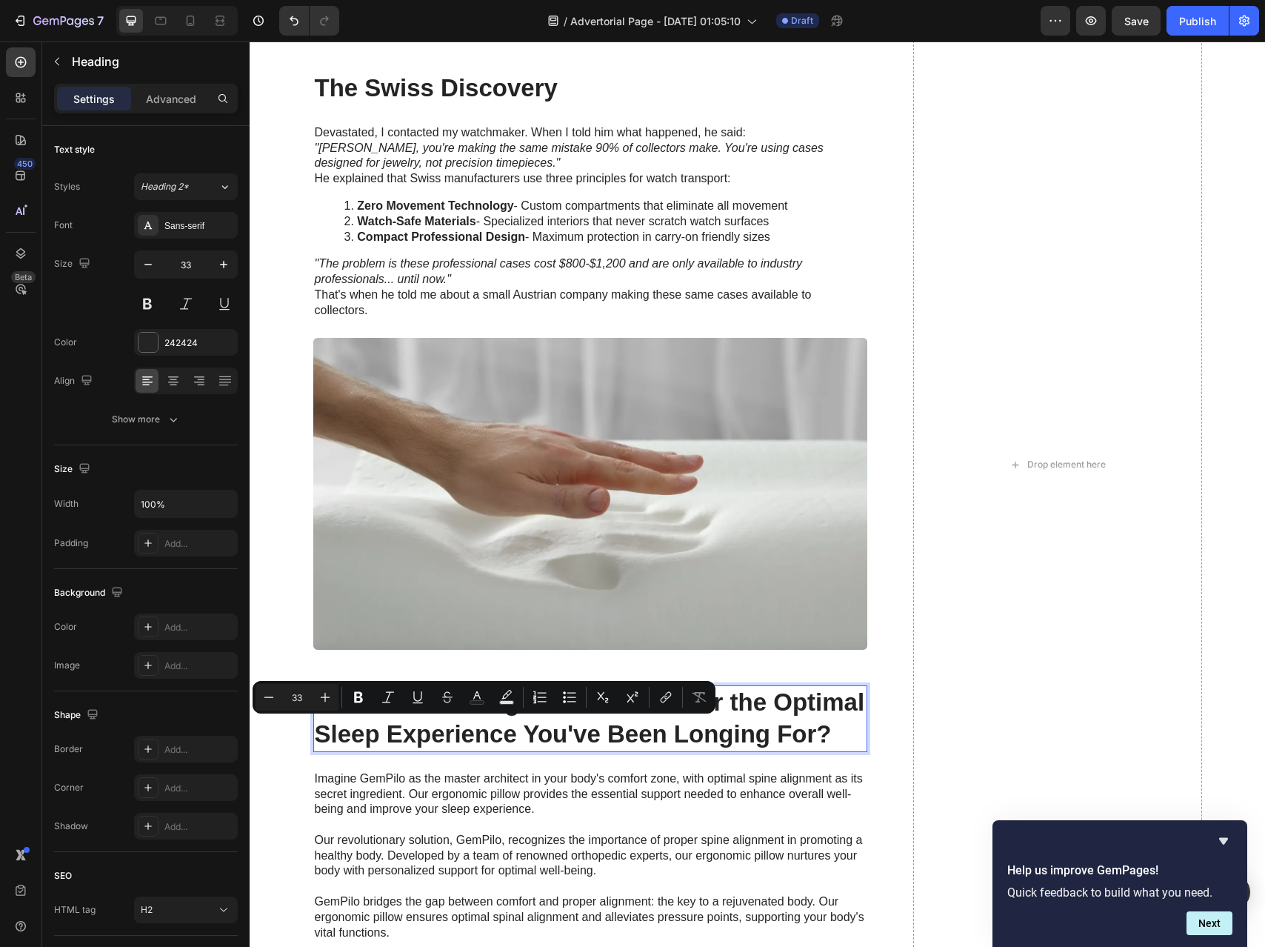
click at [608, 738] on p "GemPilo: The Ergonomic Pillow for the Optimal Sleep Experience You've Been Long…" at bounding box center [590, 719] width 551 height 64
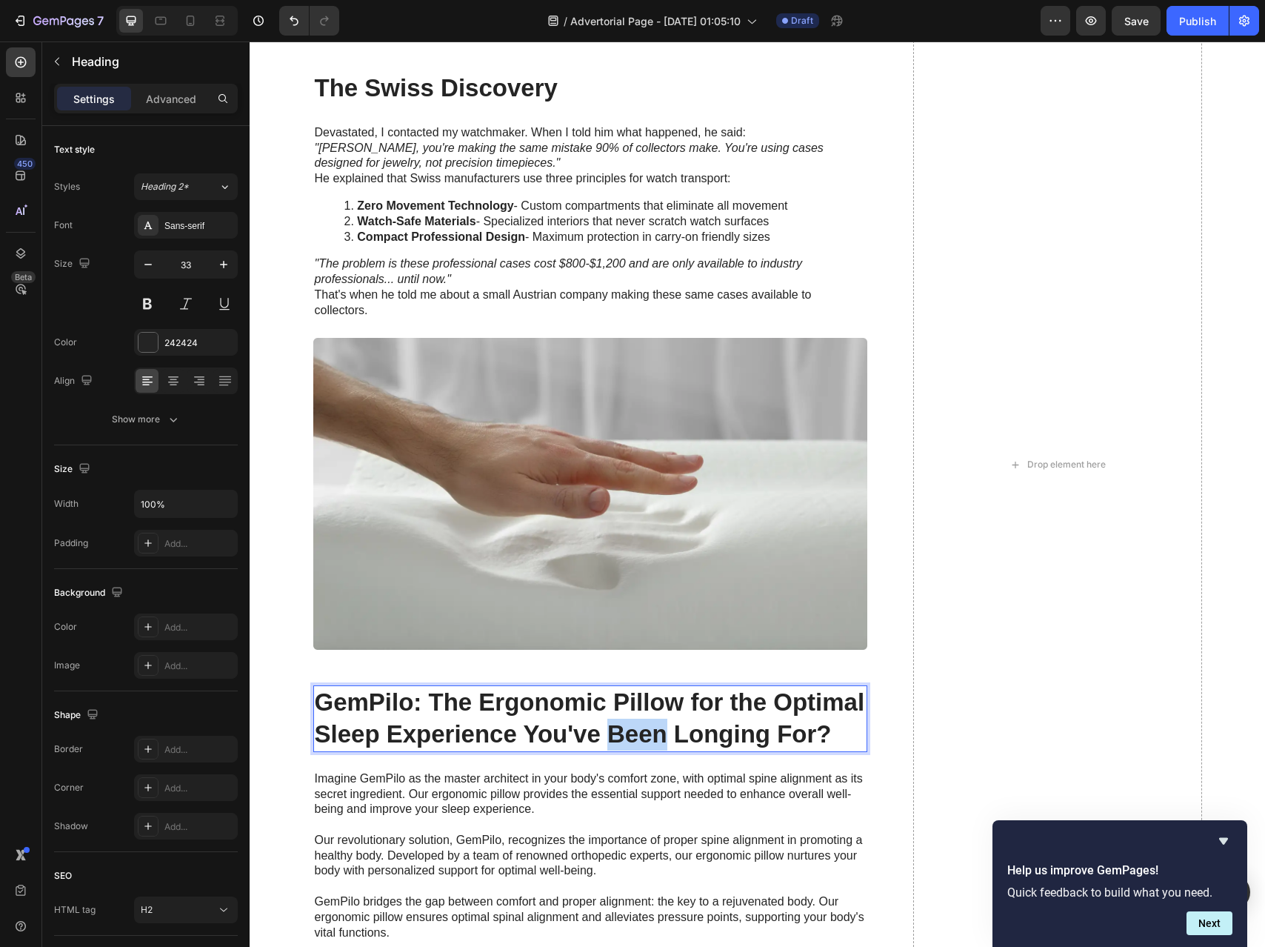
click at [608, 738] on p "GemPilo: The Ergonomic Pillow for the Optimal Sleep Experience You've Been Long…" at bounding box center [590, 719] width 551 height 64
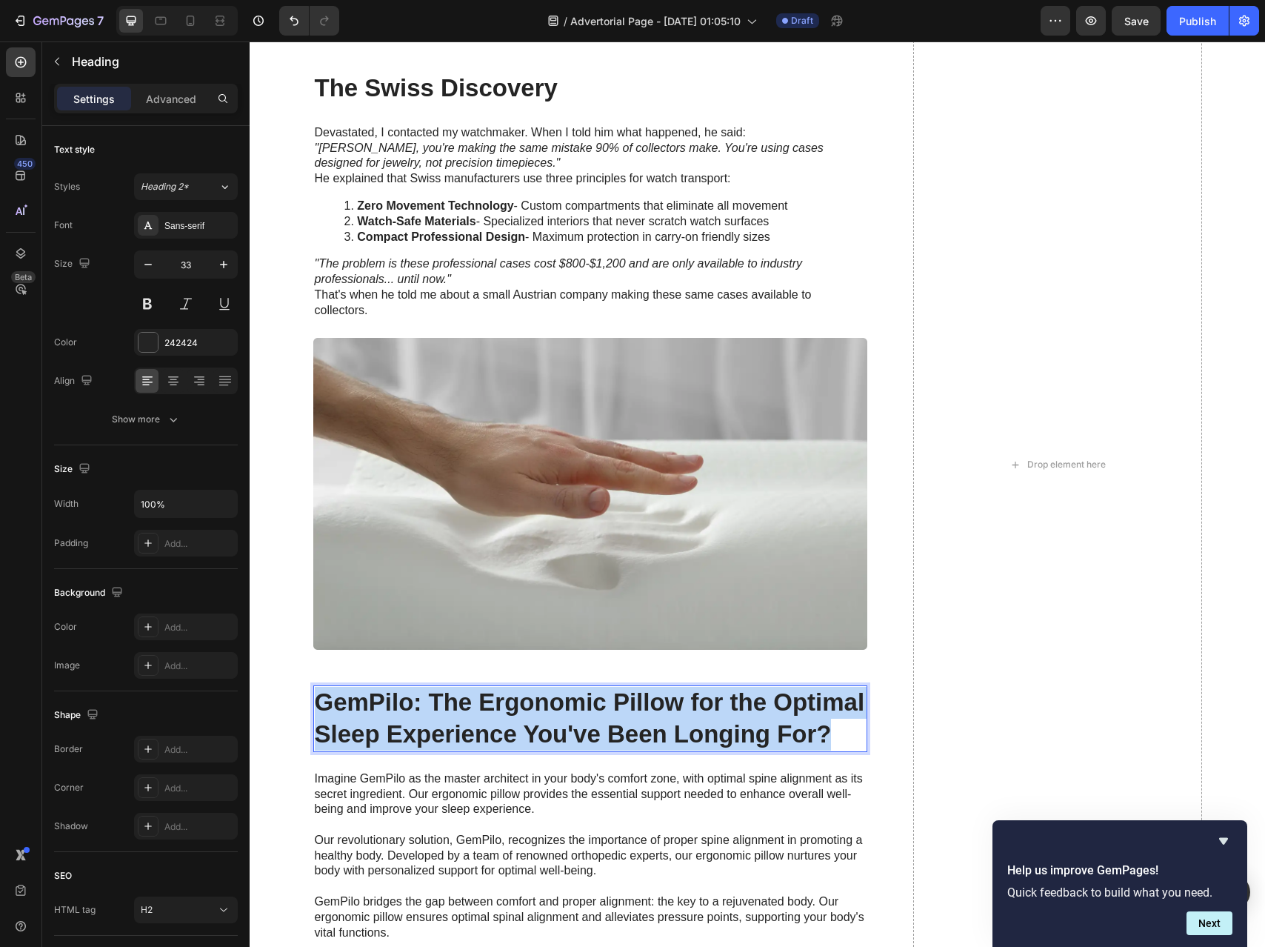
click at [608, 738] on p "GemPilo: The Ergonomic Pillow for the Optimal Sleep Experience You've Been Long…" at bounding box center [590, 719] width 551 height 64
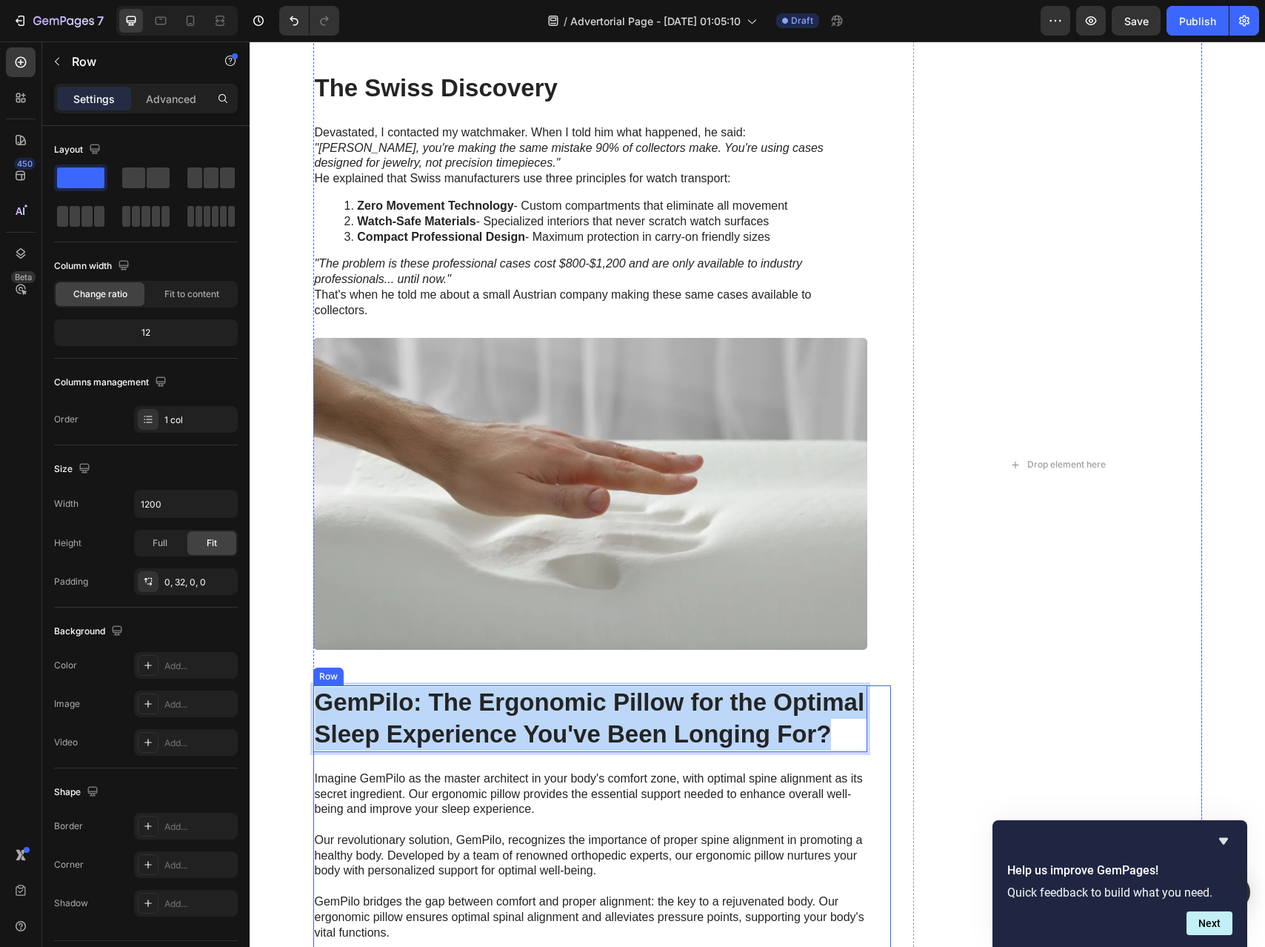
click at [596, 762] on div "GemPilo: The Ergonomic Pillow for the Optimal Sleep Experience You've Been Long…" at bounding box center [590, 844] width 554 height 318
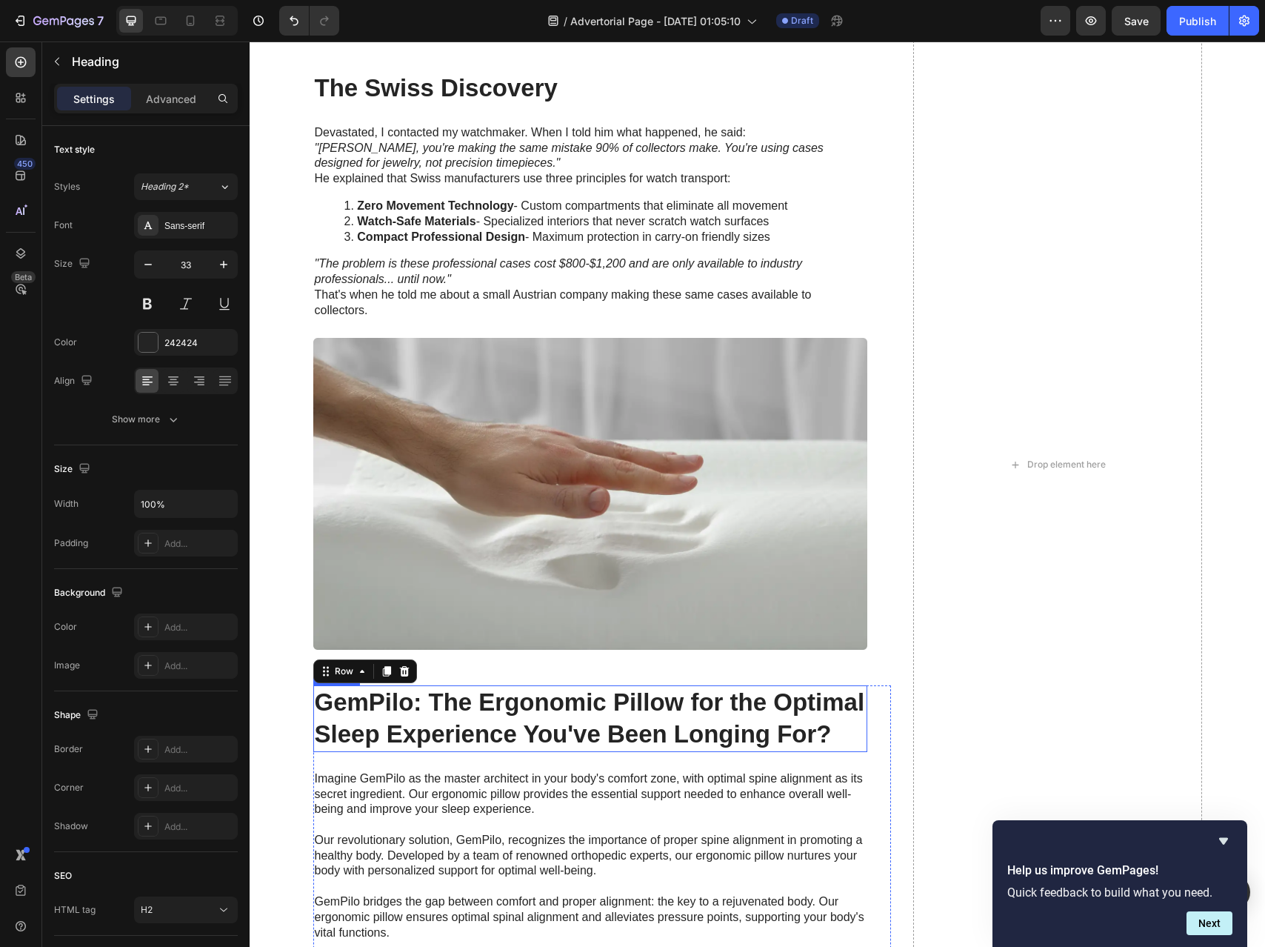
click at [590, 741] on p "GemPilo: The Ergonomic Pillow for the Optimal Sleep Experience You've Been Long…" at bounding box center [590, 719] width 551 height 64
click at [591, 740] on p "GemPilo: The Ergonomic Pillow for the Optimal Sleep Experience You've Been Long…" at bounding box center [590, 719] width 551 height 64
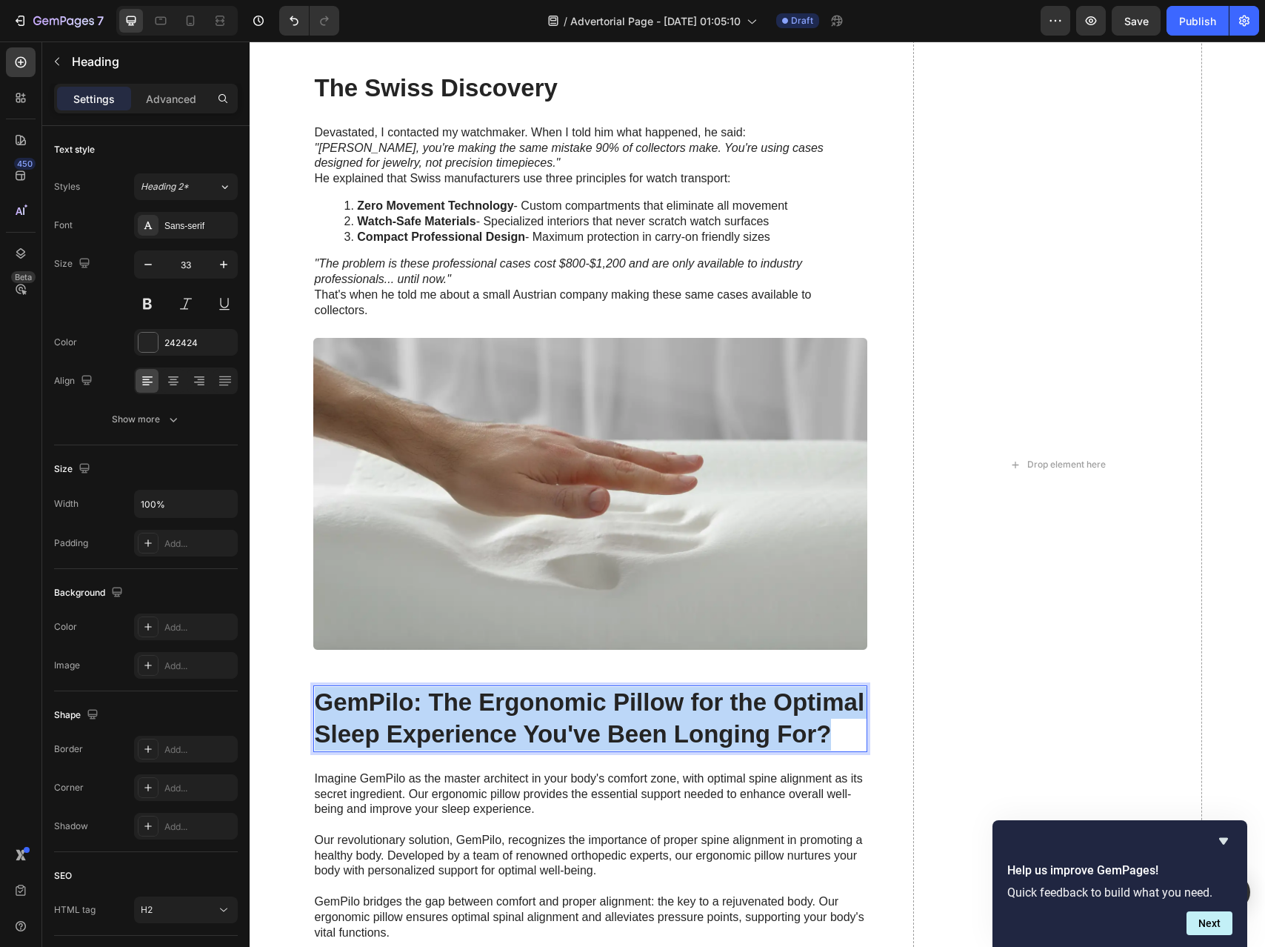
click at [591, 740] on p "GemPilo: The Ergonomic Pillow for the Optimal Sleep Experience You've Been Long…" at bounding box center [590, 719] width 551 height 64
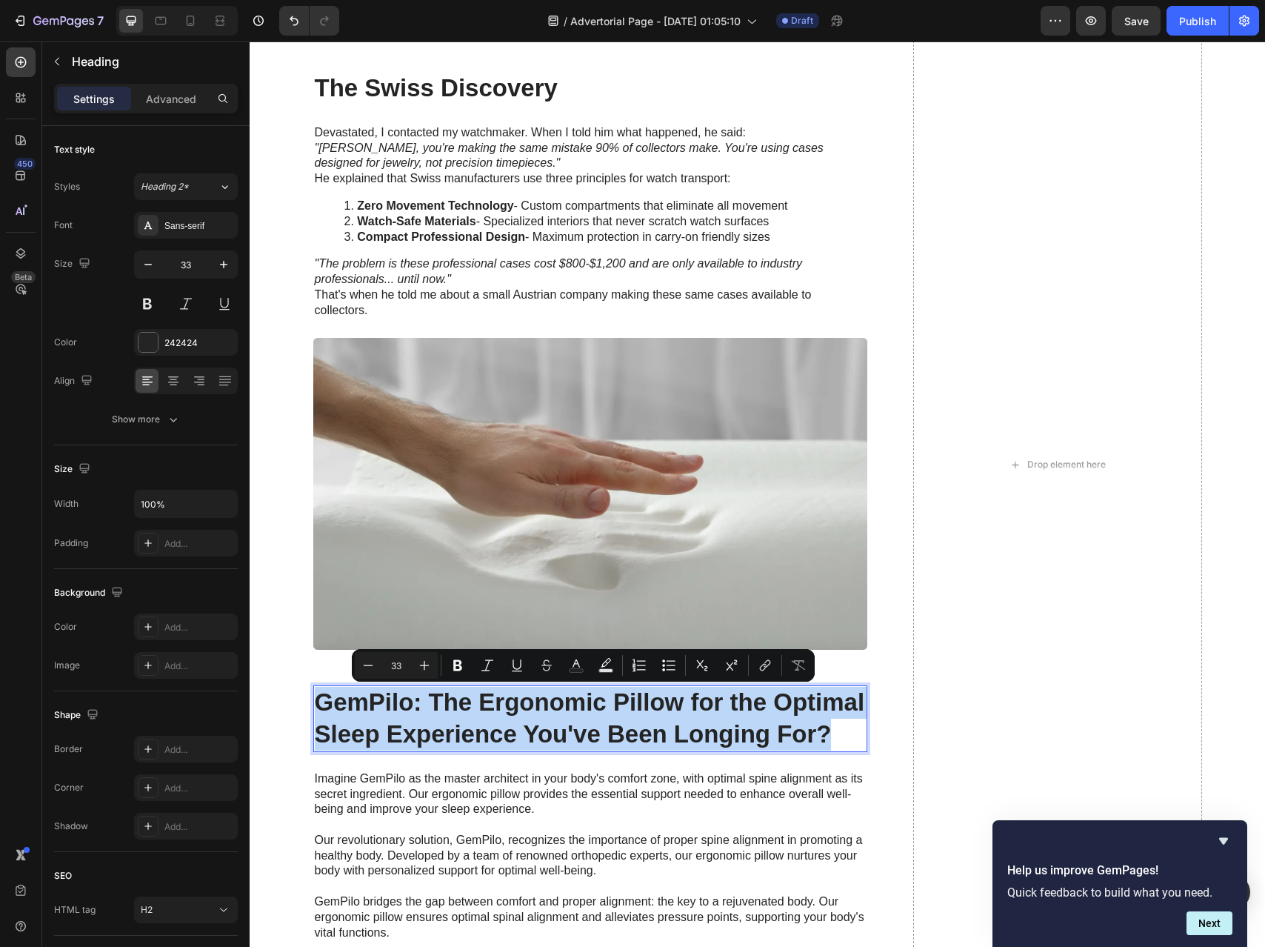
copy p "GemPilo: The Ergonomic Pillow for the Optimal Sleep Experience You've Been Long…"
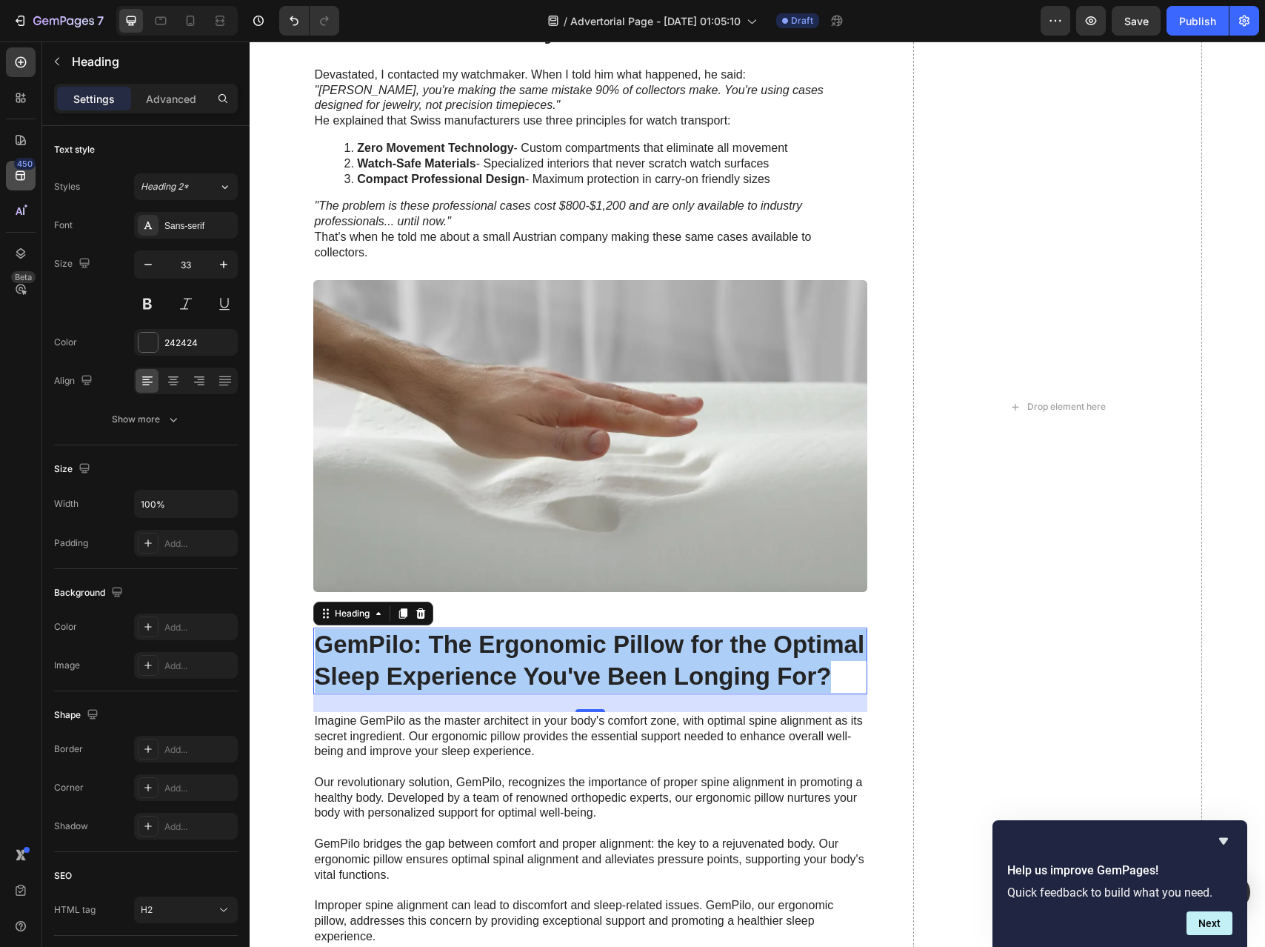
scroll to position [1961, 0]
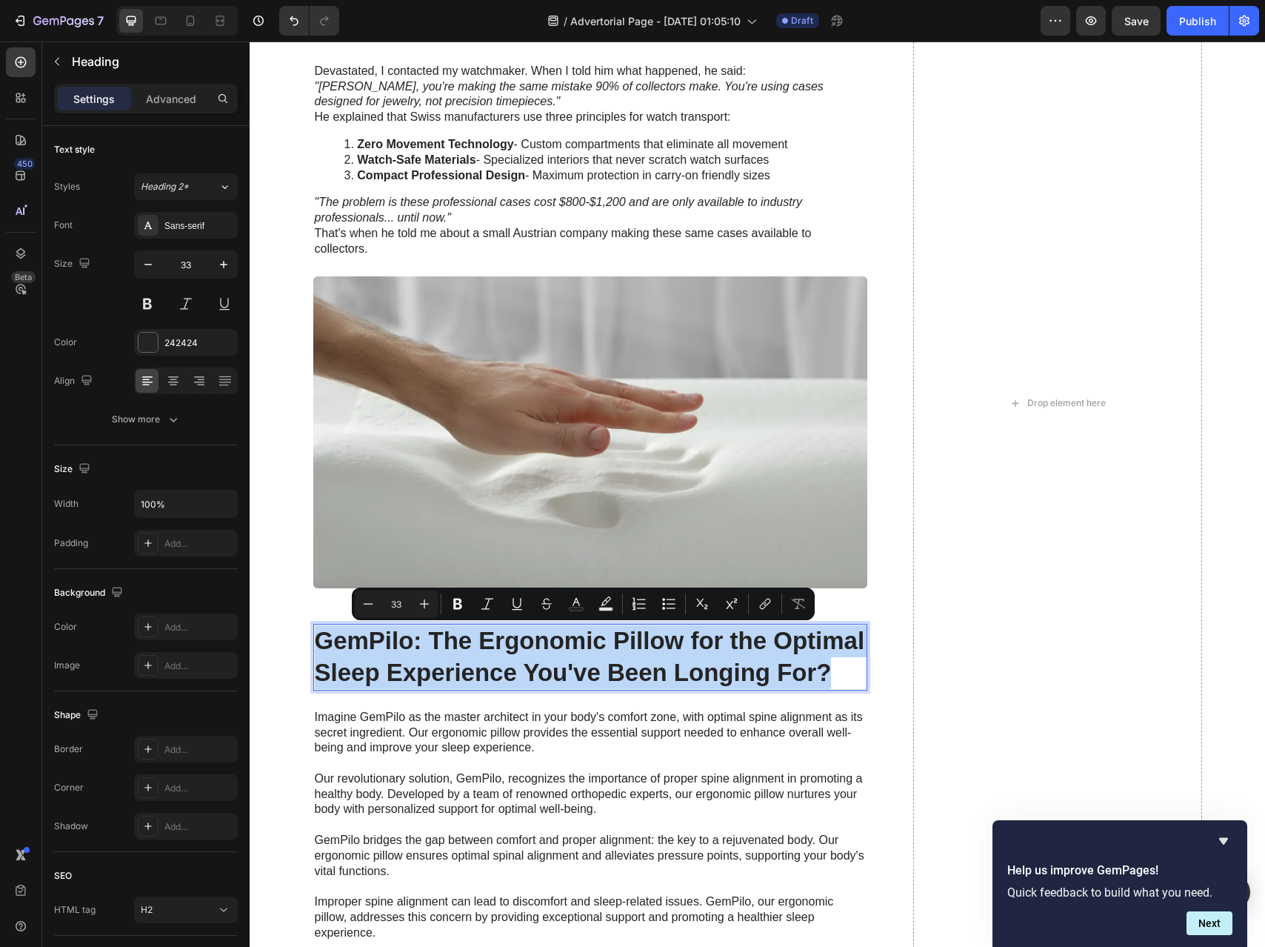
click at [495, 641] on p "GemPilo: The Ergonomic Pillow for the Optimal Sleep Experience You've Been Long…" at bounding box center [590, 657] width 551 height 64
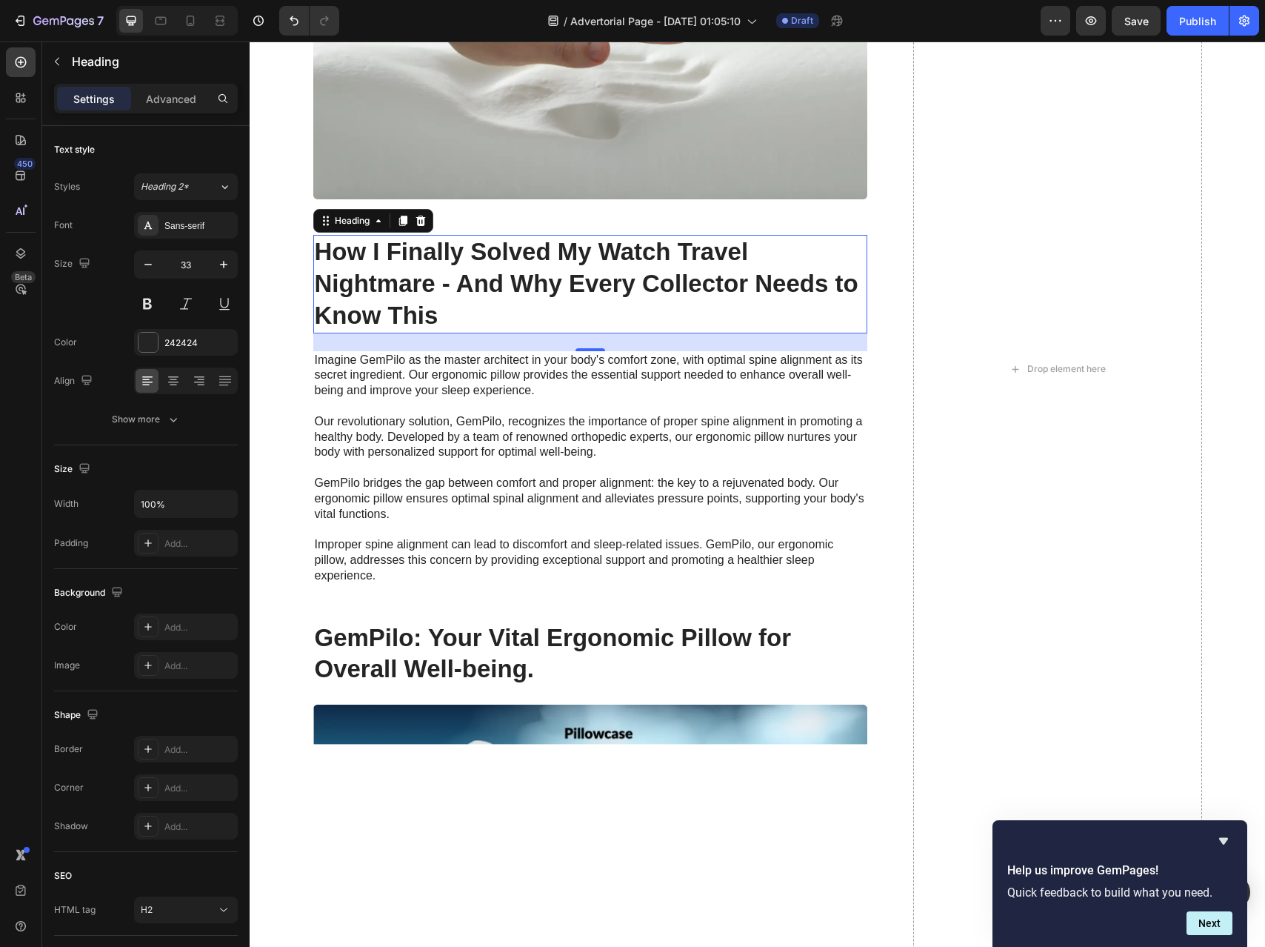
scroll to position [2415, 0]
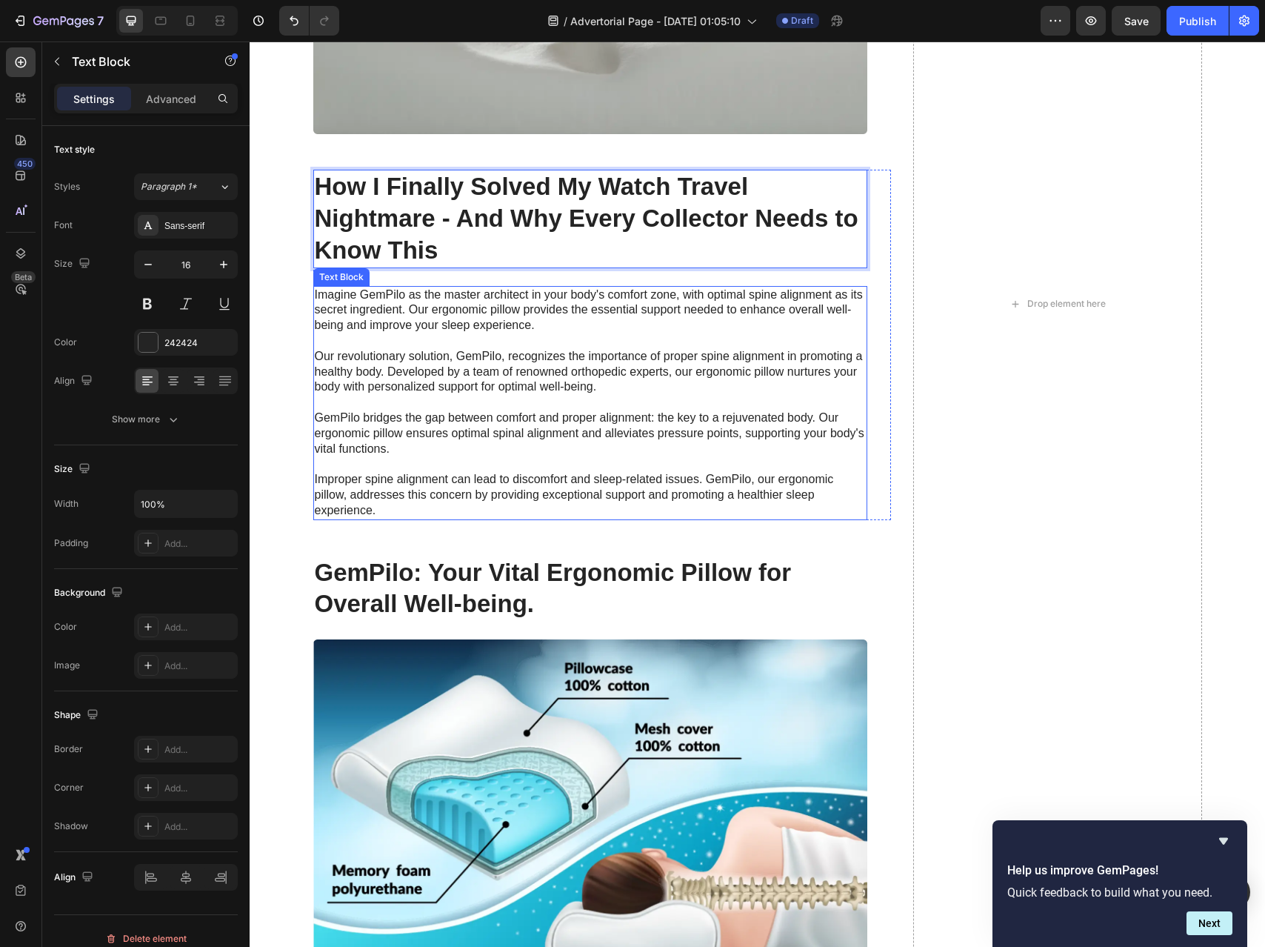
click at [408, 512] on p "Imagine GemPilo as the master architect in your body's comfort zone, with optim…" at bounding box center [590, 402] width 551 height 231
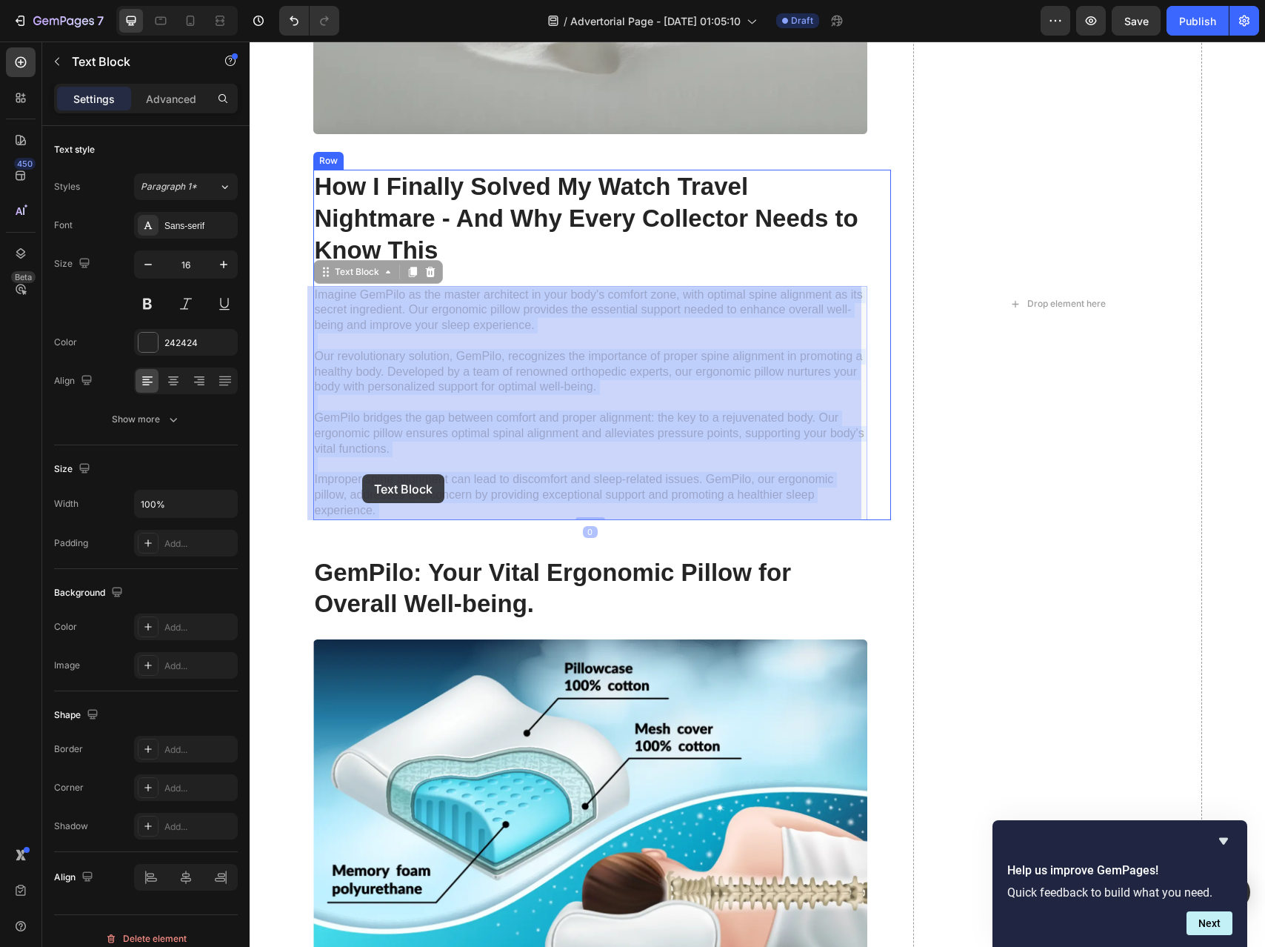
drag, startPoint x: 406, startPoint y: 513, endPoint x: 363, endPoint y: 474, distance: 57.7
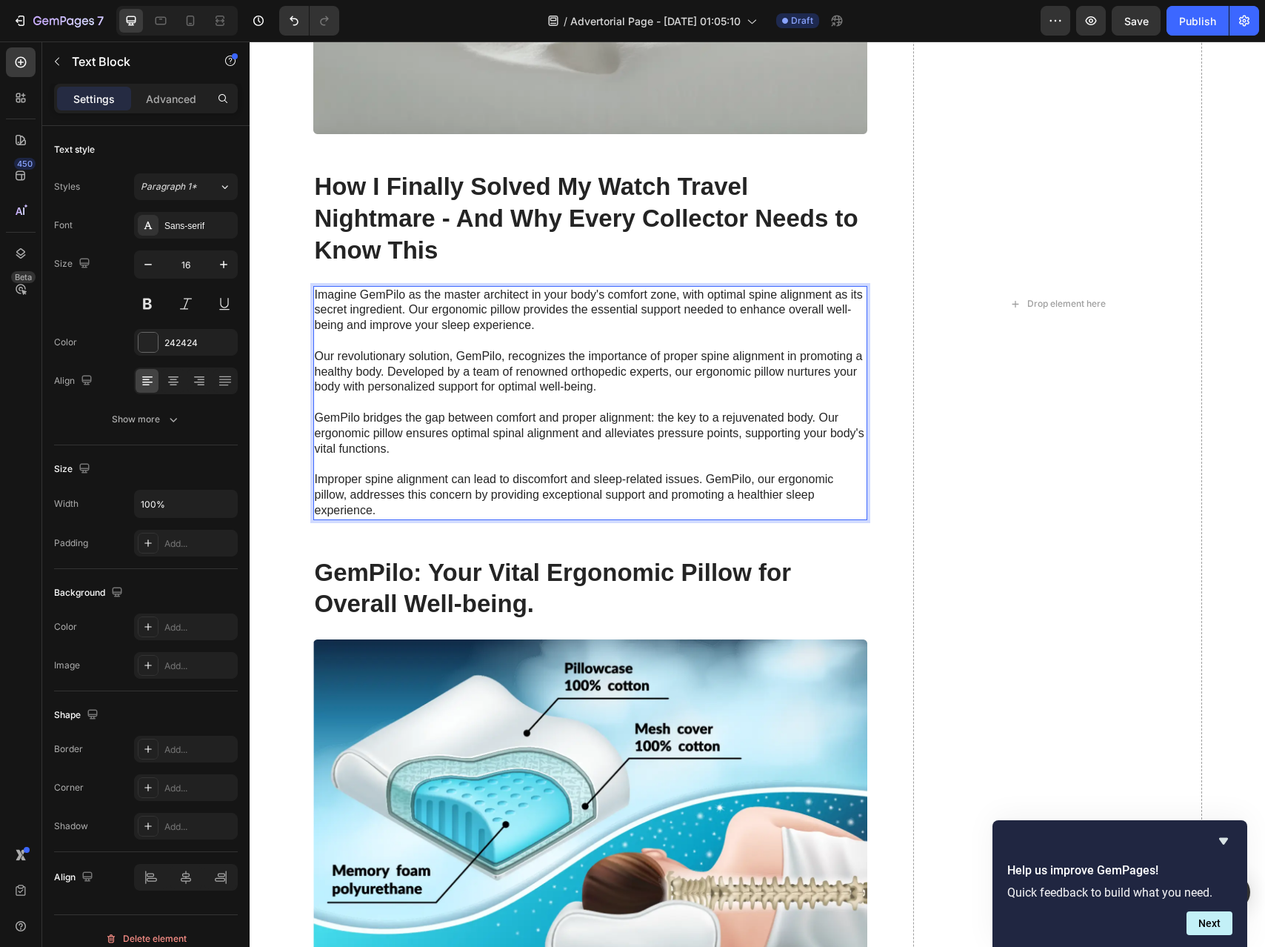
click at [377, 499] on p "Imagine GemPilo as the master architect in your body's comfort zone, with optim…" at bounding box center [590, 402] width 551 height 231
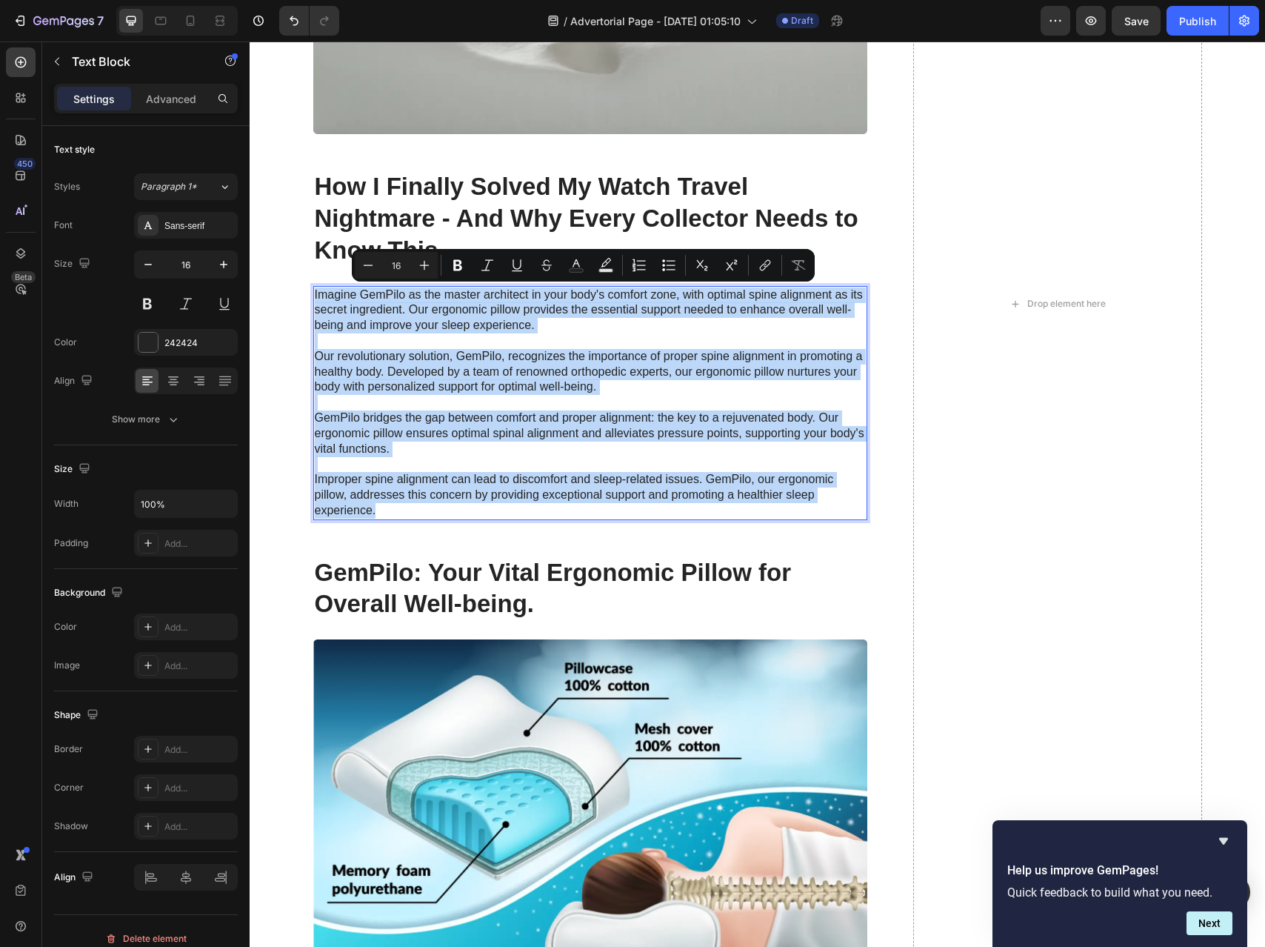
drag, startPoint x: 378, startPoint y: 504, endPoint x: 308, endPoint y: 296, distance: 219.5
click at [315, 296] on p "Imagine GemPilo as the master architect in your body's comfort zone, with optim…" at bounding box center [590, 402] width 551 height 231
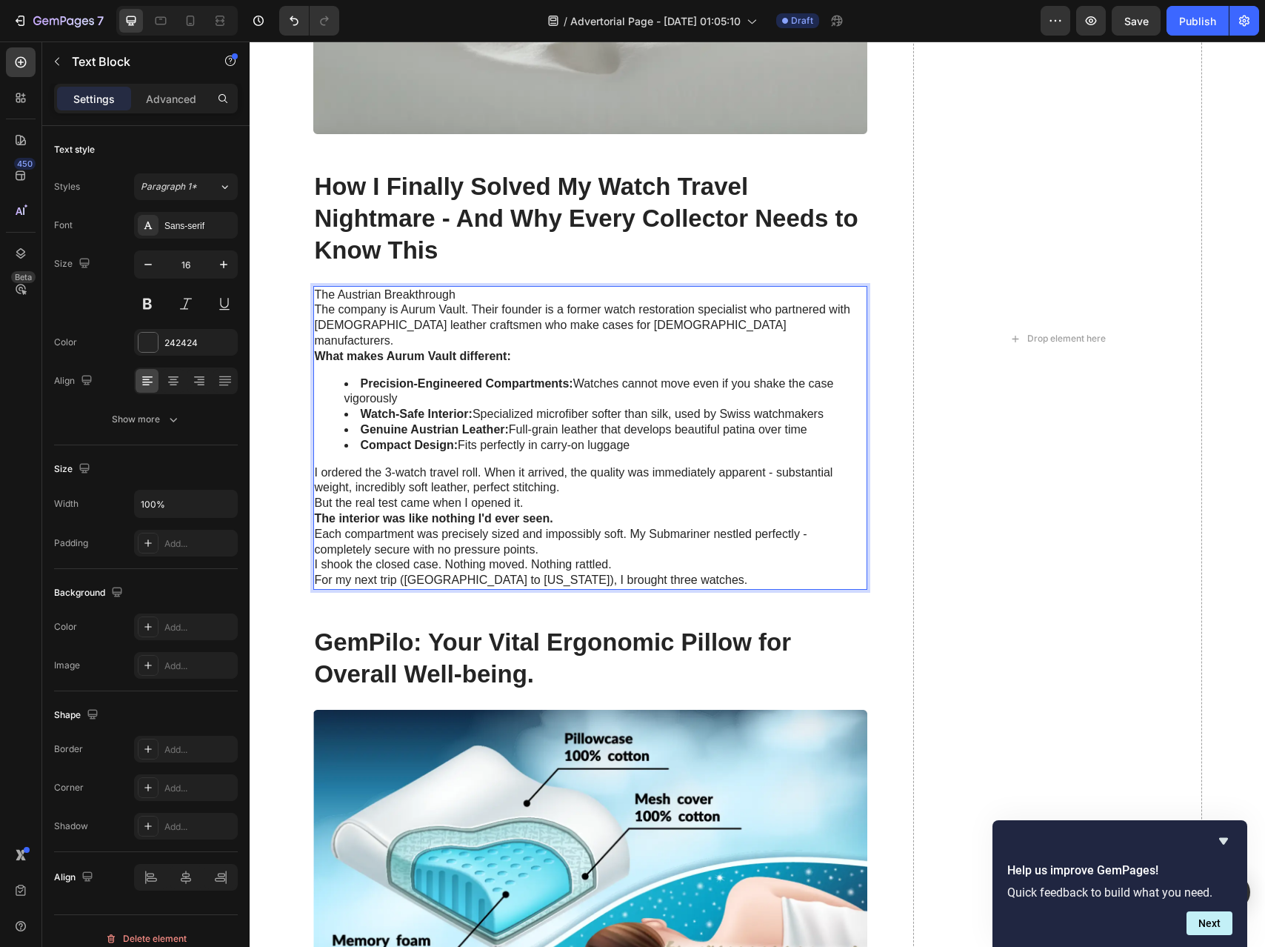
click at [450, 465] on p "I ordered the 3-watch travel roll. When it arrived, the quality was immediately…" at bounding box center [590, 480] width 551 height 31
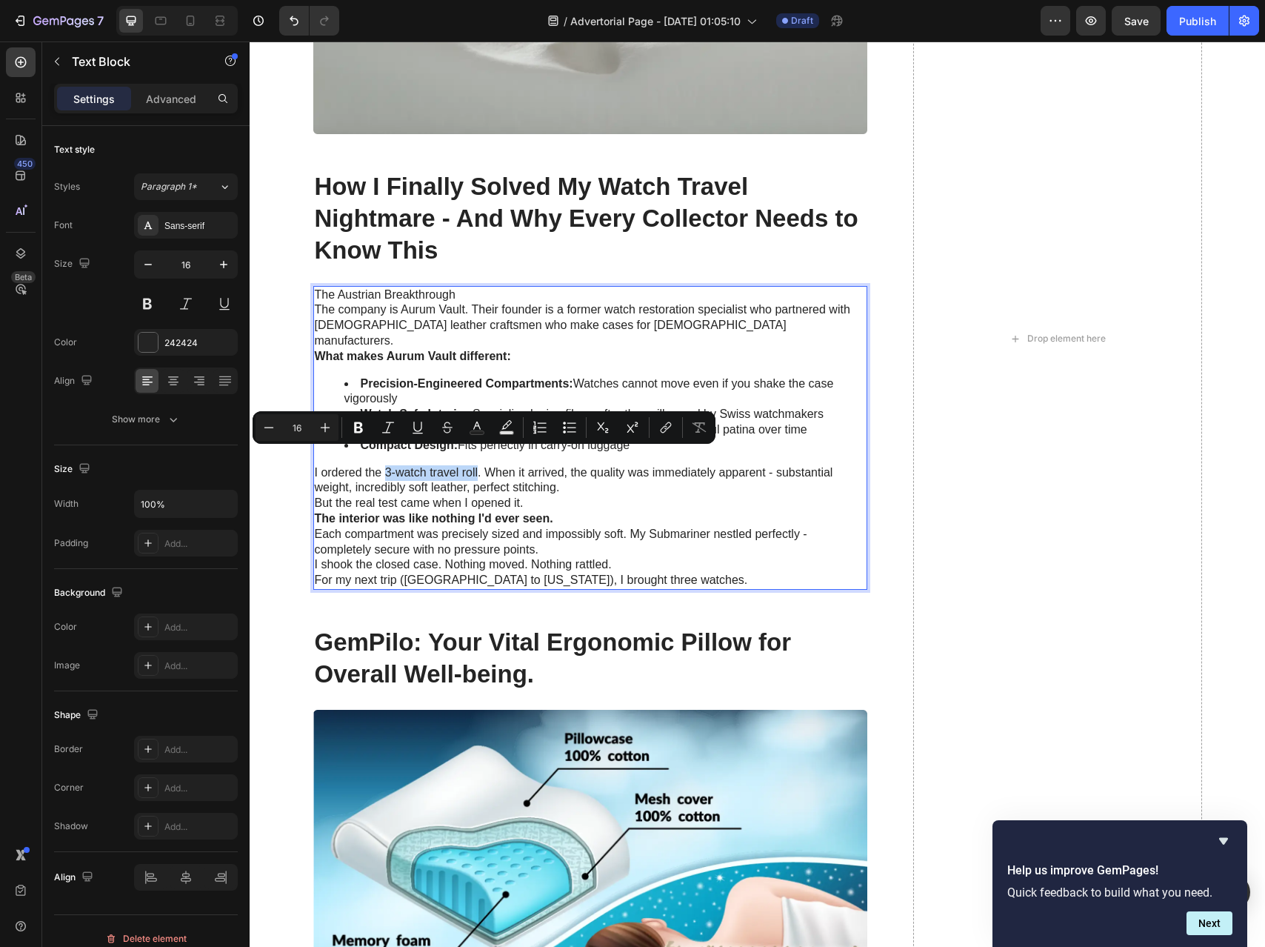
drag, startPoint x: 473, startPoint y: 461, endPoint x: 381, endPoint y: 459, distance: 91.9
click at [381, 465] on p "I ordered the 3-watch travel roll. When it arrived, the quality was immediately…" at bounding box center [590, 480] width 551 height 31
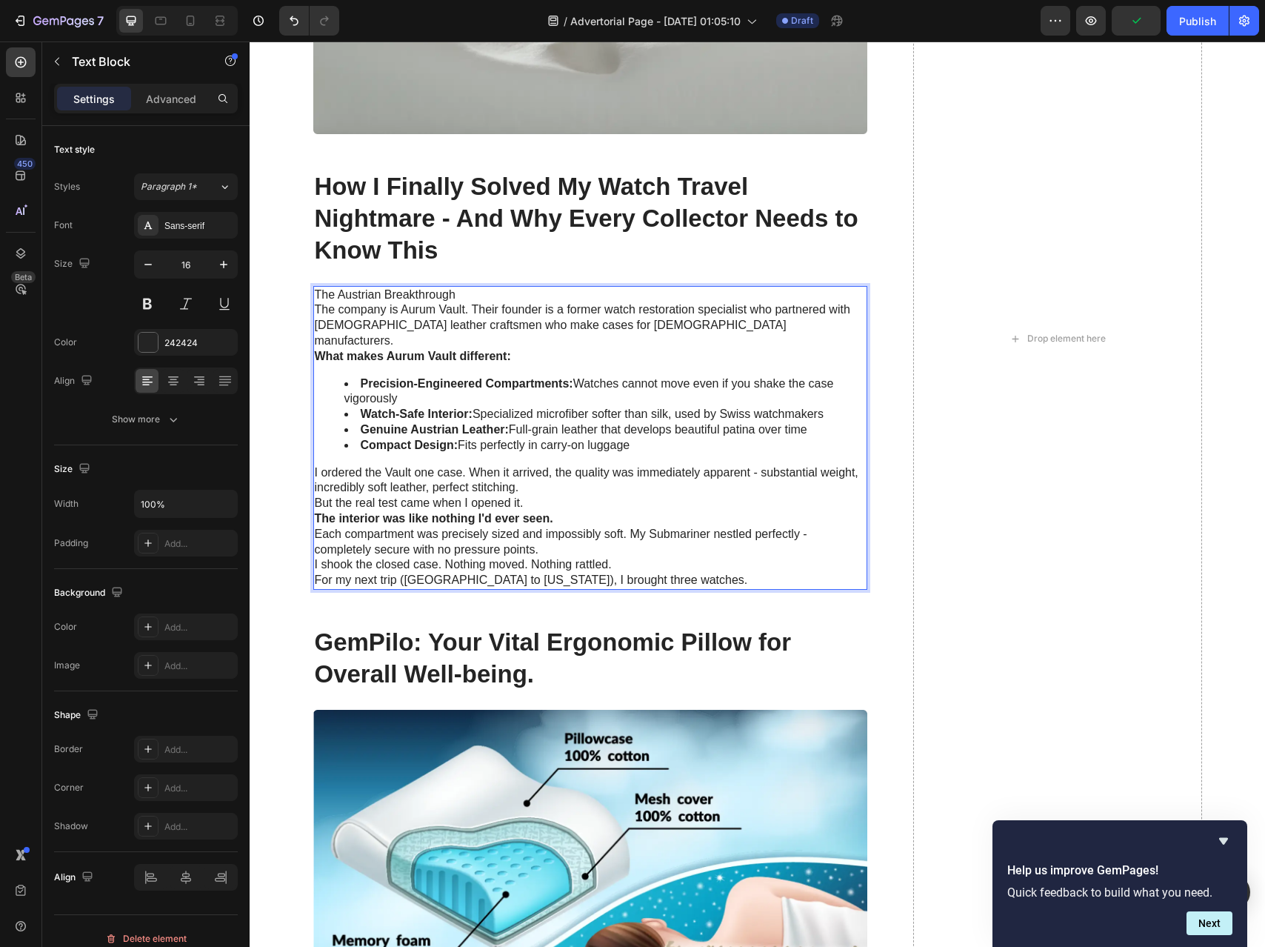
click at [315, 495] on p "But the real test came when I opened it." at bounding box center [590, 503] width 551 height 16
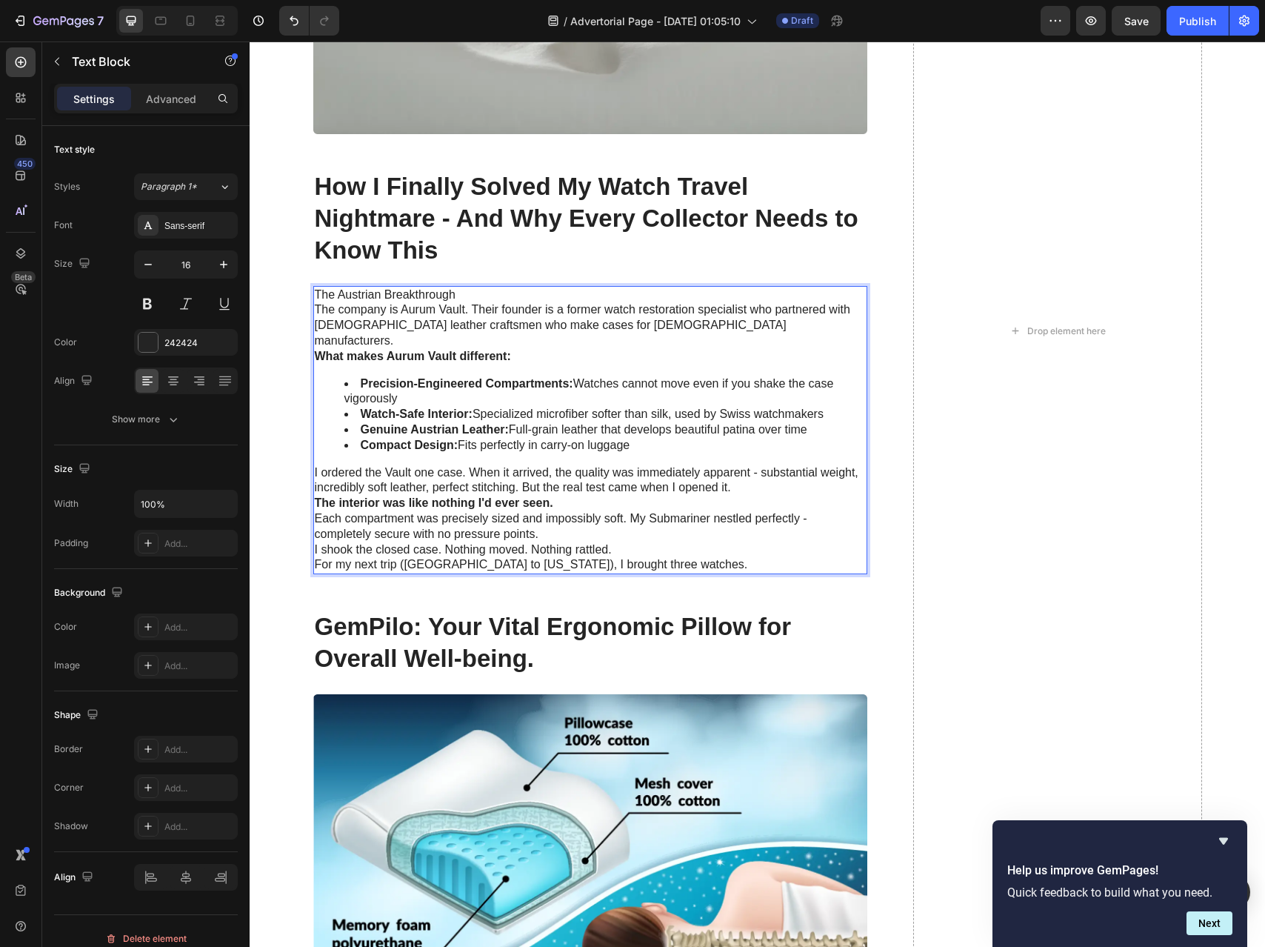
click at [315, 542] on p "I shook the closed case. Nothing moved. Nothing rattled." at bounding box center [590, 550] width 551 height 16
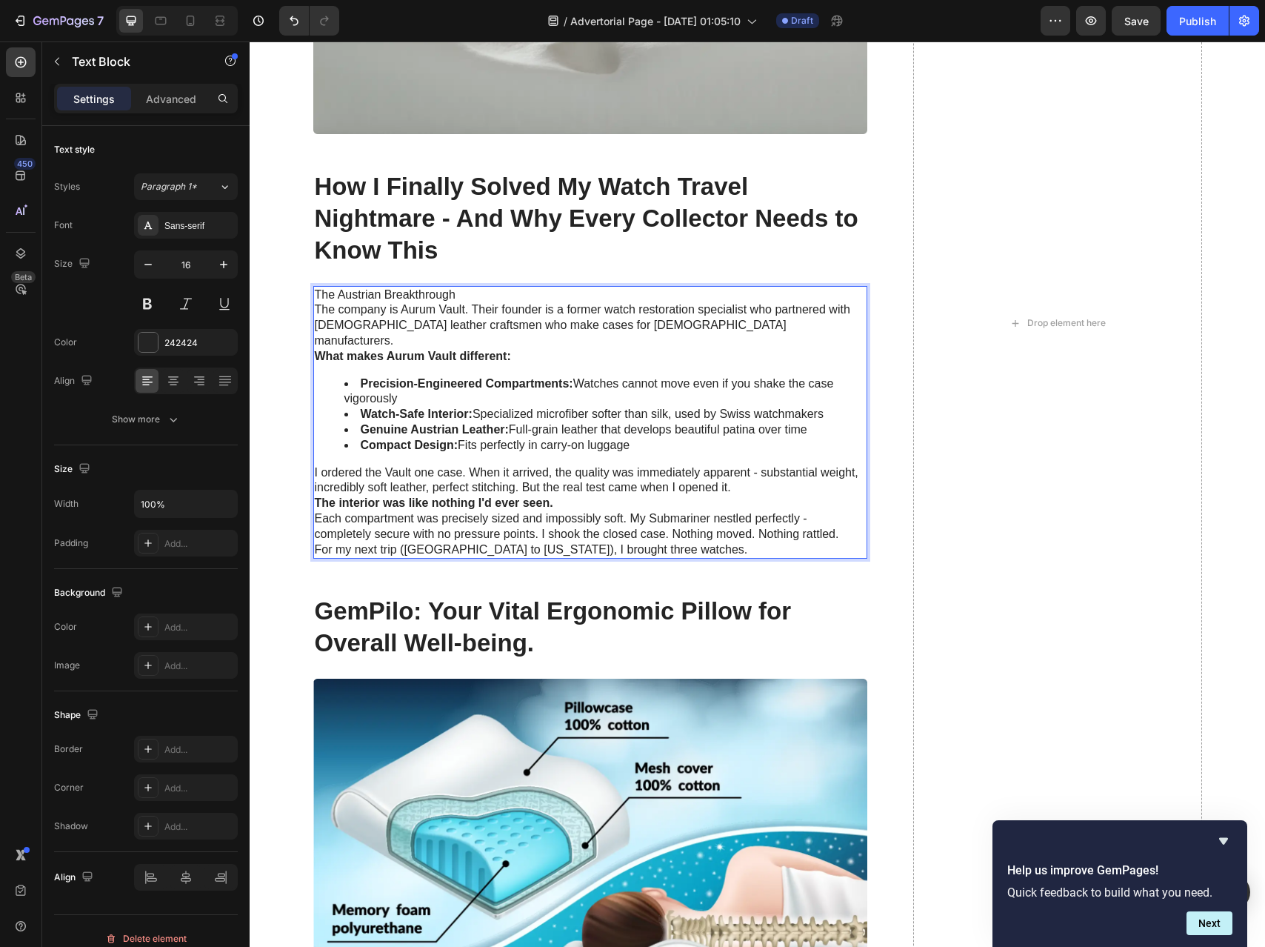
click at [690, 542] on p "For my next trip ([GEOGRAPHIC_DATA] to [US_STATE]), I brought three watches." at bounding box center [590, 550] width 551 height 16
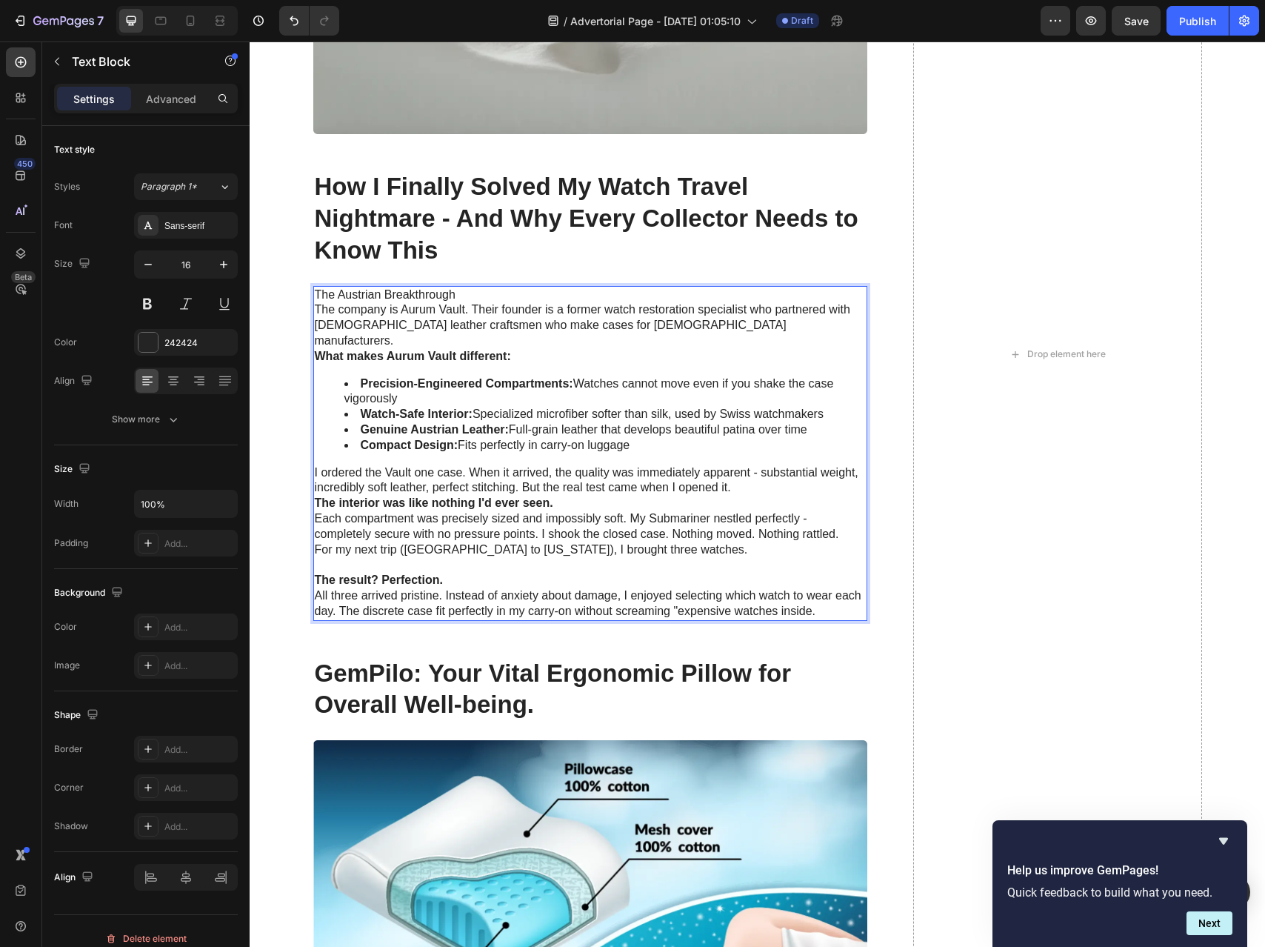
click at [746, 476] on p "I ordered the Vault one case. When it arrived, the quality was immediately appa…" at bounding box center [590, 480] width 551 height 31
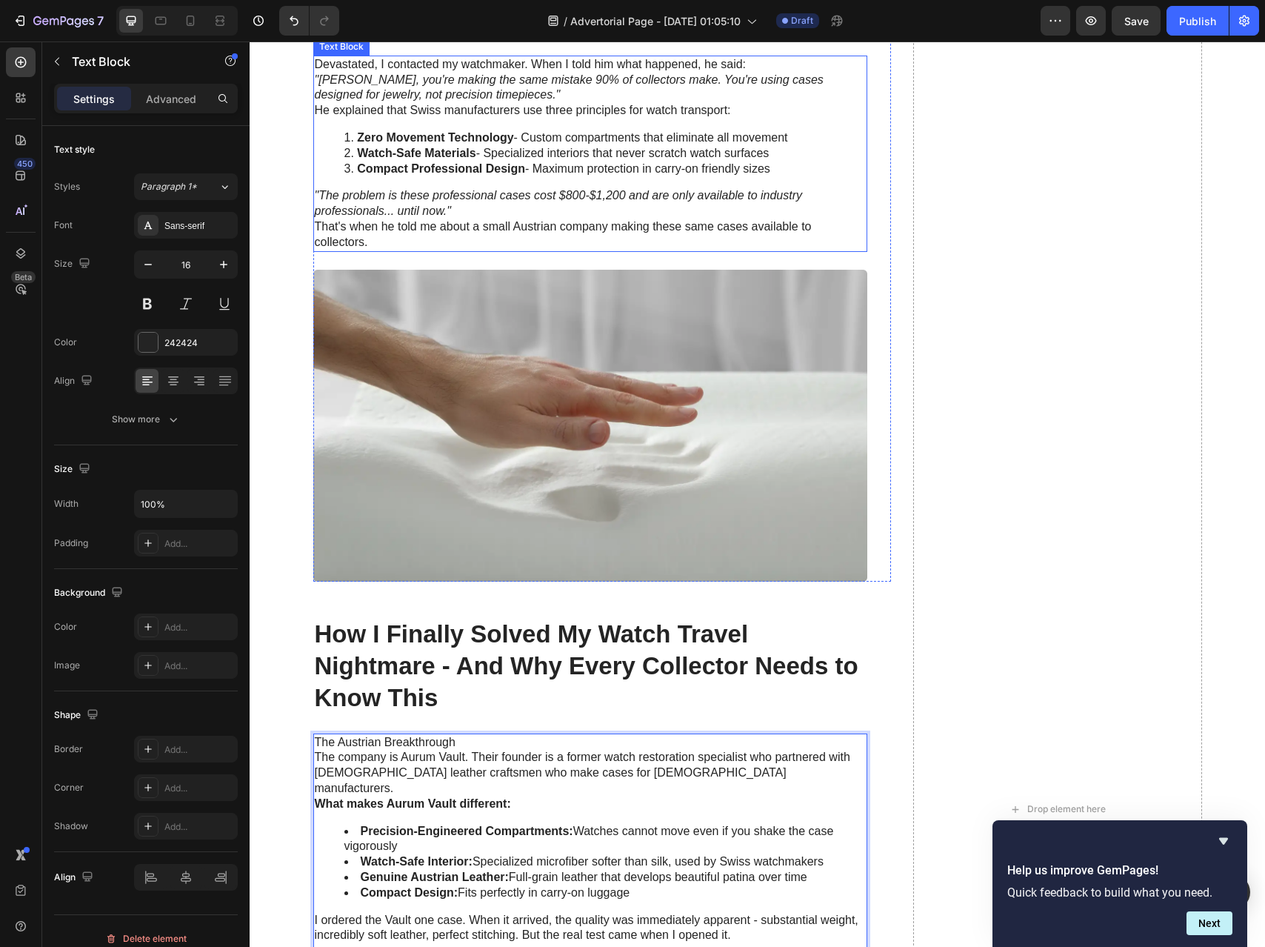
scroll to position [1986, 0]
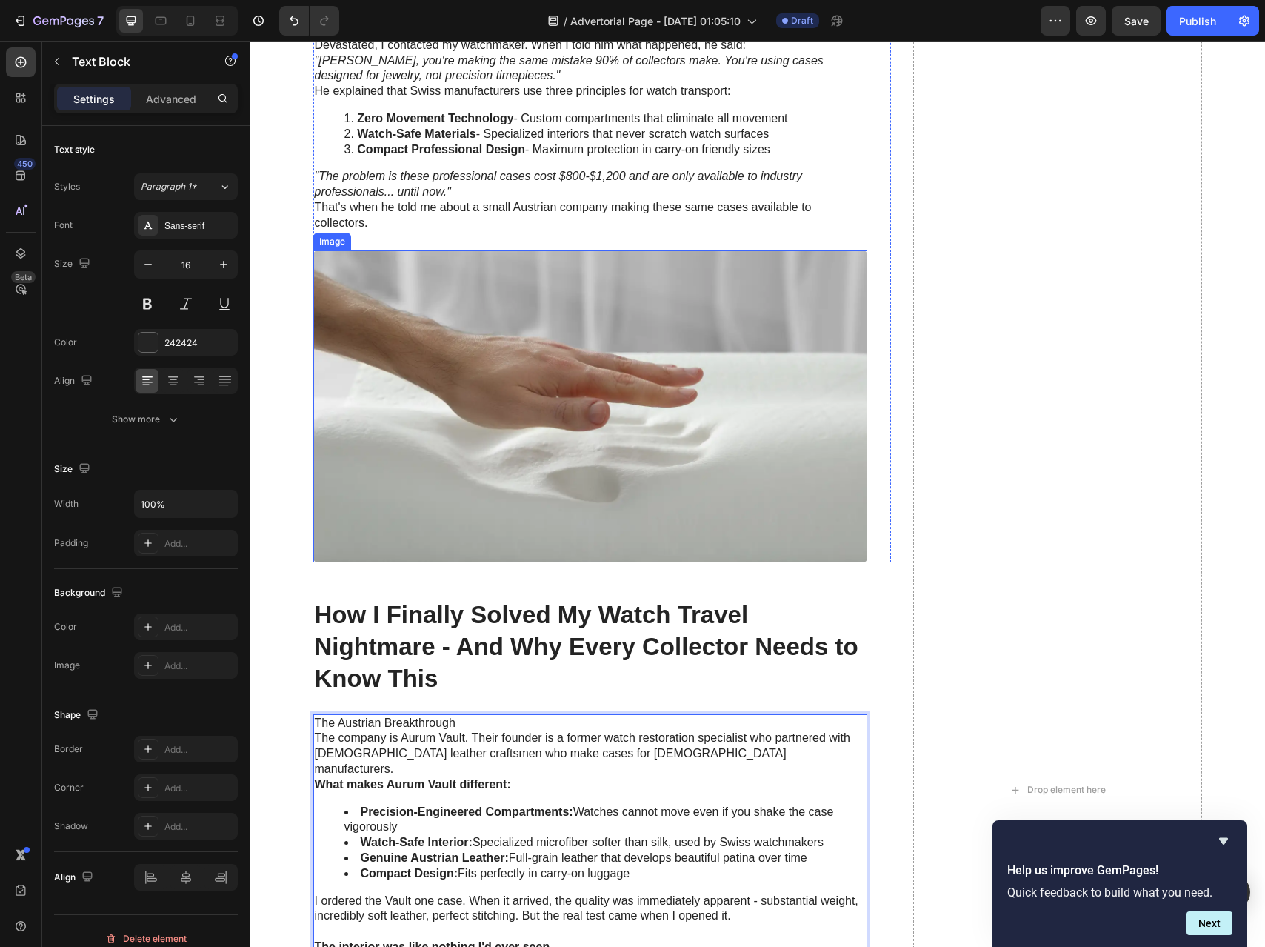
click at [642, 315] on img at bounding box center [590, 406] width 554 height 312
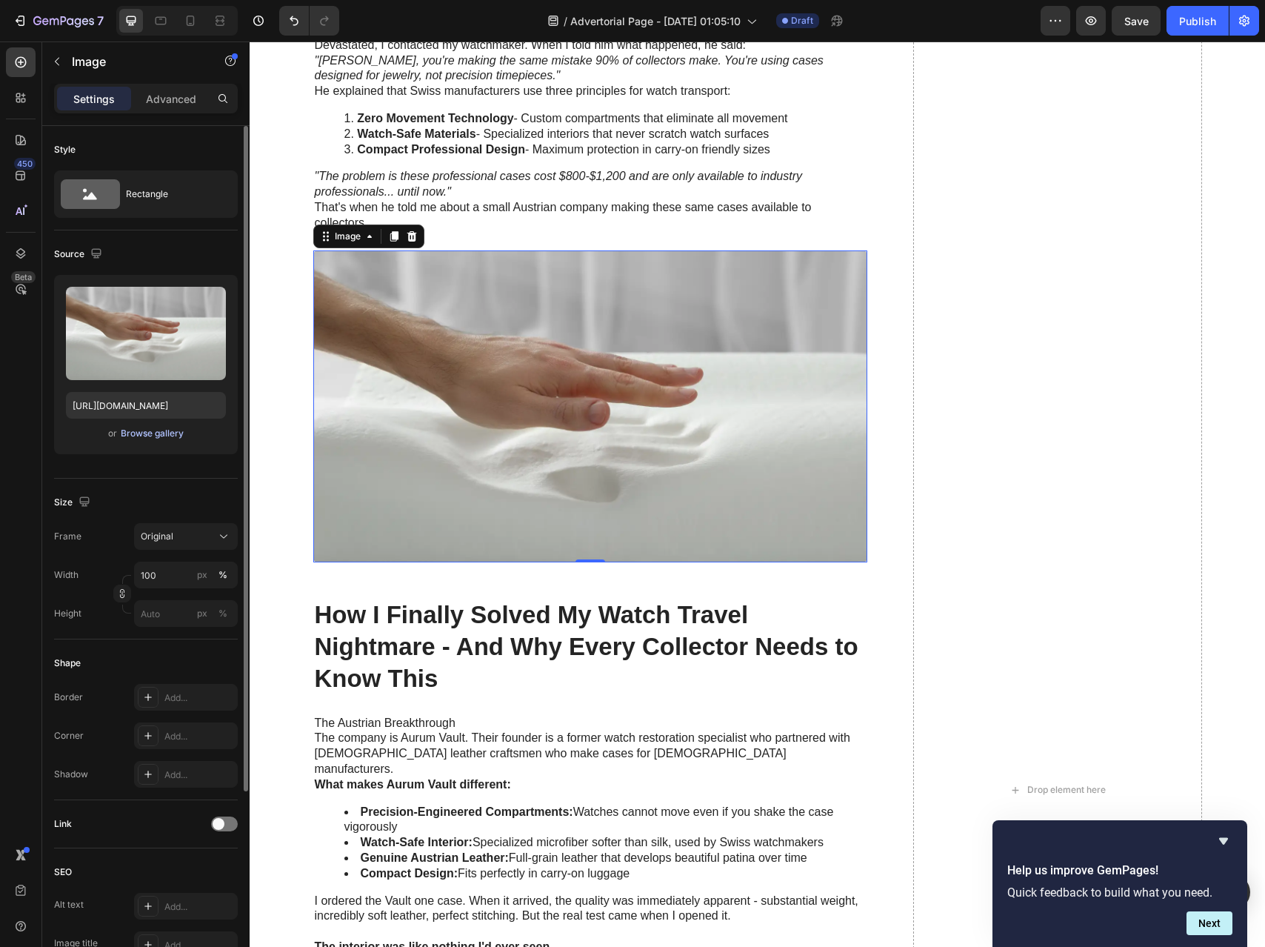
click at [150, 430] on div "Browse gallery" at bounding box center [152, 433] width 63 height 13
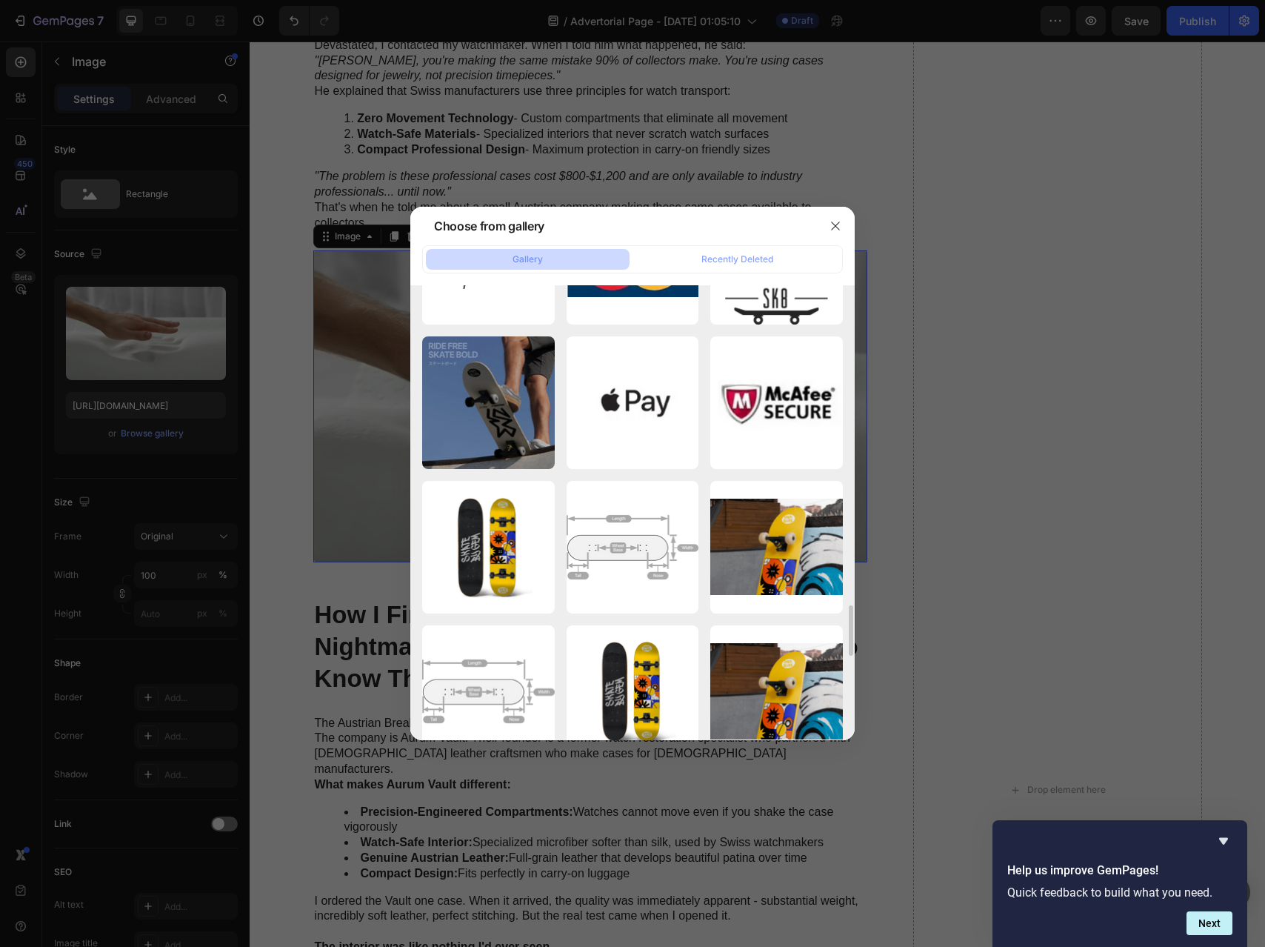
scroll to position [3514, 0]
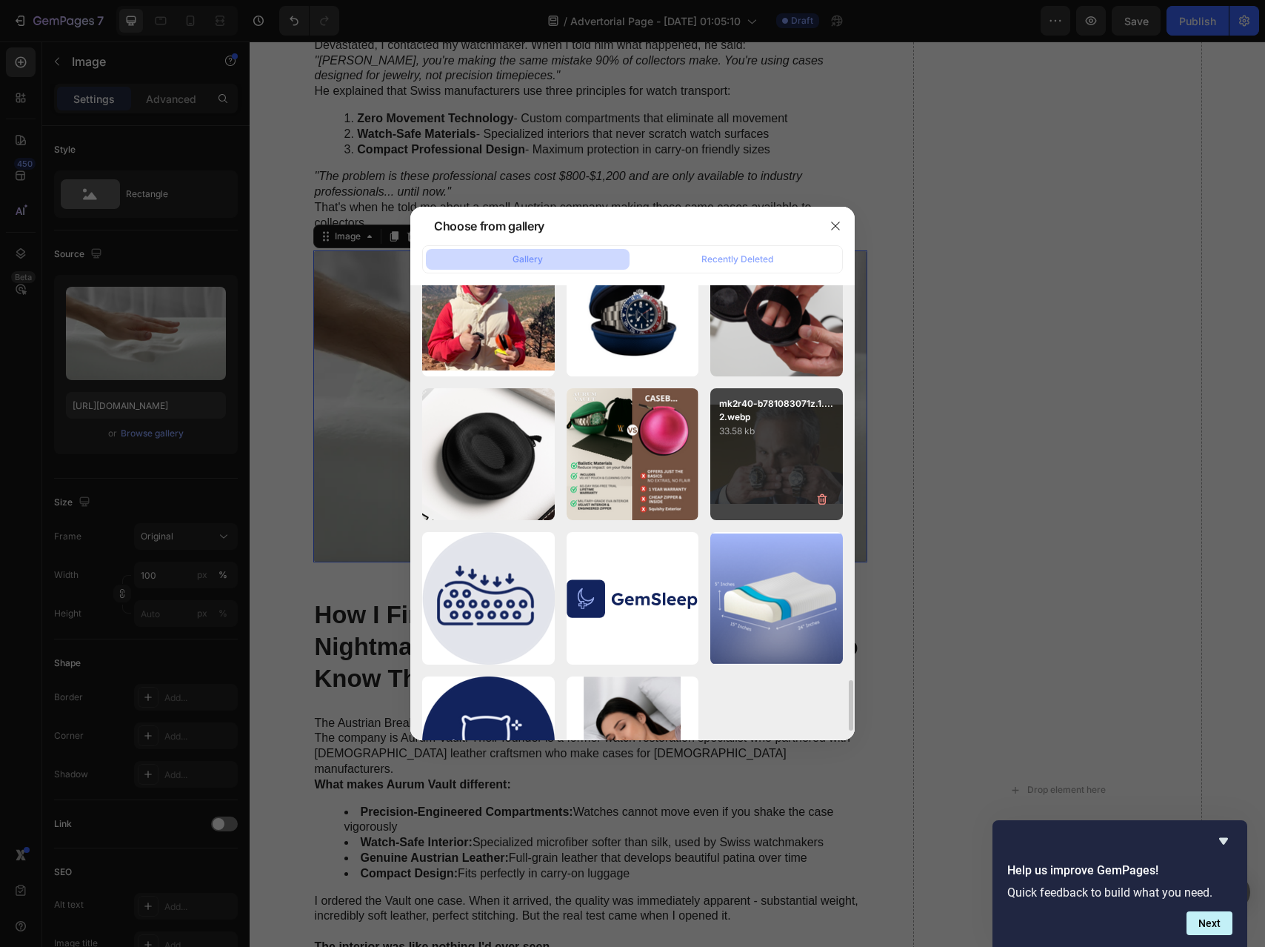
click at [770, 468] on div "mk2r40-b781083071z.1....2.webp 33.58 kb" at bounding box center [776, 454] width 133 height 133
type input "[URL][DOMAIN_NAME]"
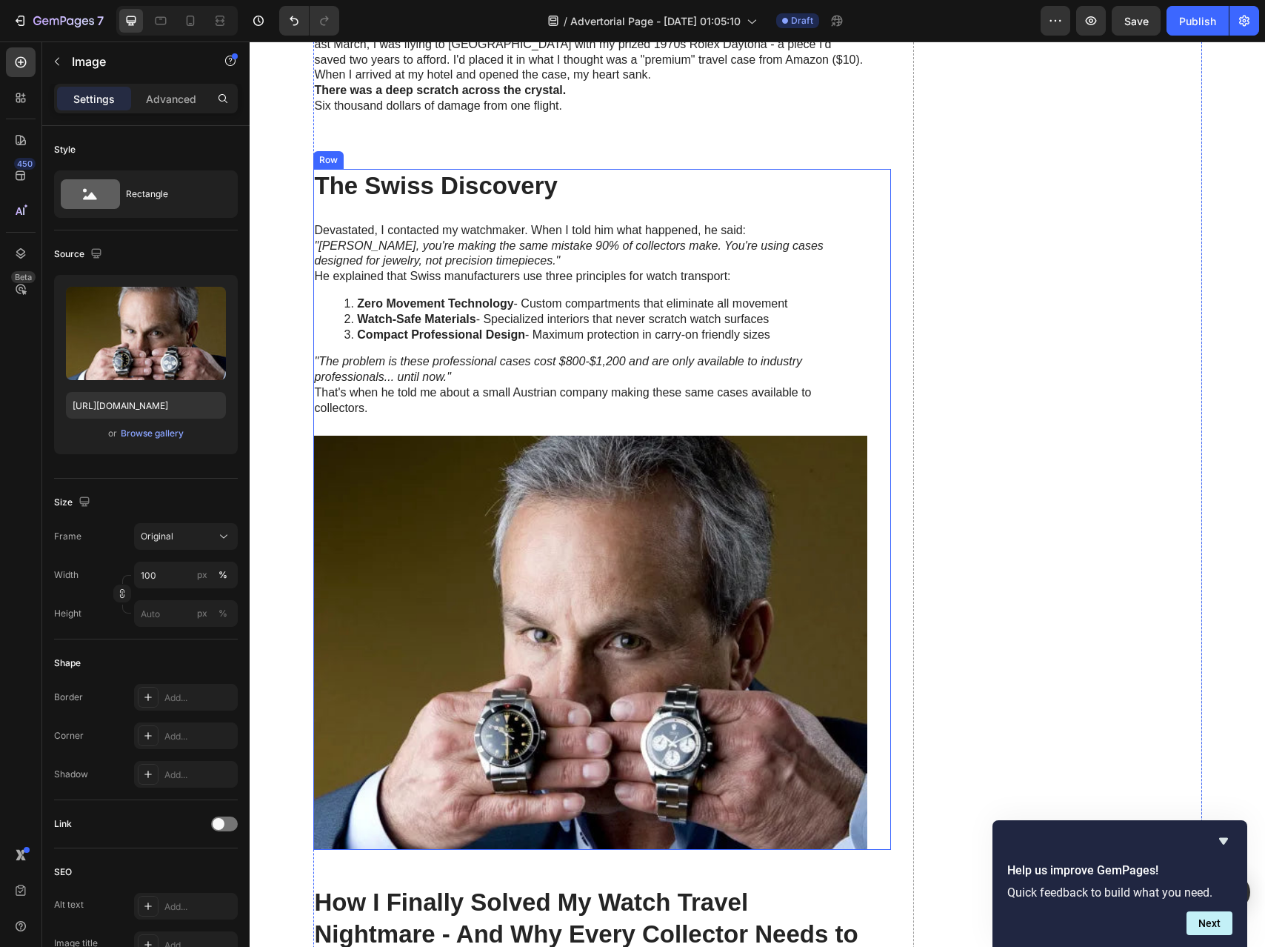
scroll to position [1803, 0]
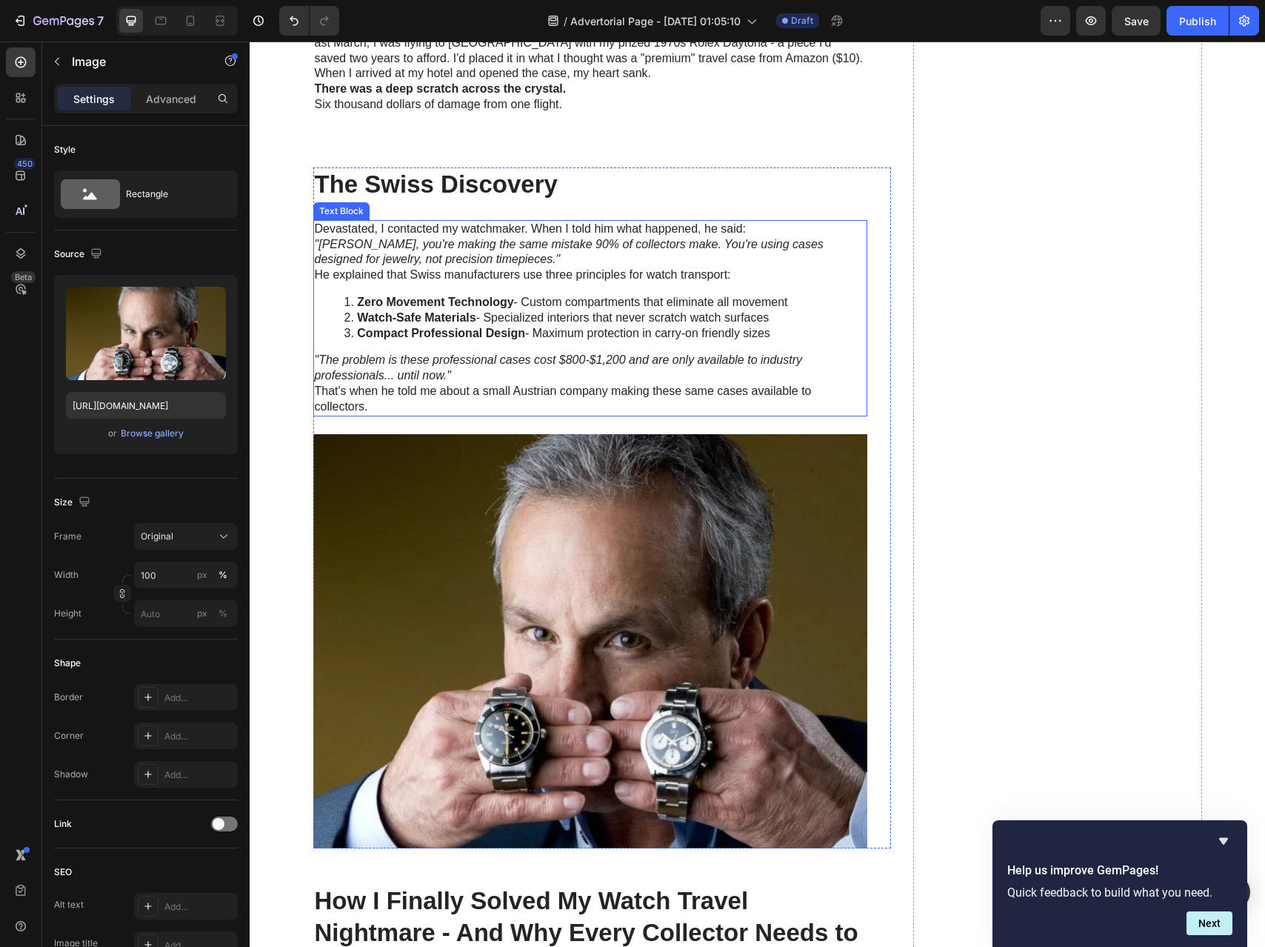
click at [348, 240] on icon ""[PERSON_NAME], you're making the same mistake 90% of collectors make. You're u…" at bounding box center [569, 252] width 509 height 28
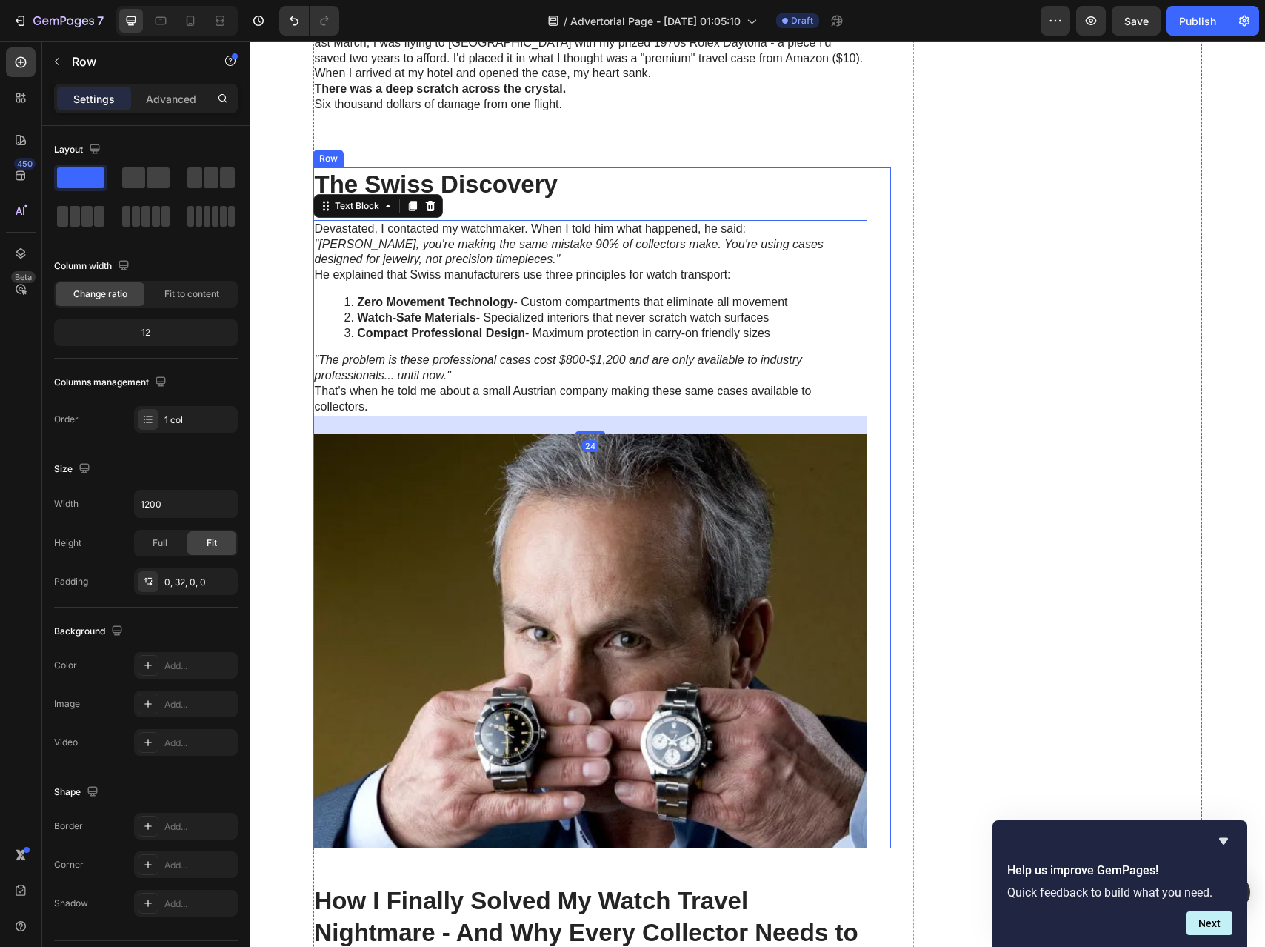
click at [515, 210] on div "The Swiss Discovery Heading Devastated, I contacted my watchmaker. When I told …" at bounding box center [590, 507] width 554 height 681
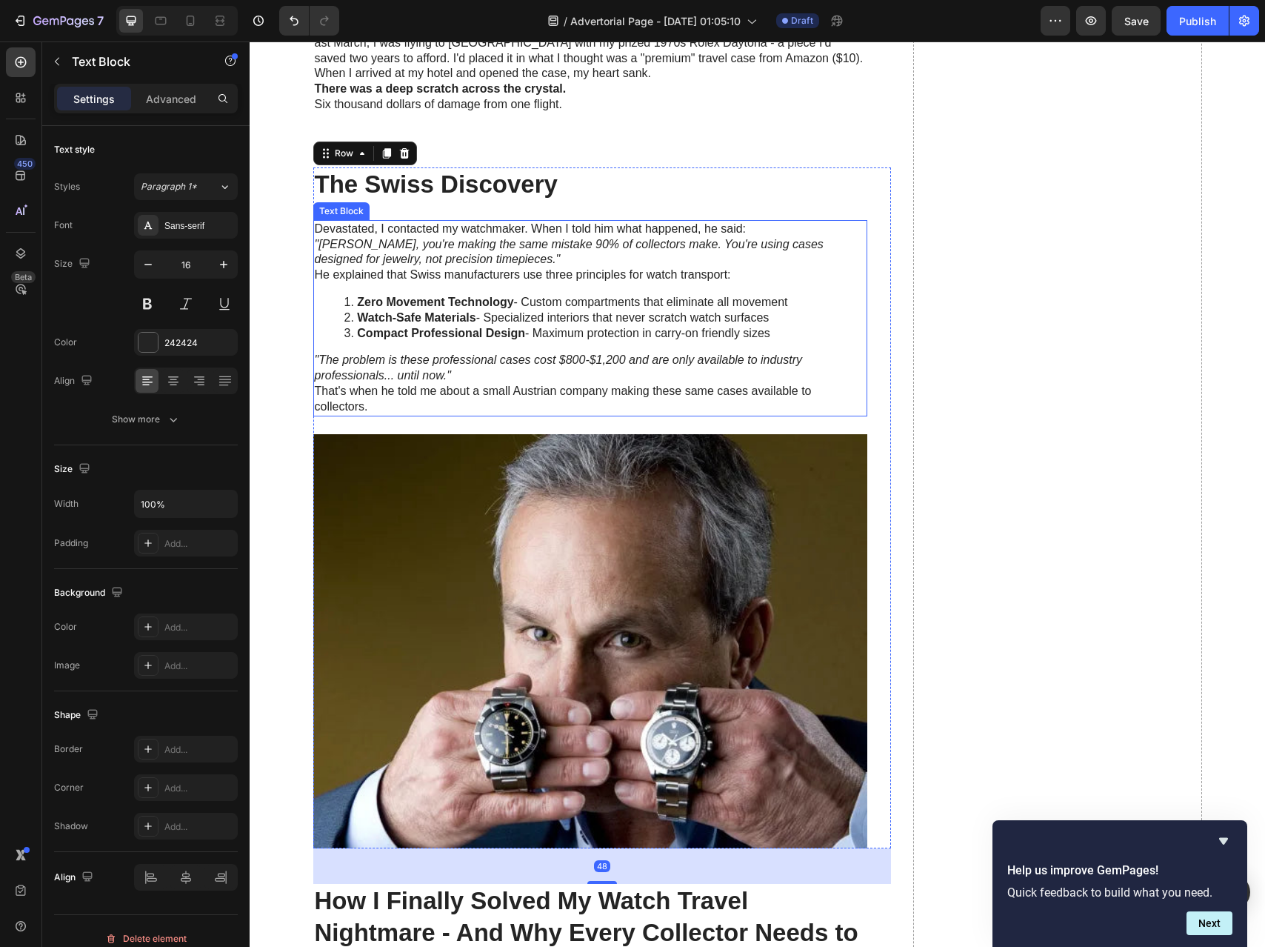
click at [315, 227] on p "Devastated, I contacted my watchmaker. When I told him what happened, he said:" at bounding box center [590, 229] width 551 height 16
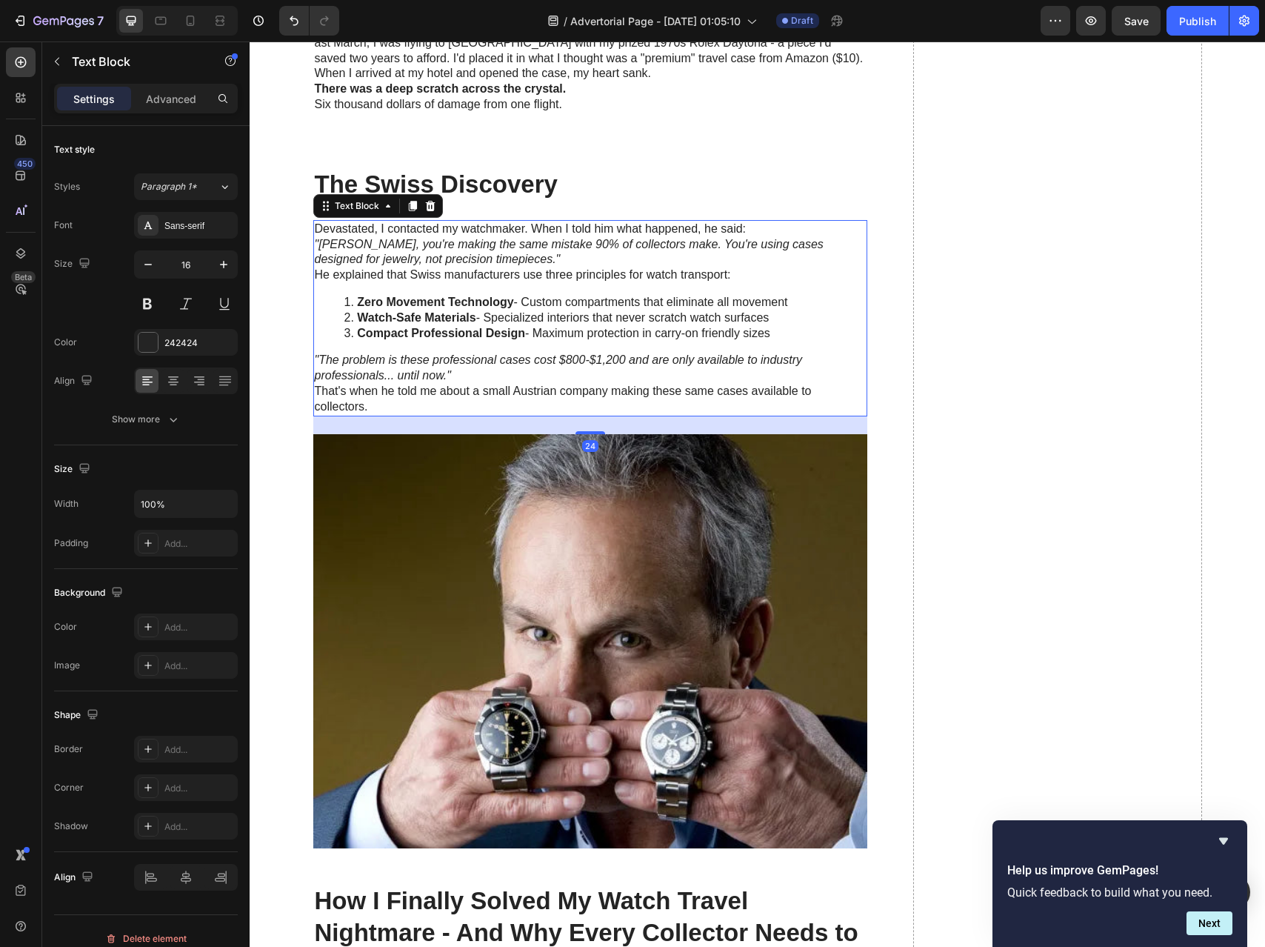
click at [315, 228] on p "Devastated, I contacted my watchmaker. When I told him what happened, he said:" at bounding box center [590, 229] width 551 height 16
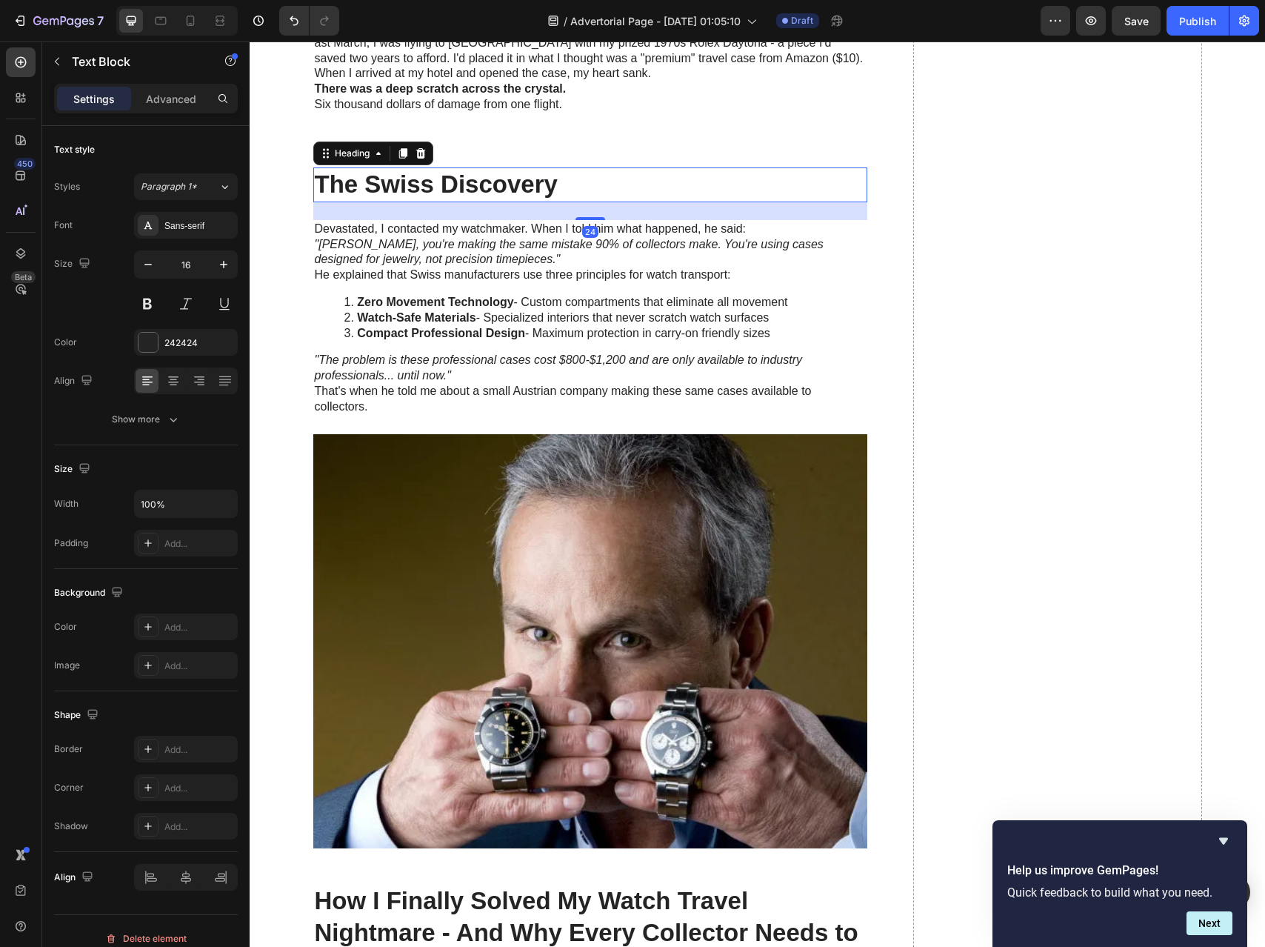
click at [498, 198] on h2 "The Swiss Discovery" at bounding box center [590, 184] width 554 height 35
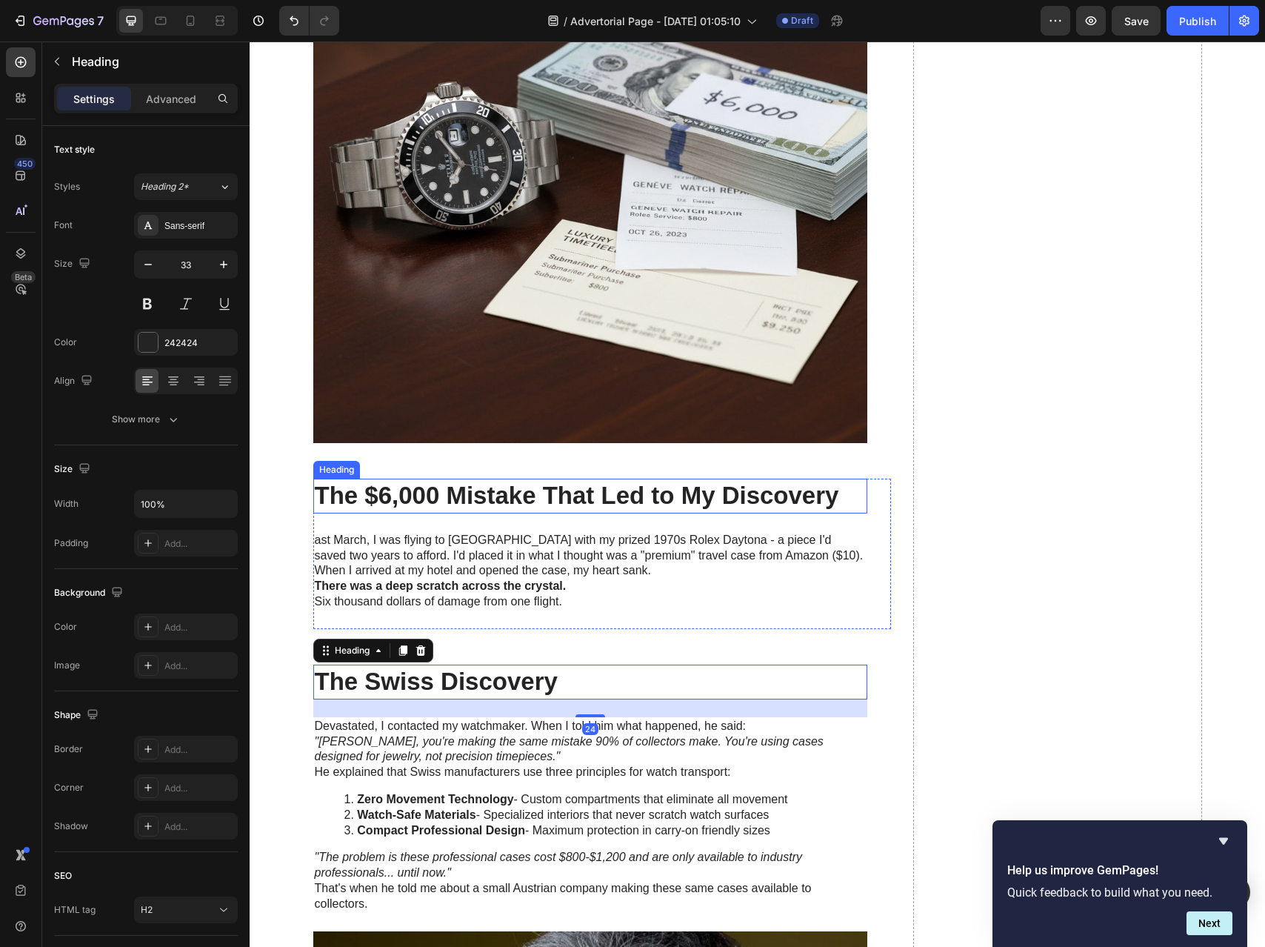
scroll to position [1541, 0]
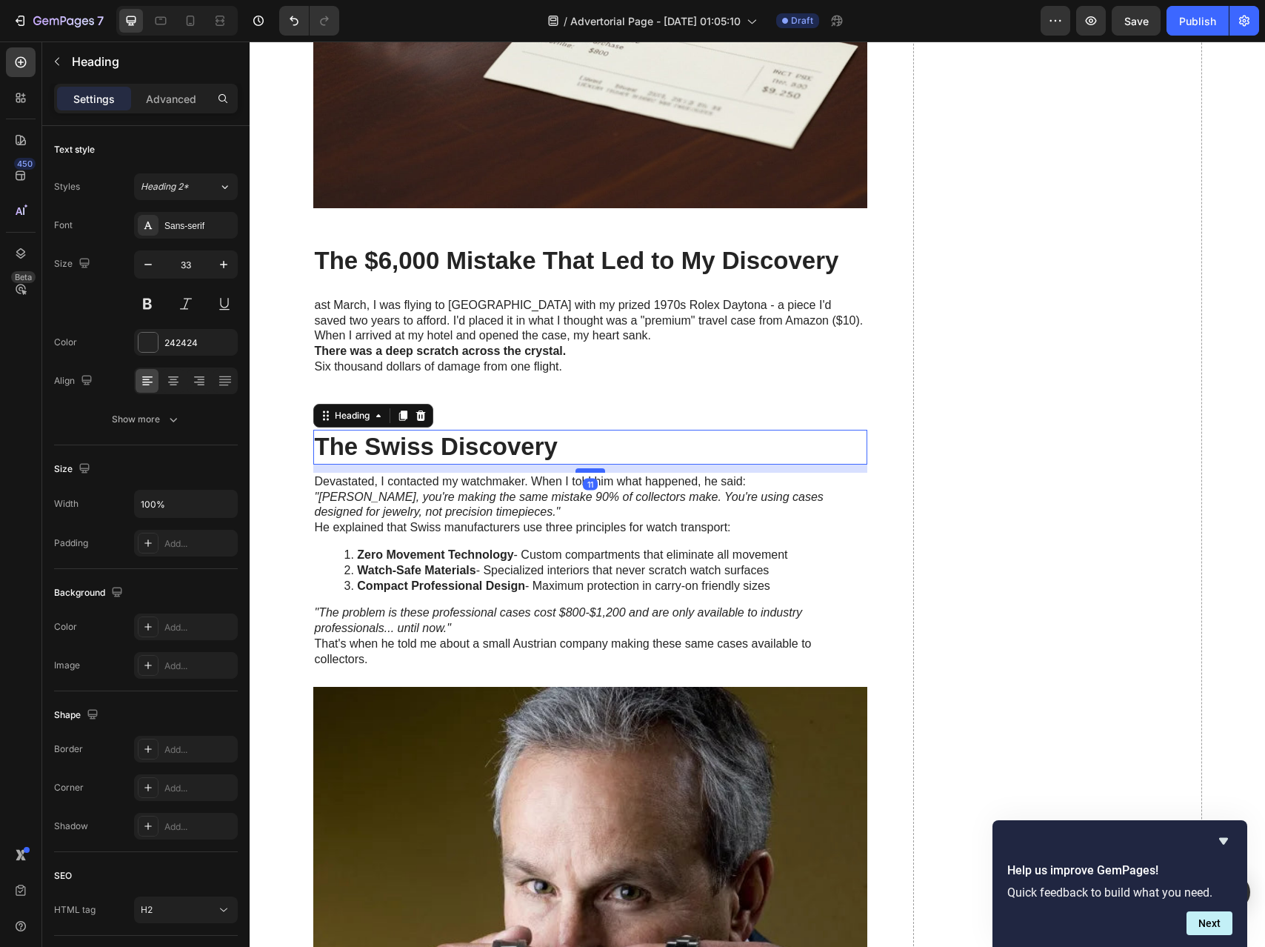
drag, startPoint x: 590, startPoint y: 480, endPoint x: 588, endPoint y: 470, distance: 9.7
click at [588, 470] on div at bounding box center [590, 470] width 30 height 4
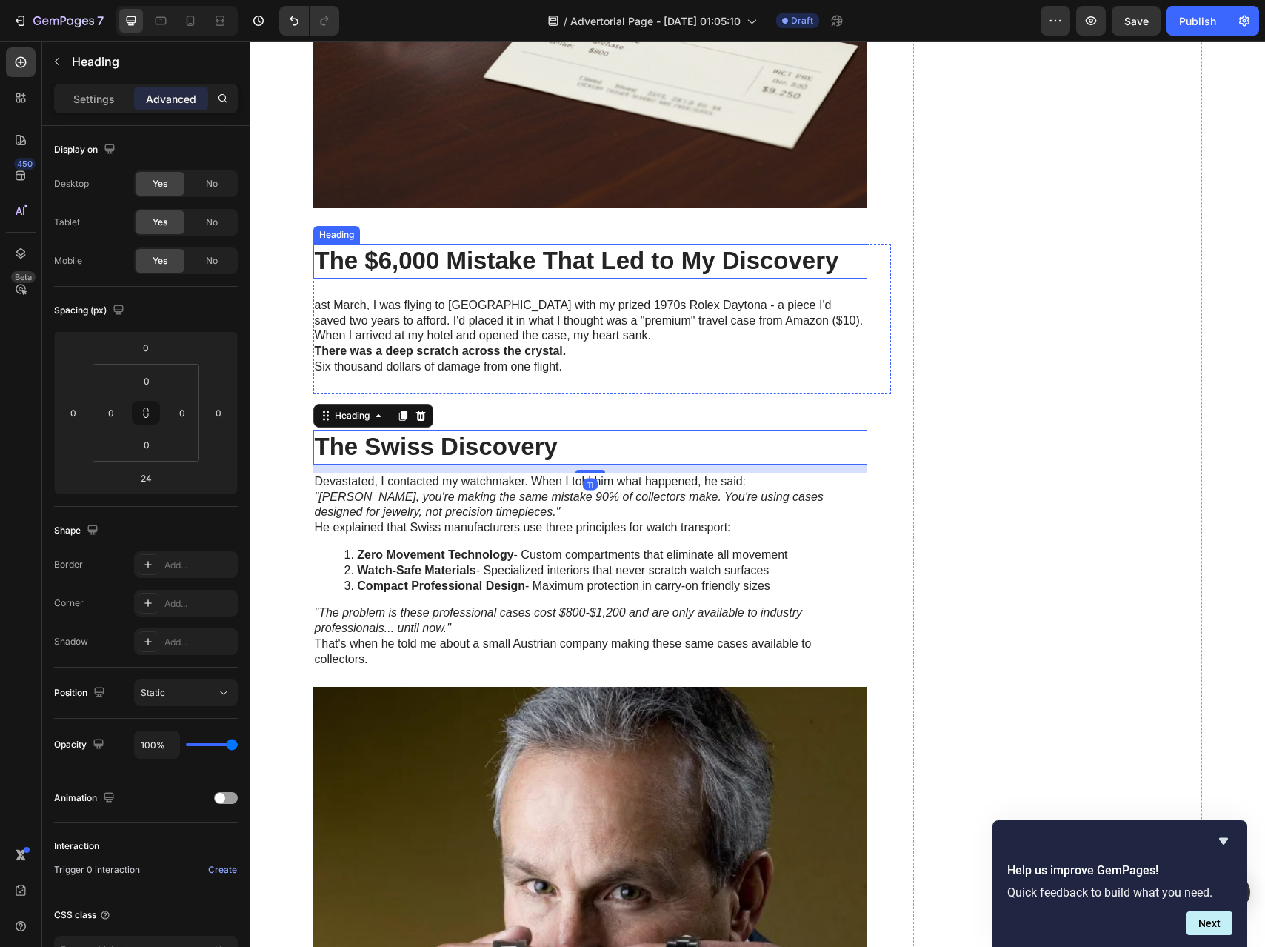
click at [647, 276] on h2 "The $6,000 Mistake That Led to My Discovery" at bounding box center [590, 261] width 554 height 35
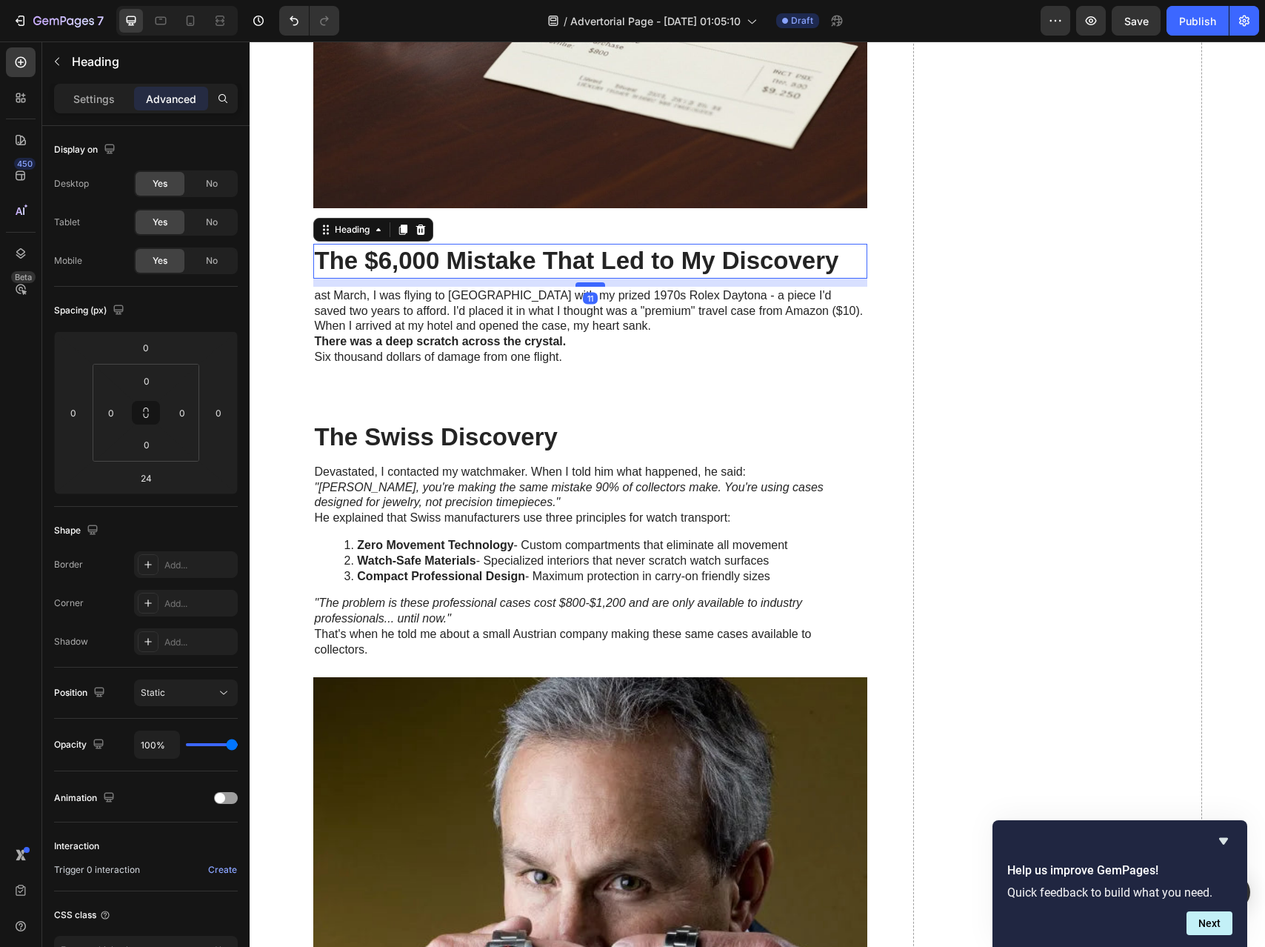
drag, startPoint x: 595, startPoint y: 295, endPoint x: 596, endPoint y: 285, distance: 9.7
click at [596, 285] on div at bounding box center [590, 284] width 30 height 4
type input "11"
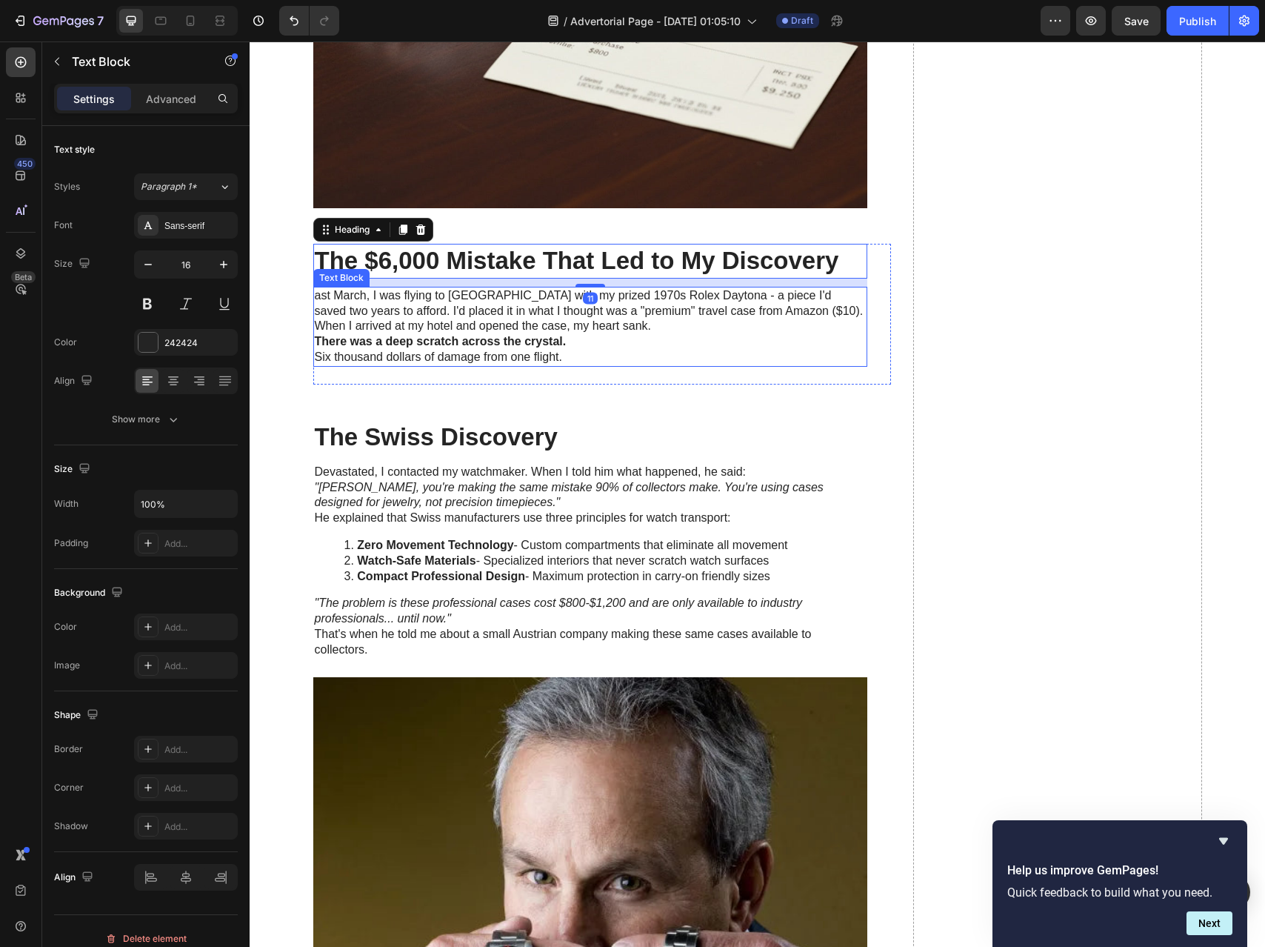
click at [690, 342] on p "There was a deep scratch across the crystal." at bounding box center [590, 342] width 551 height 16
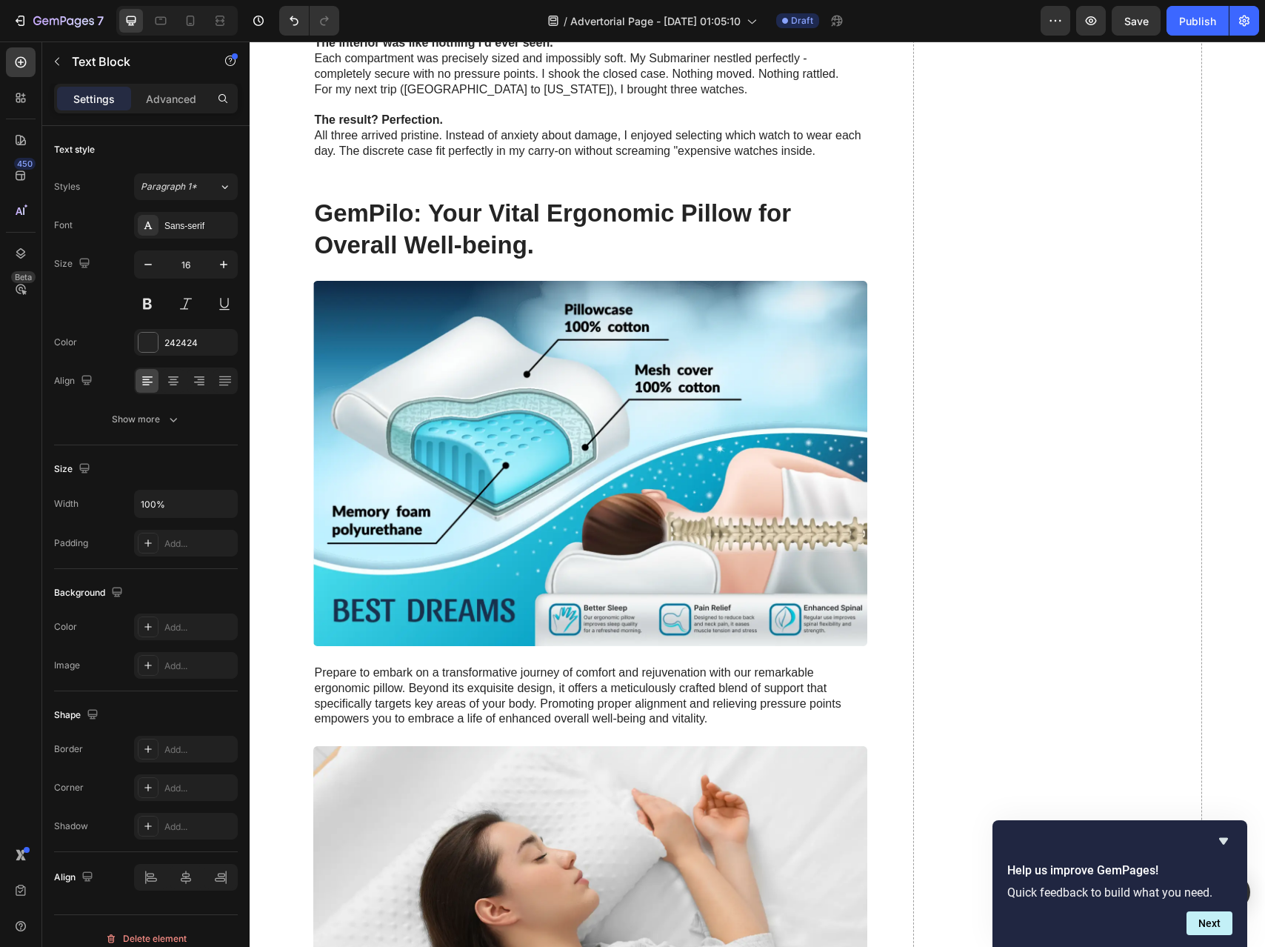
scroll to position [2988, 0]
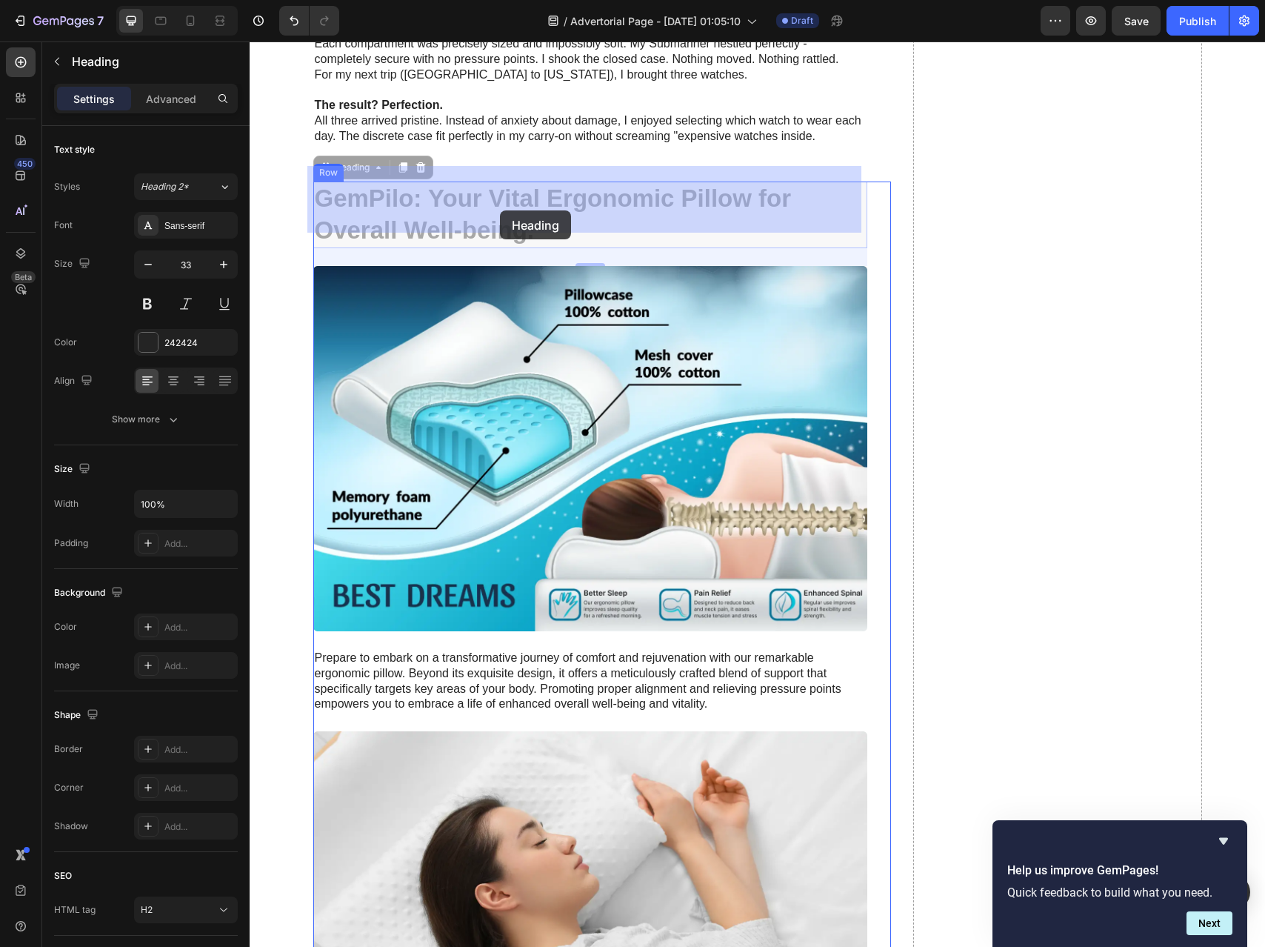
drag, startPoint x: 557, startPoint y: 217, endPoint x: 540, endPoint y: 217, distance: 17.0
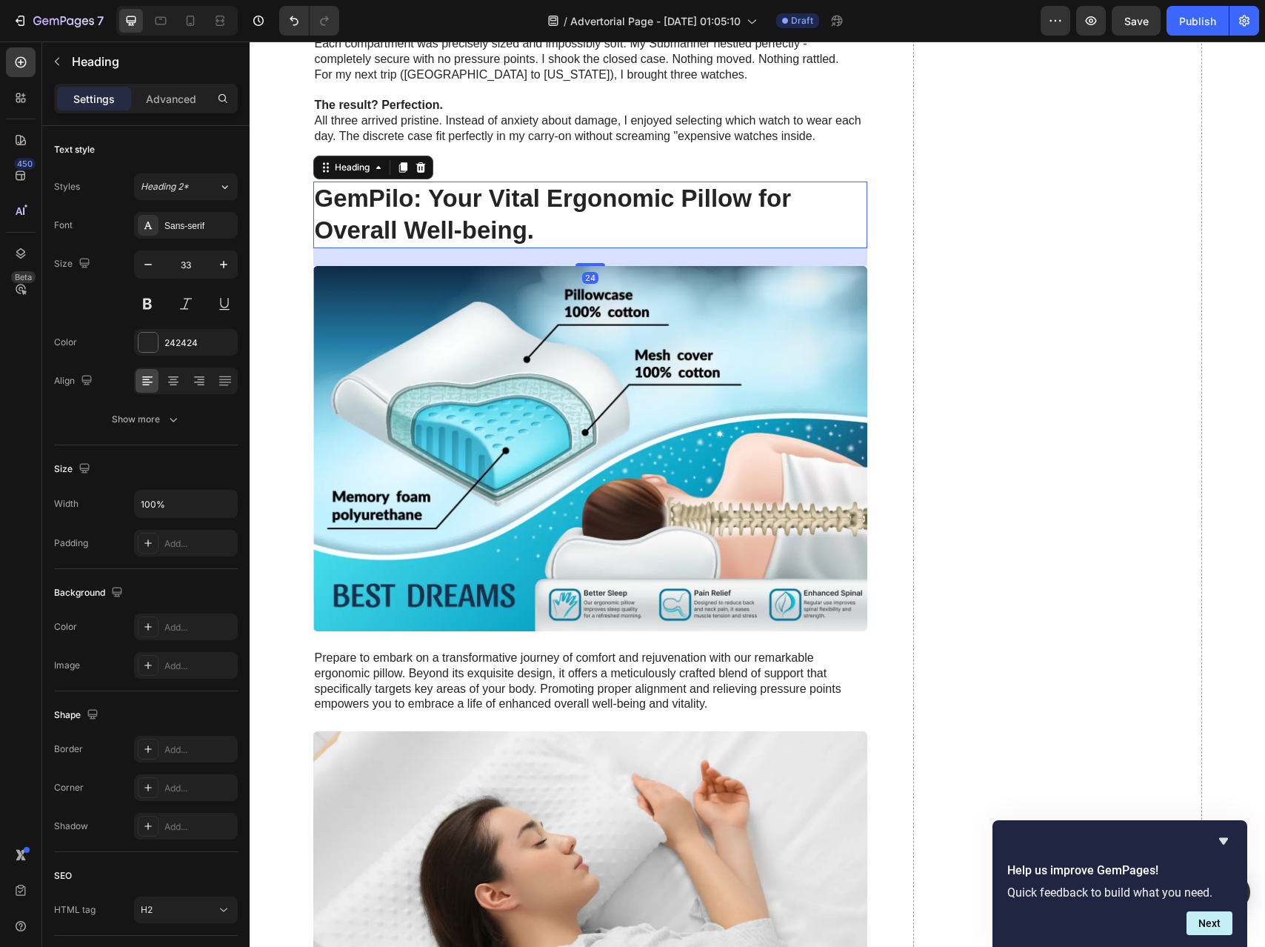
click at [501, 210] on h2 "GemPilo: Your Vital Ergonomic Pillow for Overall Well-being." at bounding box center [590, 214] width 554 height 67
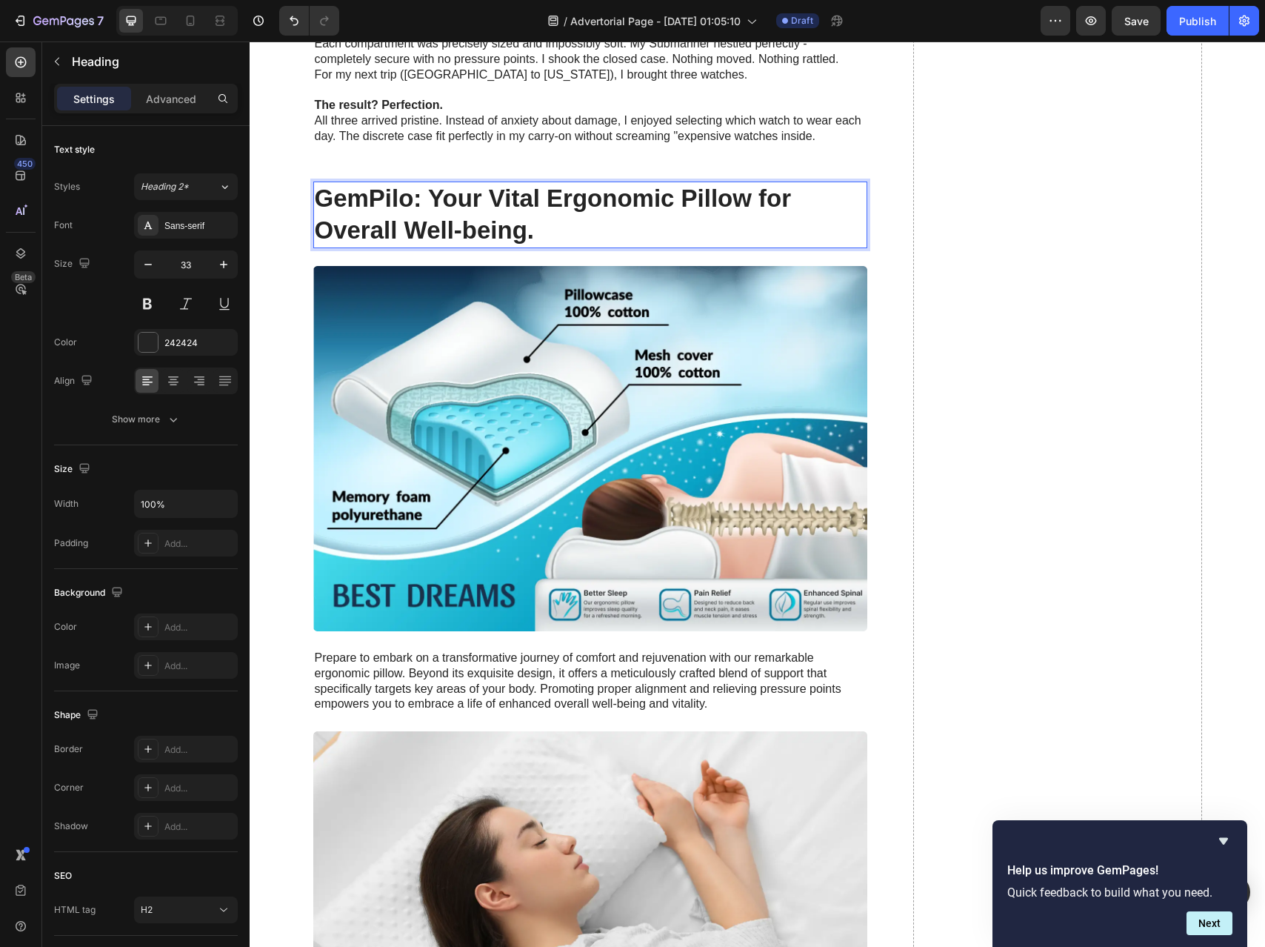
click at [501, 210] on p "GemPilo: Your Vital Ergonomic Pillow for Overall Well-being." at bounding box center [590, 215] width 551 height 64
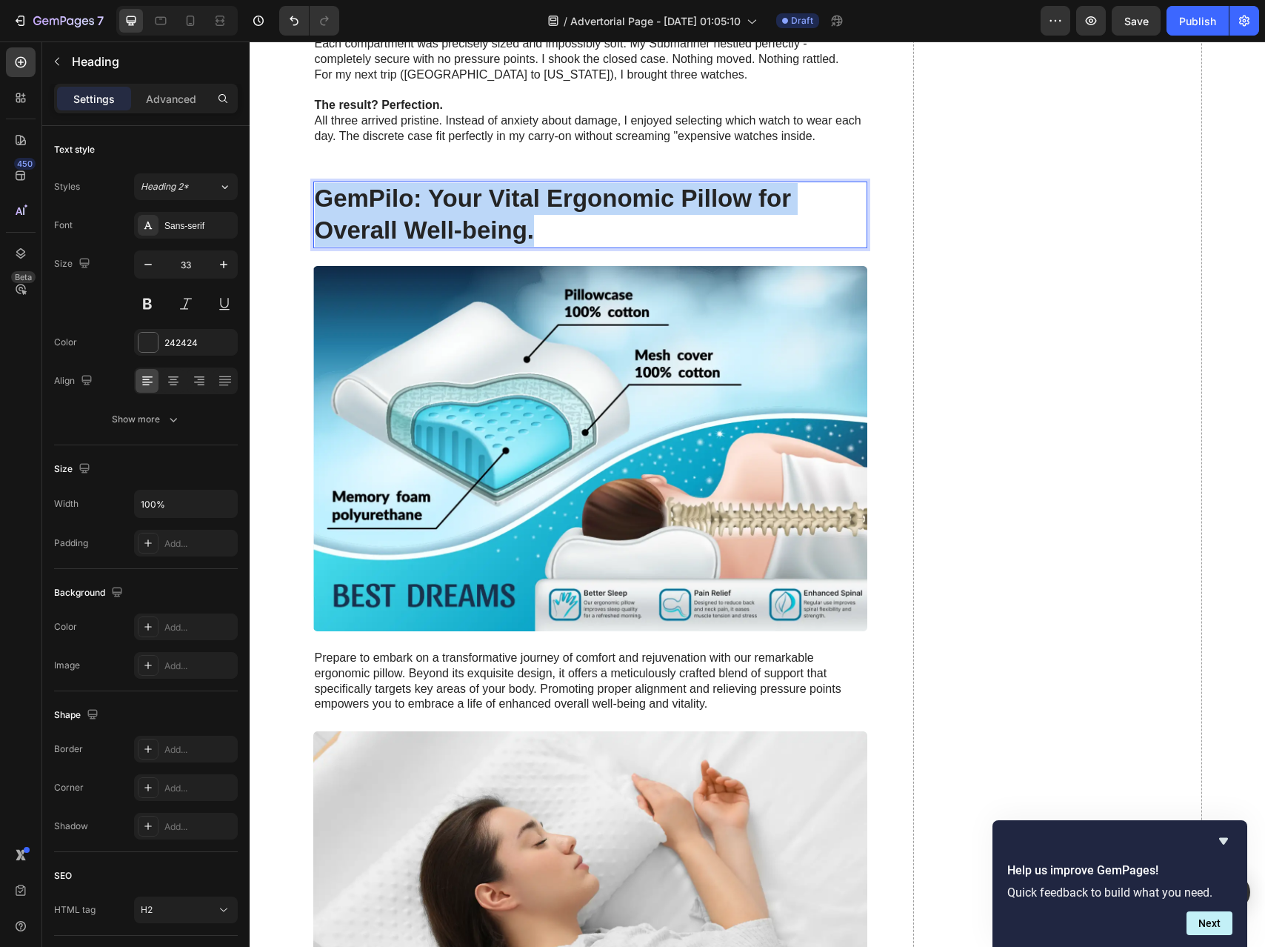
click at [501, 210] on p "GemPilo: Your Vital Ergonomic Pillow for Overall Well-being." at bounding box center [590, 215] width 551 height 64
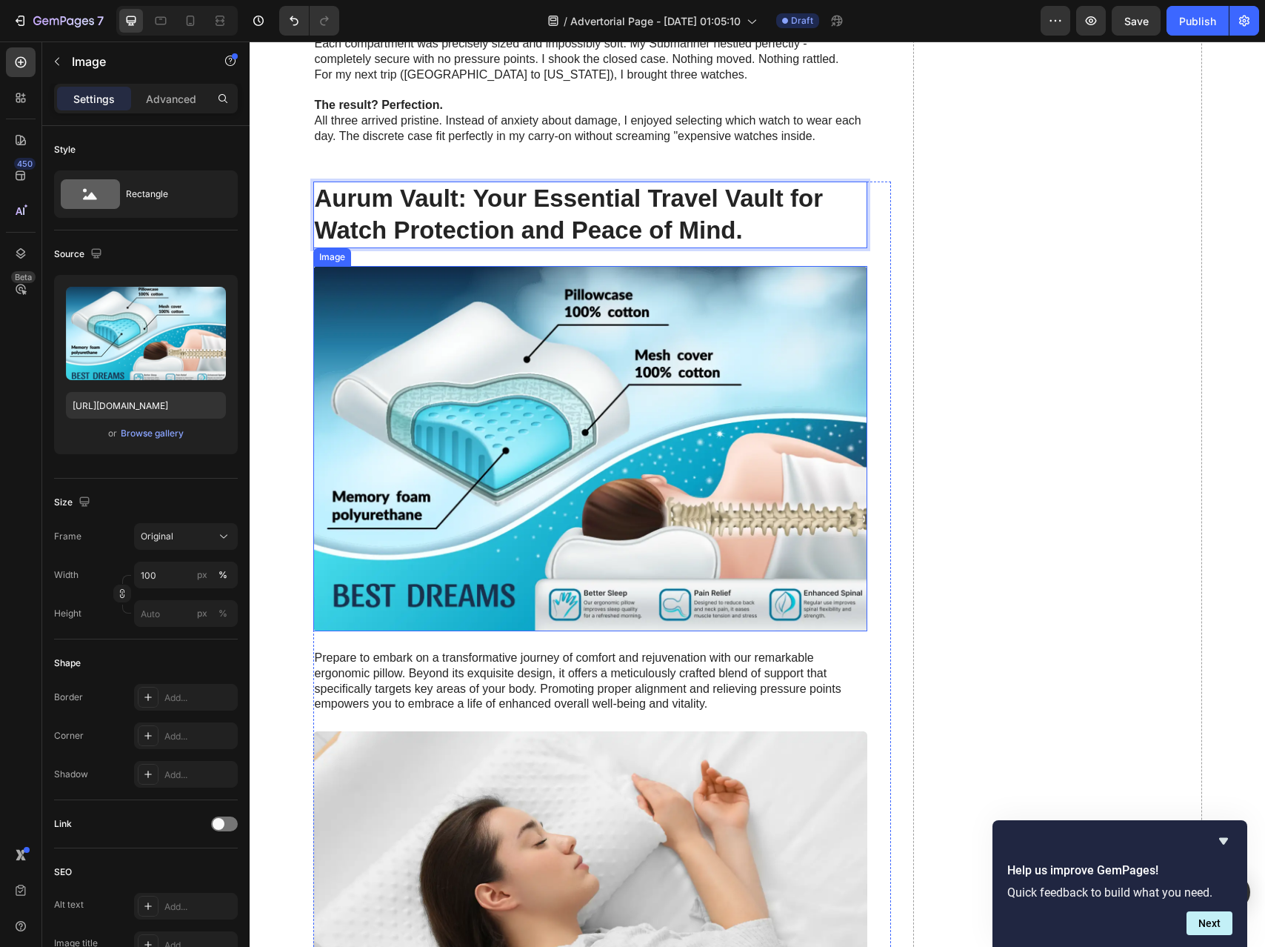
click at [524, 362] on img at bounding box center [590, 448] width 554 height 365
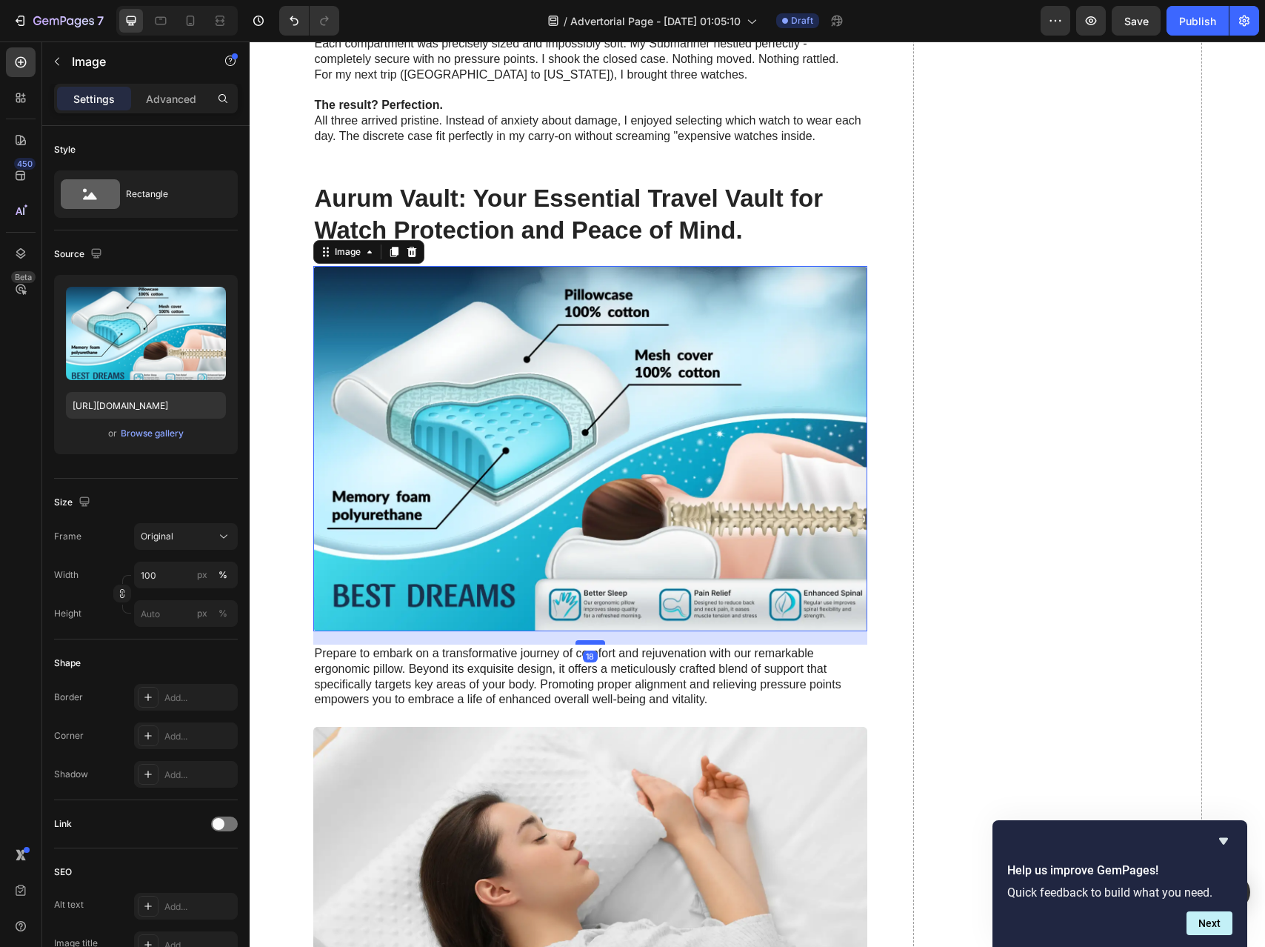
click at [594, 640] on div at bounding box center [590, 642] width 30 height 4
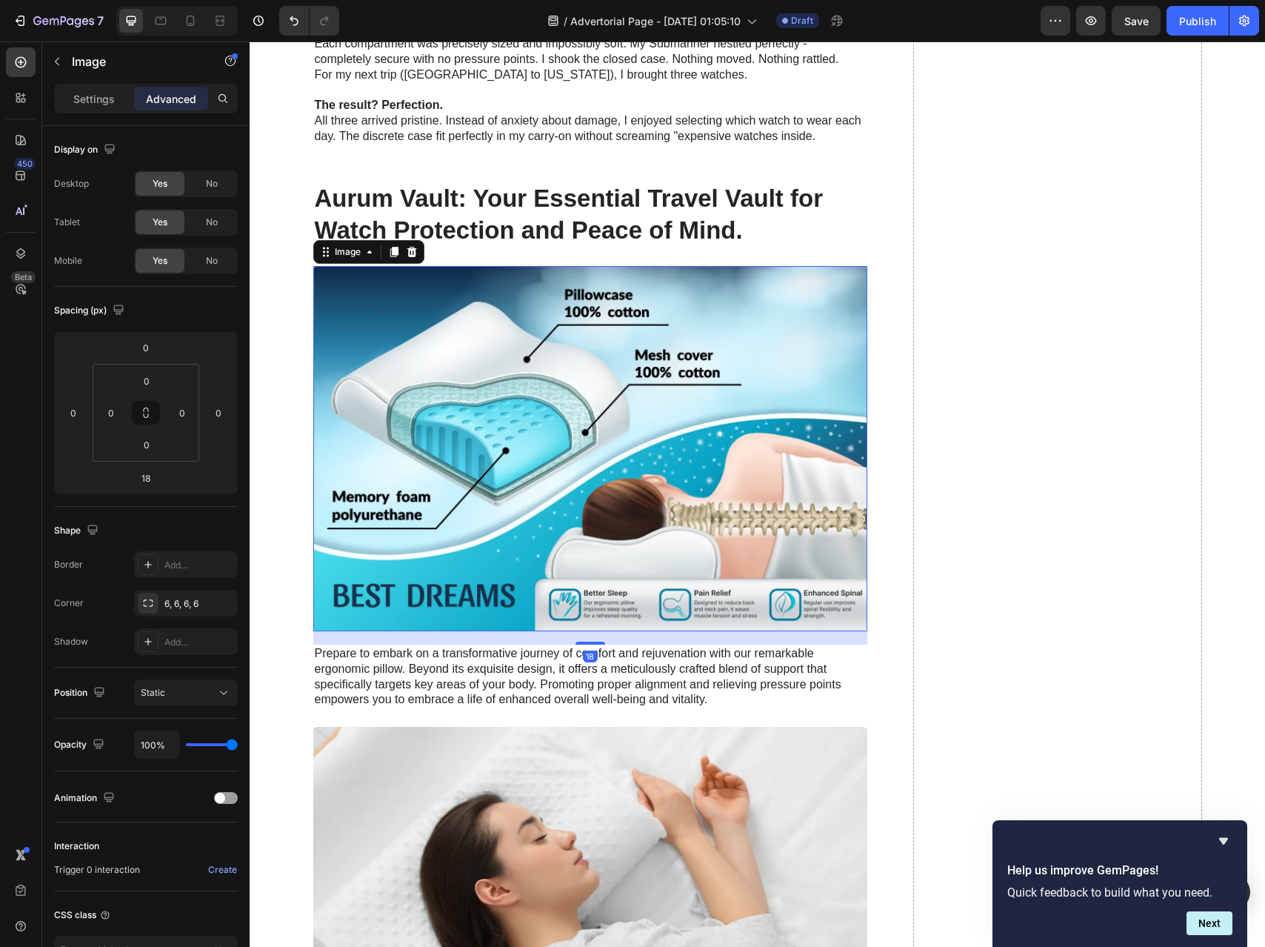
click at [544, 504] on img at bounding box center [590, 448] width 554 height 365
click at [450, 366] on img at bounding box center [590, 448] width 554 height 365
click at [110, 93] on p "Settings" at bounding box center [93, 99] width 41 height 16
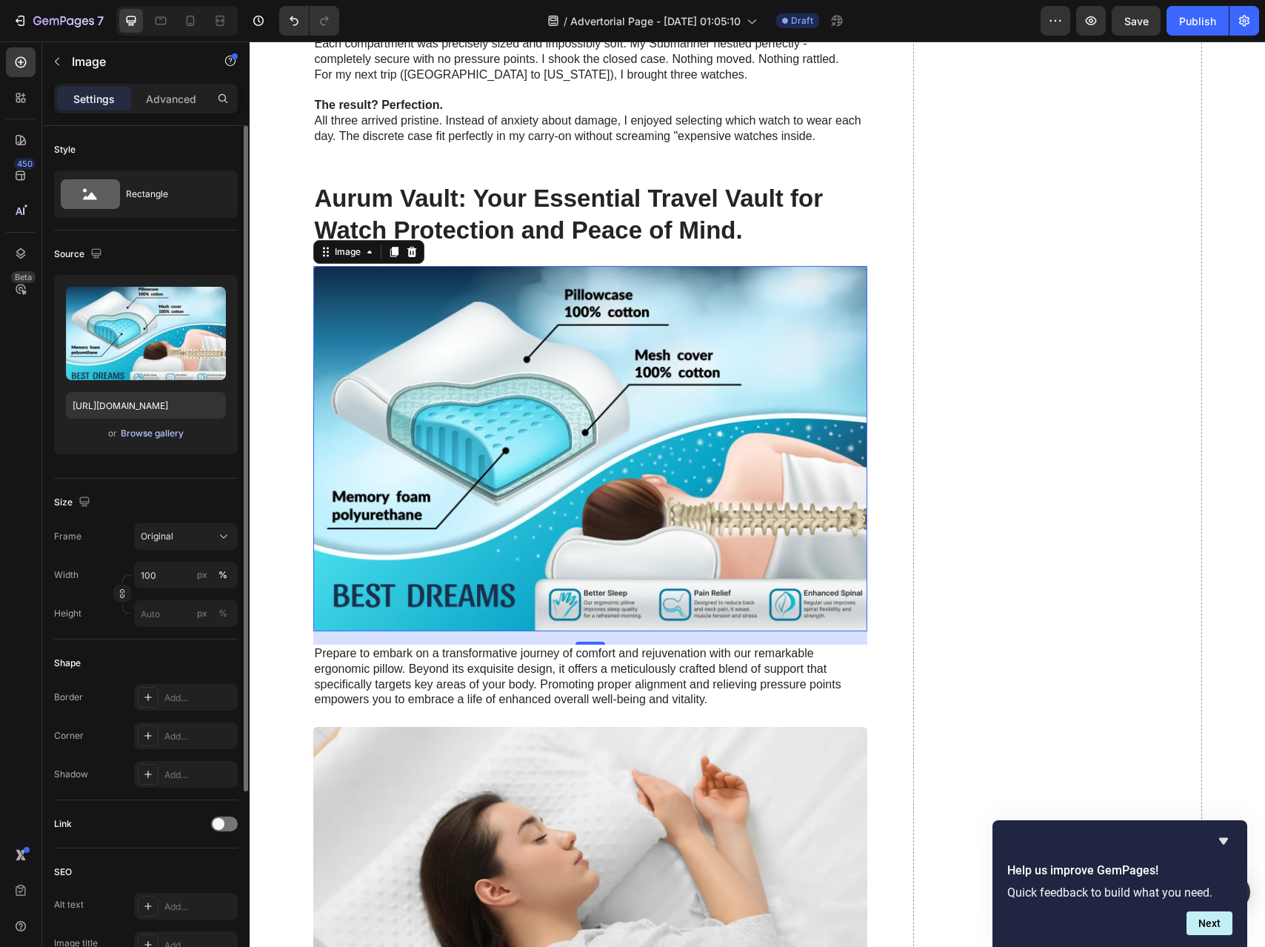
click at [155, 430] on div "Browse gallery" at bounding box center [152, 433] width 63 height 13
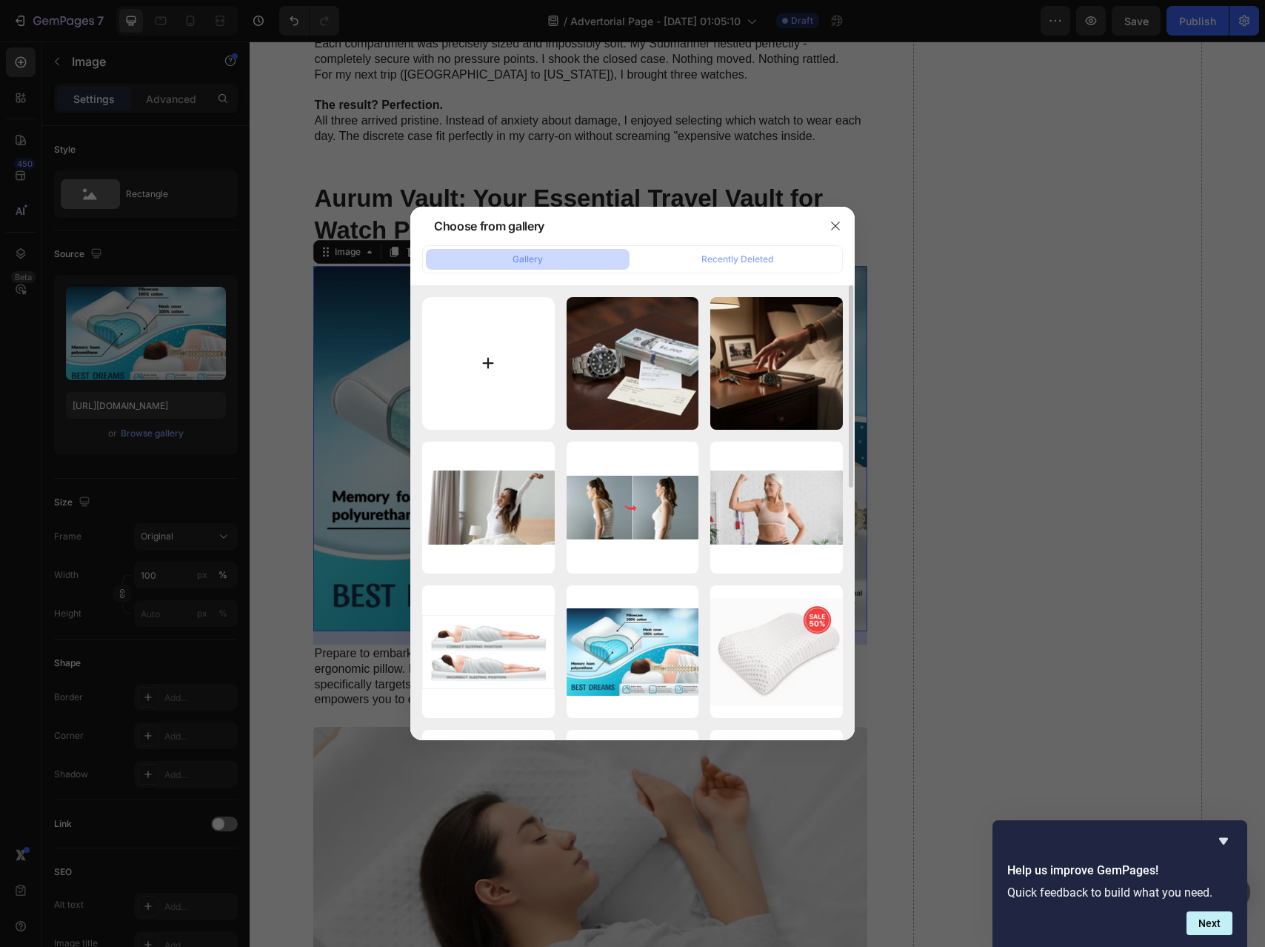
type input "C:\fakepath\A7R02855-Edit.jpeg"
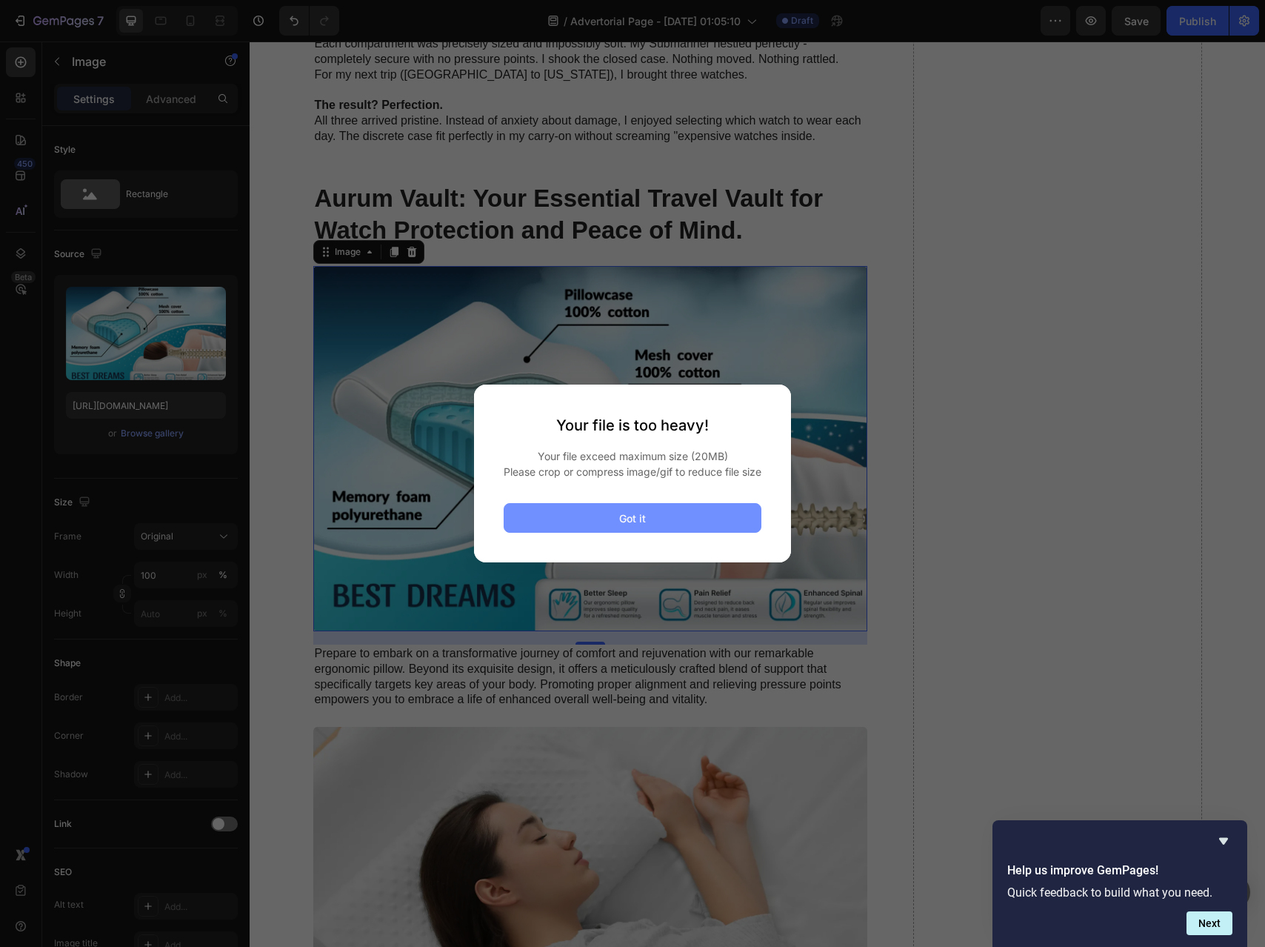
click at [632, 526] on div "Got it" at bounding box center [632, 518] width 27 height 16
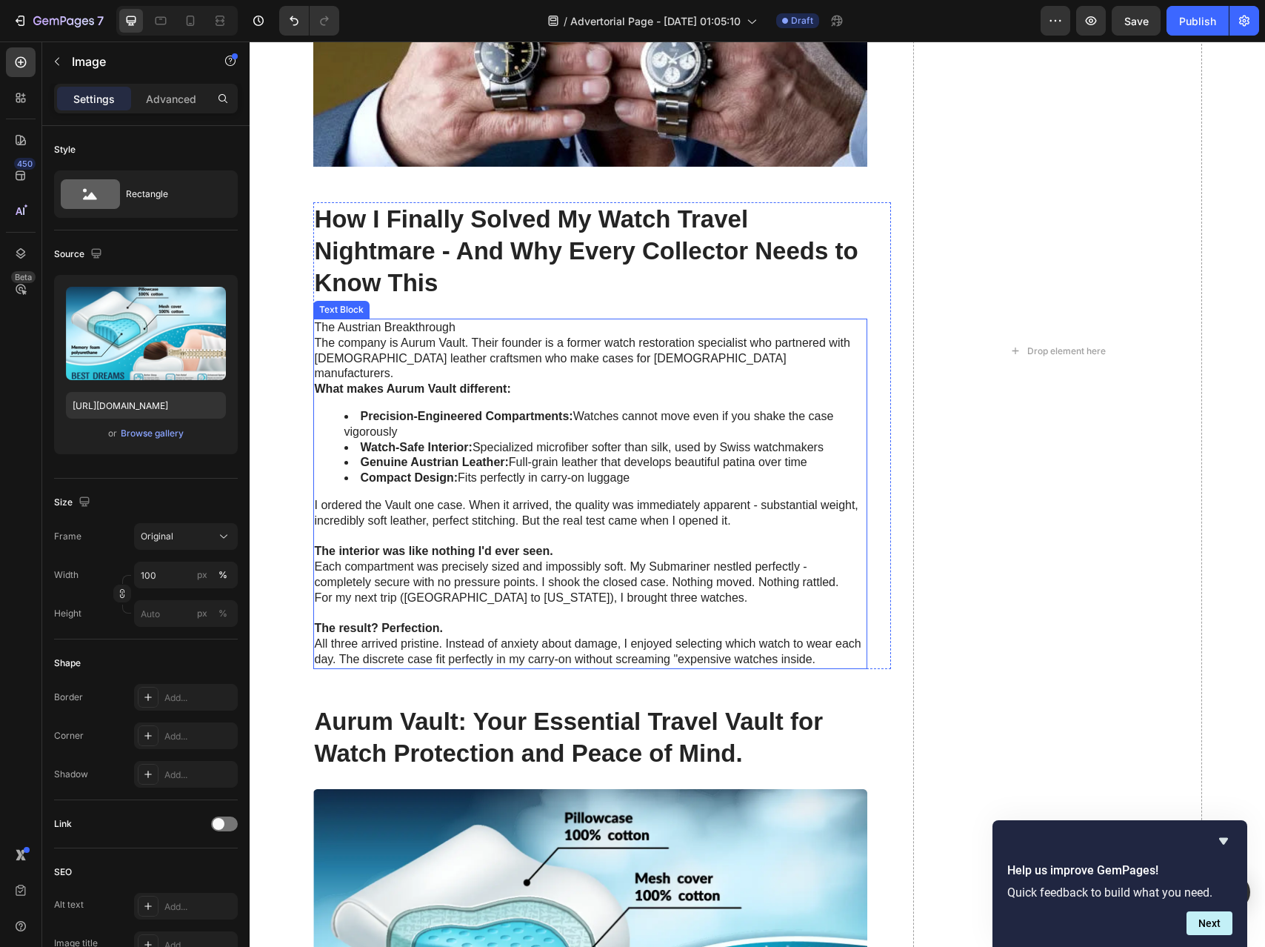
scroll to position [2888, 0]
